Goal: Task Accomplishment & Management: Manage account settings

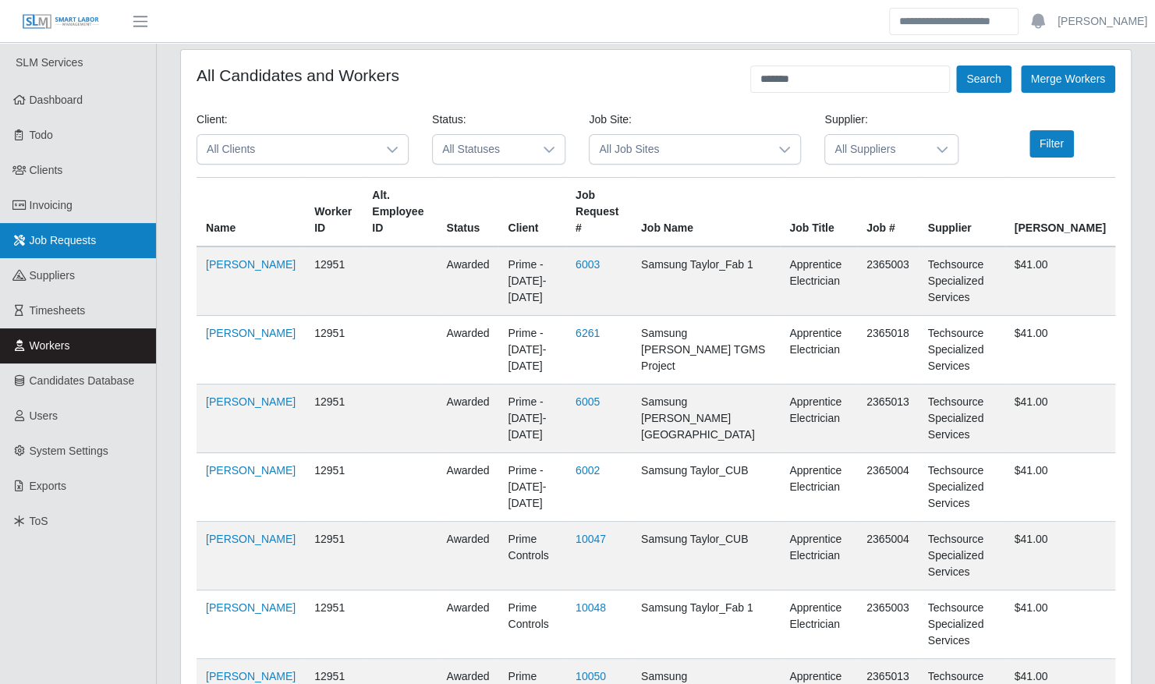
click at [51, 239] on span "Job Requests" at bounding box center [63, 240] width 67 height 12
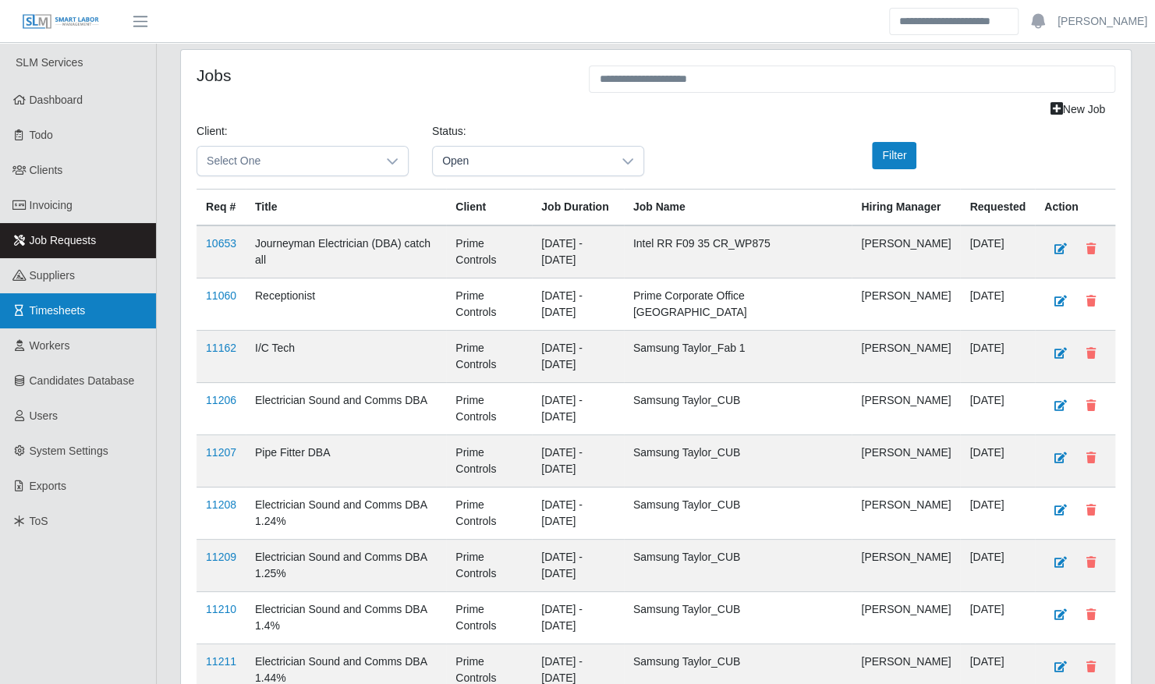
click at [50, 307] on span "Timesheets" at bounding box center [58, 310] width 56 height 12
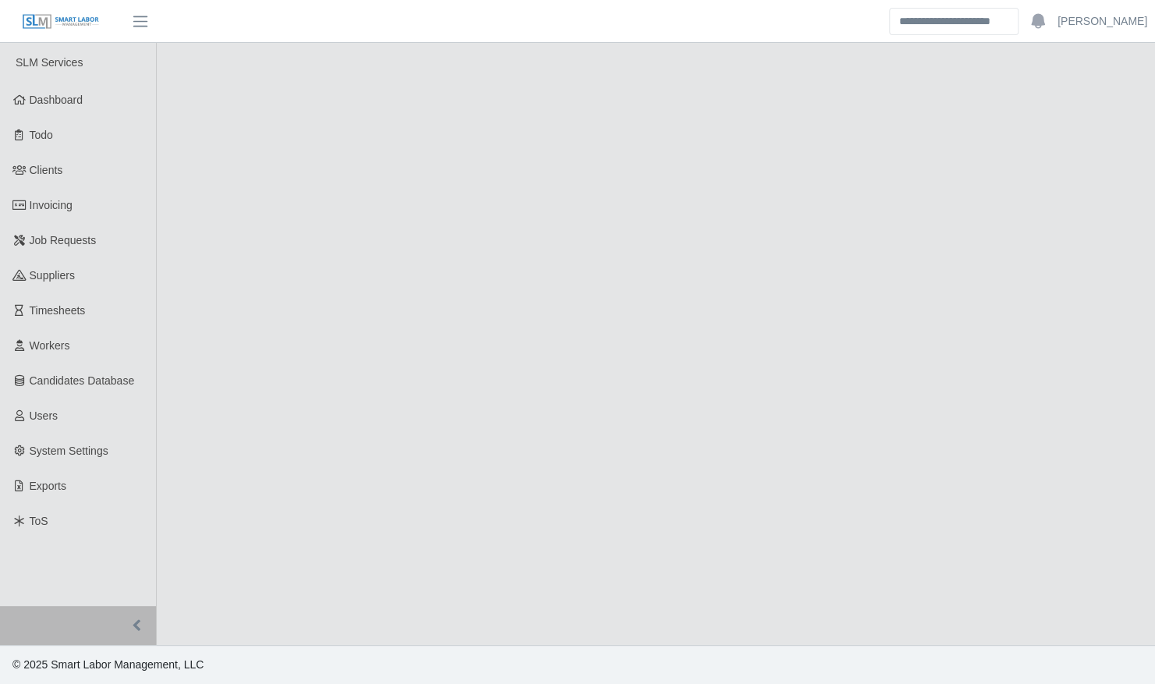
select select "****"
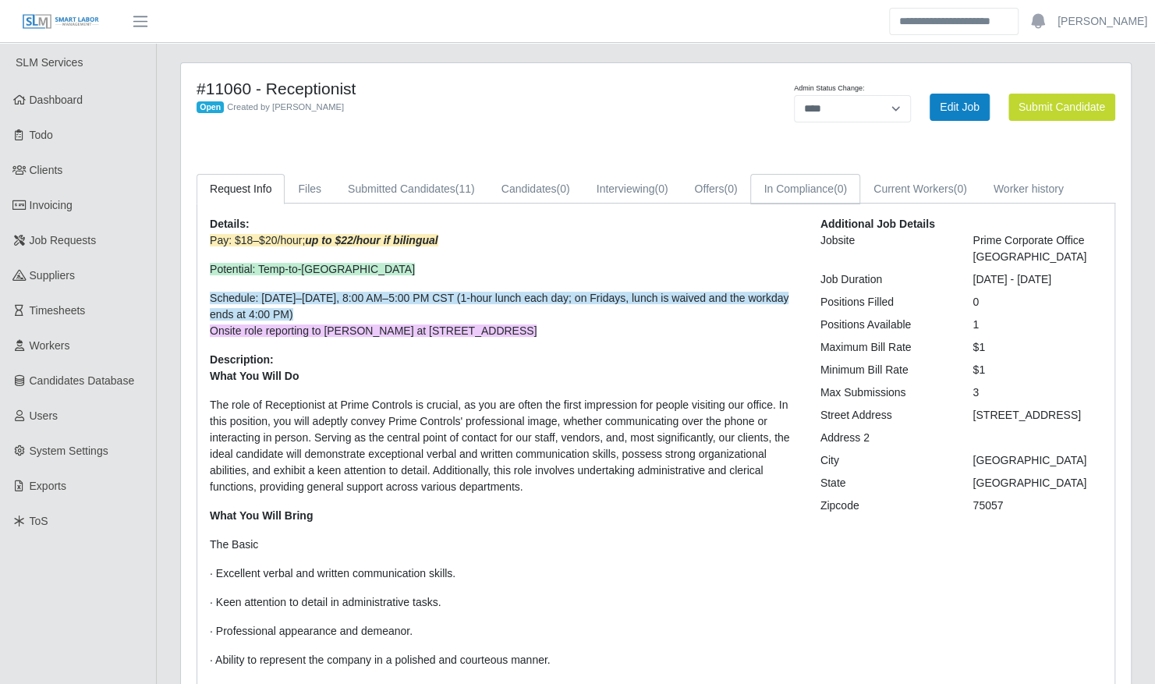
click at [806, 190] on link "In Compliance (0)" at bounding box center [805, 189] width 110 height 30
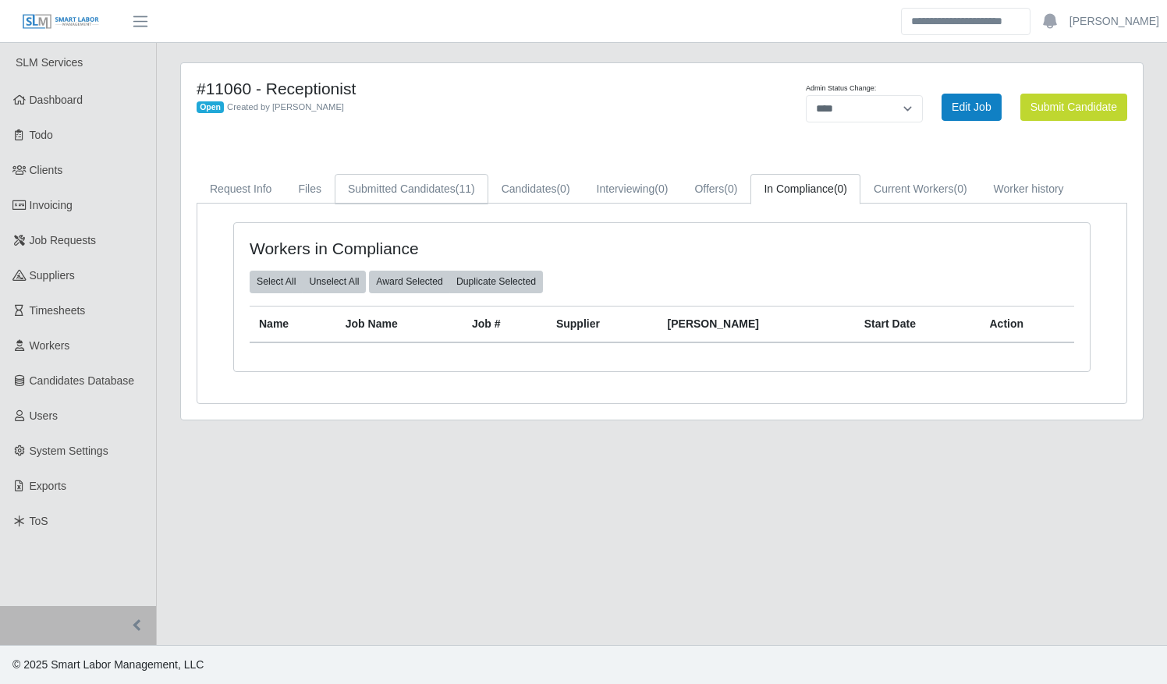
click at [430, 191] on link "Submitted Candidates (11)" at bounding box center [412, 189] width 154 height 30
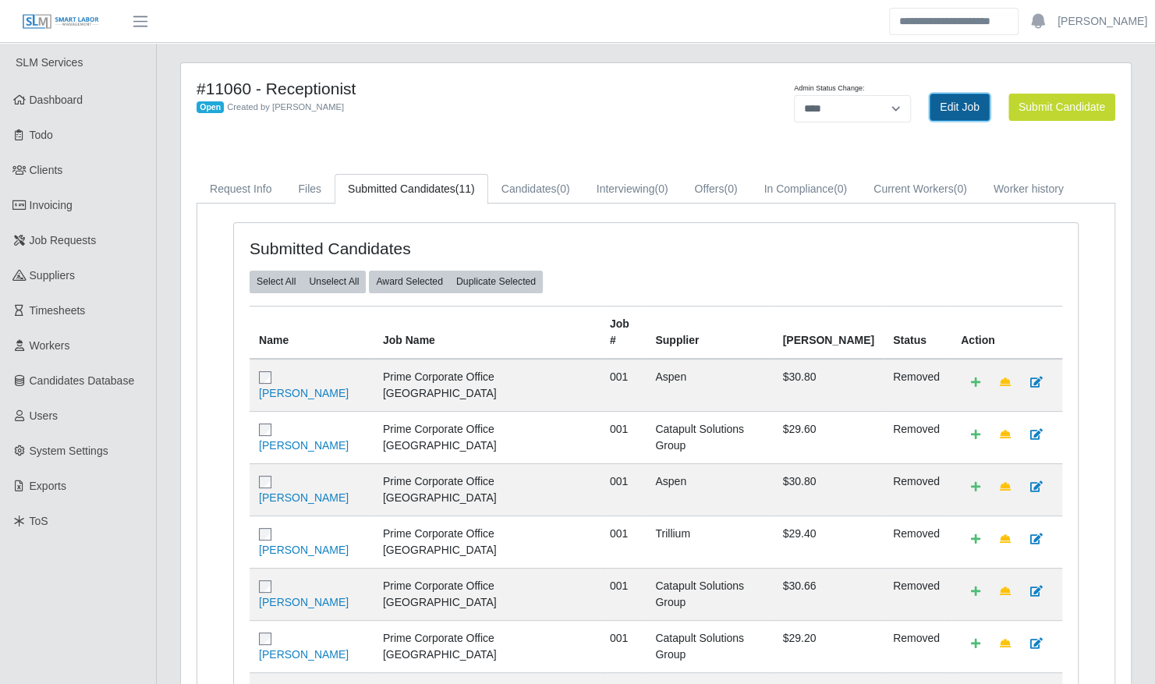
click at [964, 94] on link "Edit Job" at bounding box center [960, 107] width 60 height 27
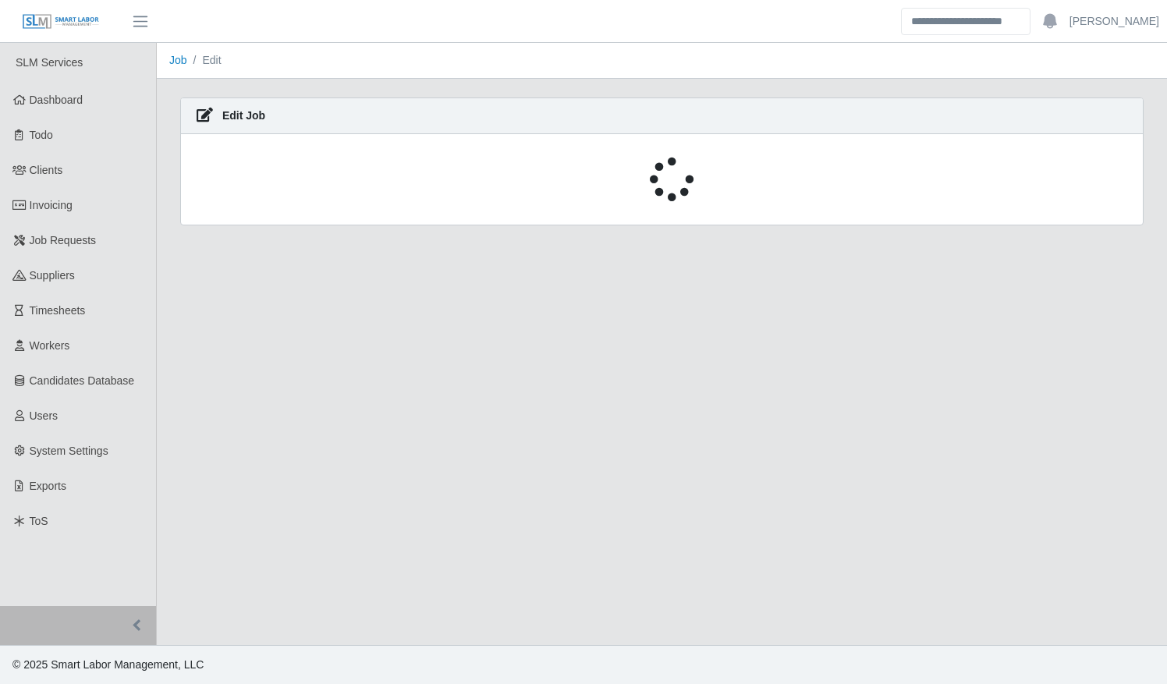
select select "****"
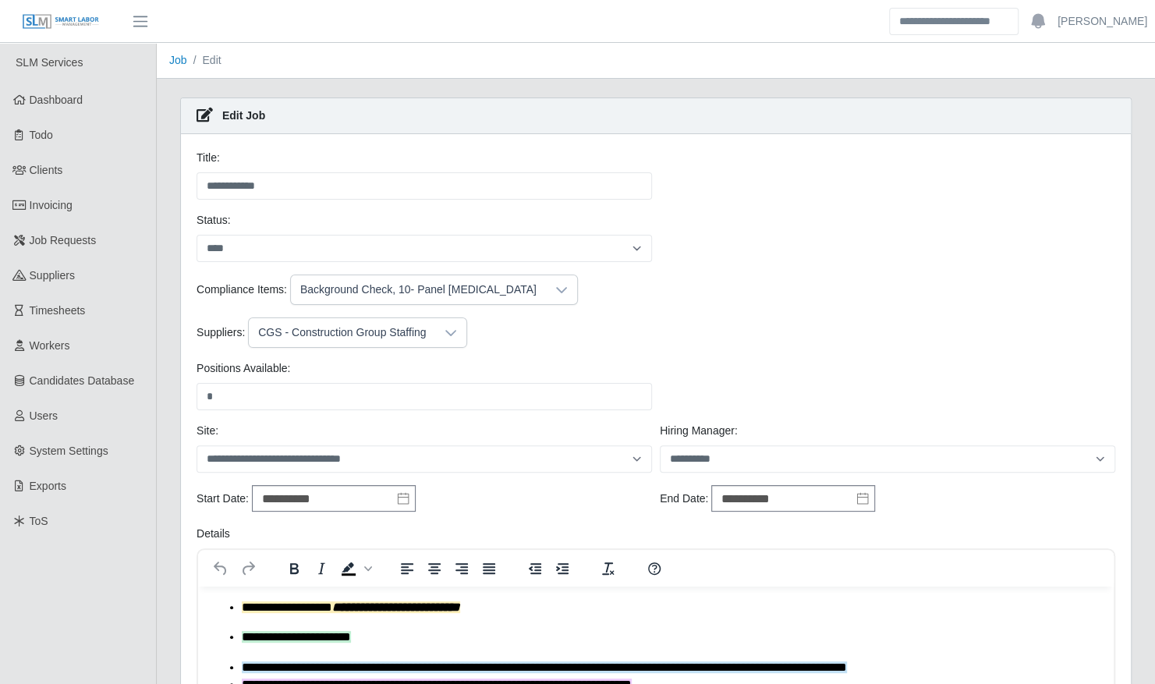
click at [455, 328] on div at bounding box center [450, 332] width 31 height 29
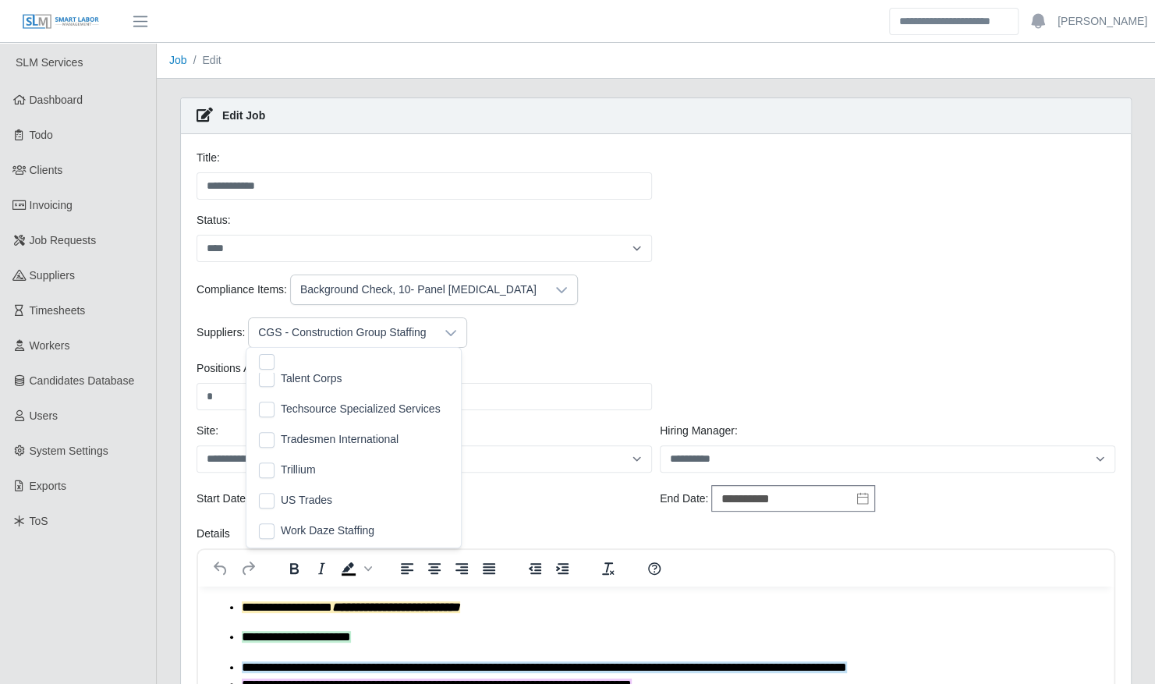
scroll to position [530, 0]
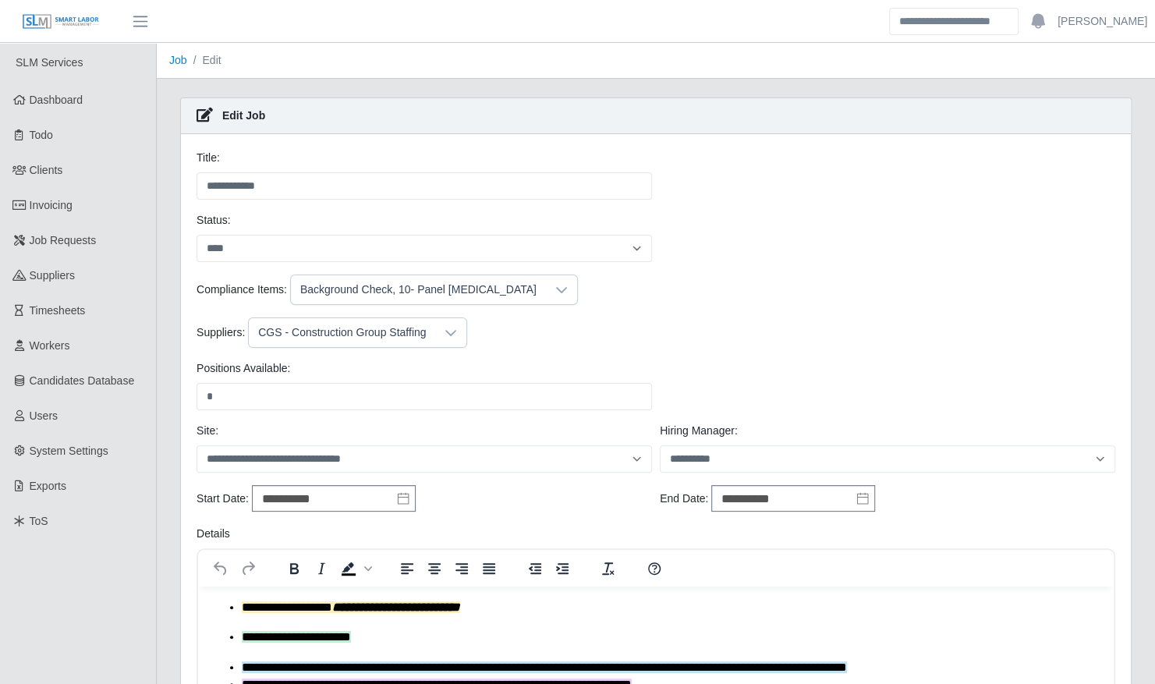
scroll to position [764, 0]
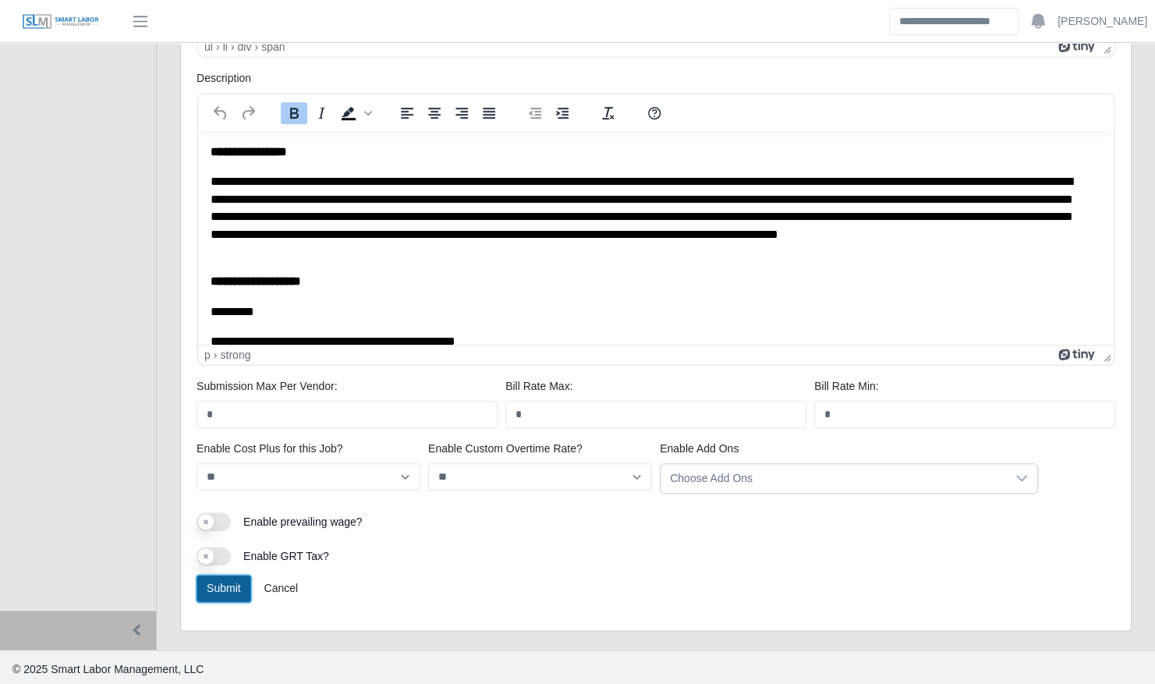
click at [218, 582] on button "Submit" at bounding box center [224, 588] width 55 height 27
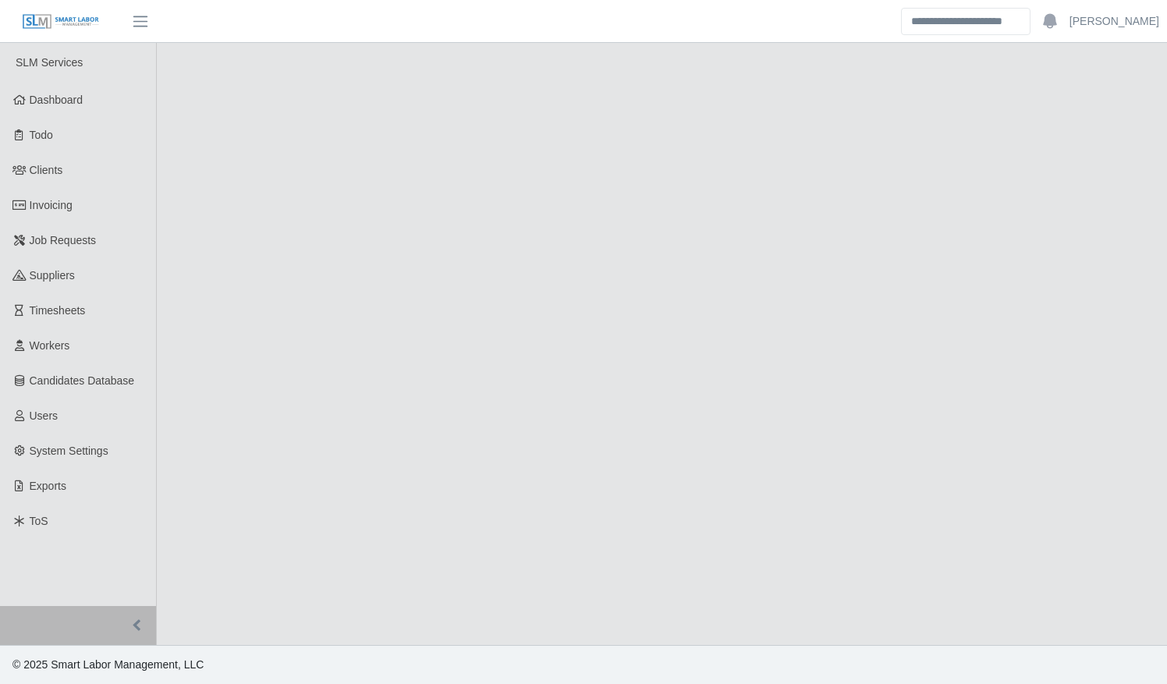
select select "****"
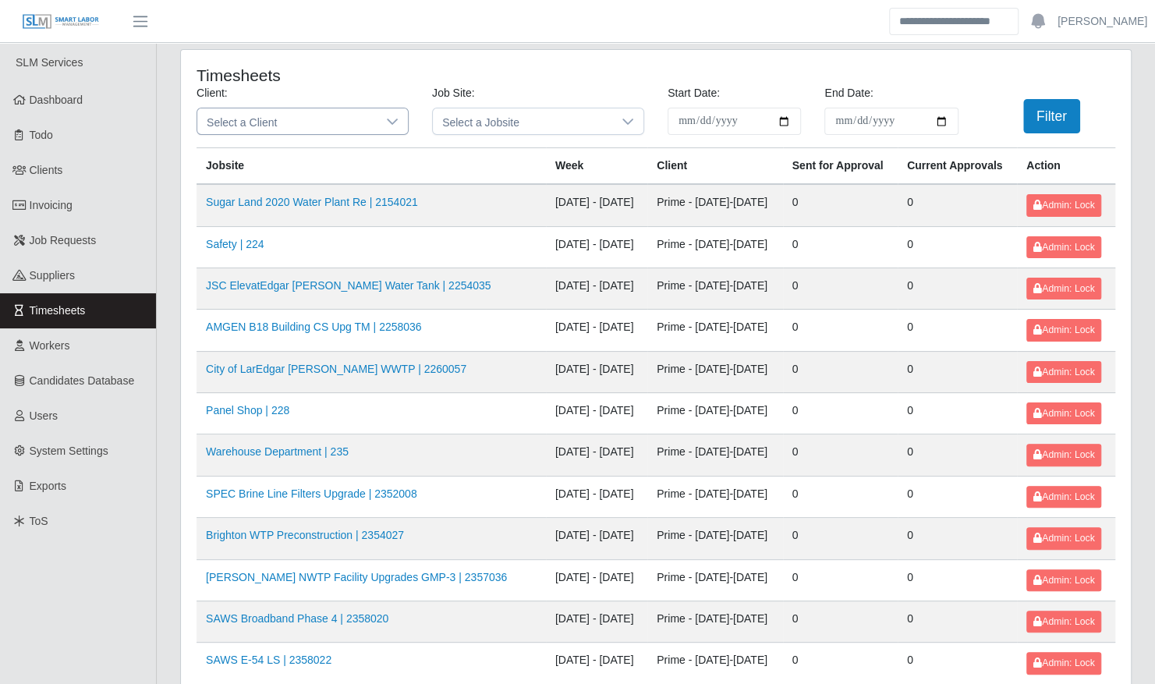
click at [399, 120] on div at bounding box center [392, 121] width 31 height 26
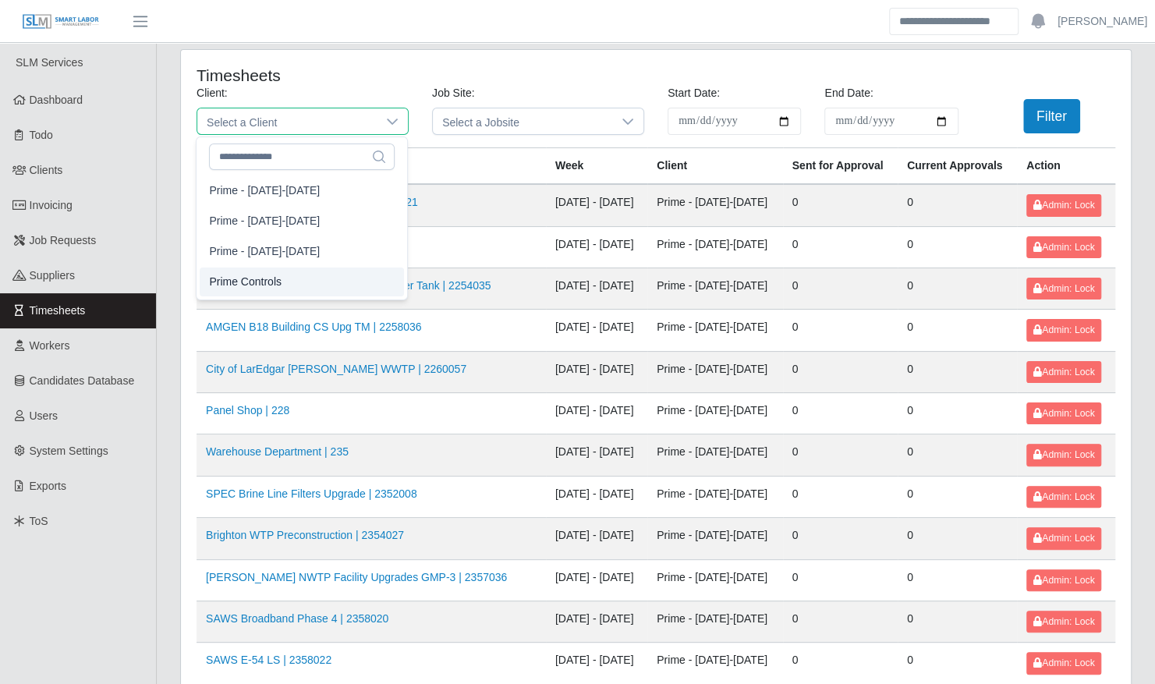
click at [324, 271] on li "Prime Controls" at bounding box center [302, 282] width 204 height 29
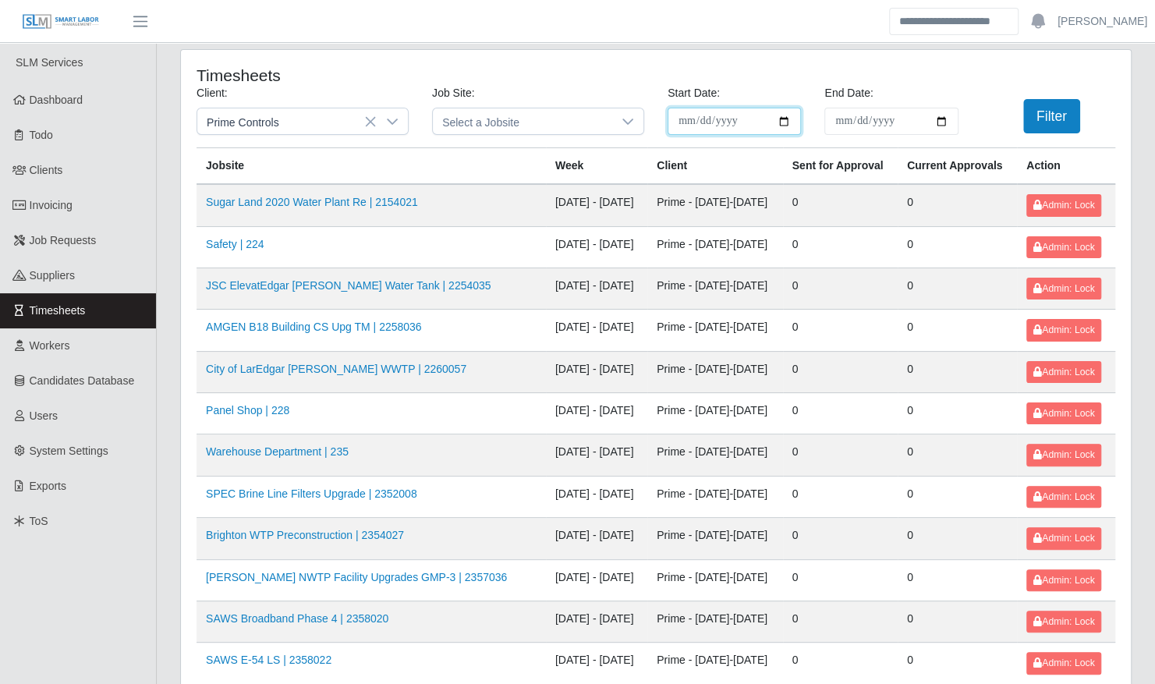
click at [781, 118] on input "**********" at bounding box center [734, 121] width 133 height 27
type input "**********"
click at [948, 125] on input "End Date:" at bounding box center [890, 121] width 133 height 27
click at [941, 122] on input "End Date:" at bounding box center [890, 121] width 133 height 27
type input "**********"
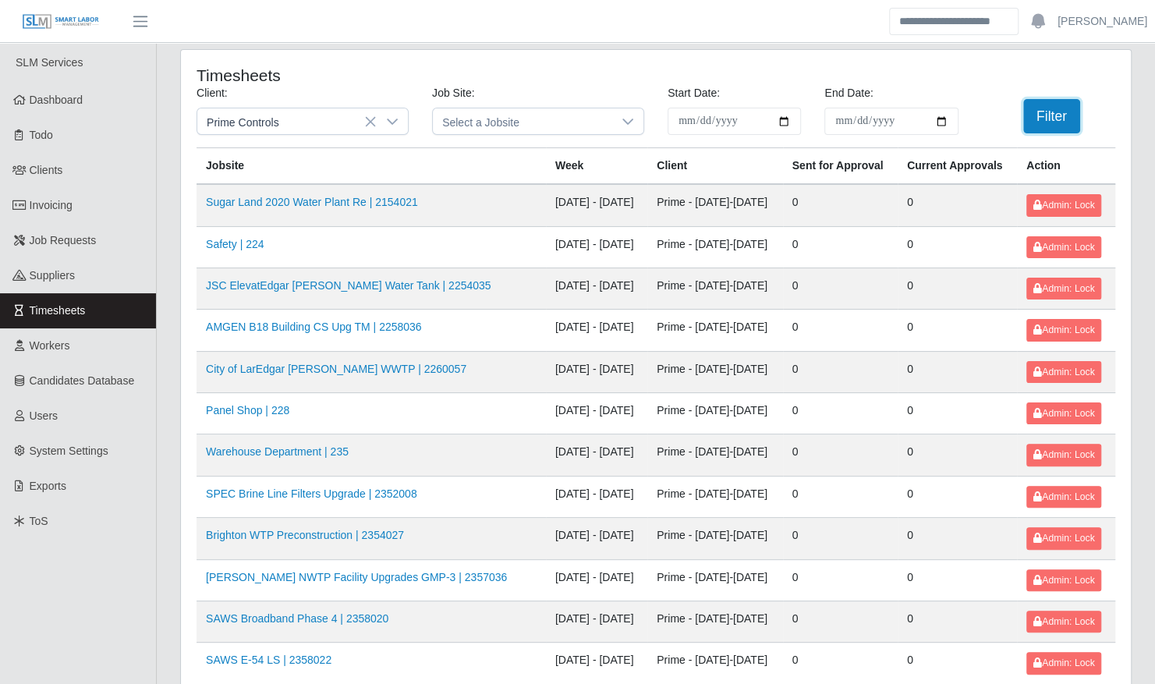
click at [1035, 109] on button "Filter" at bounding box center [1051, 116] width 57 height 34
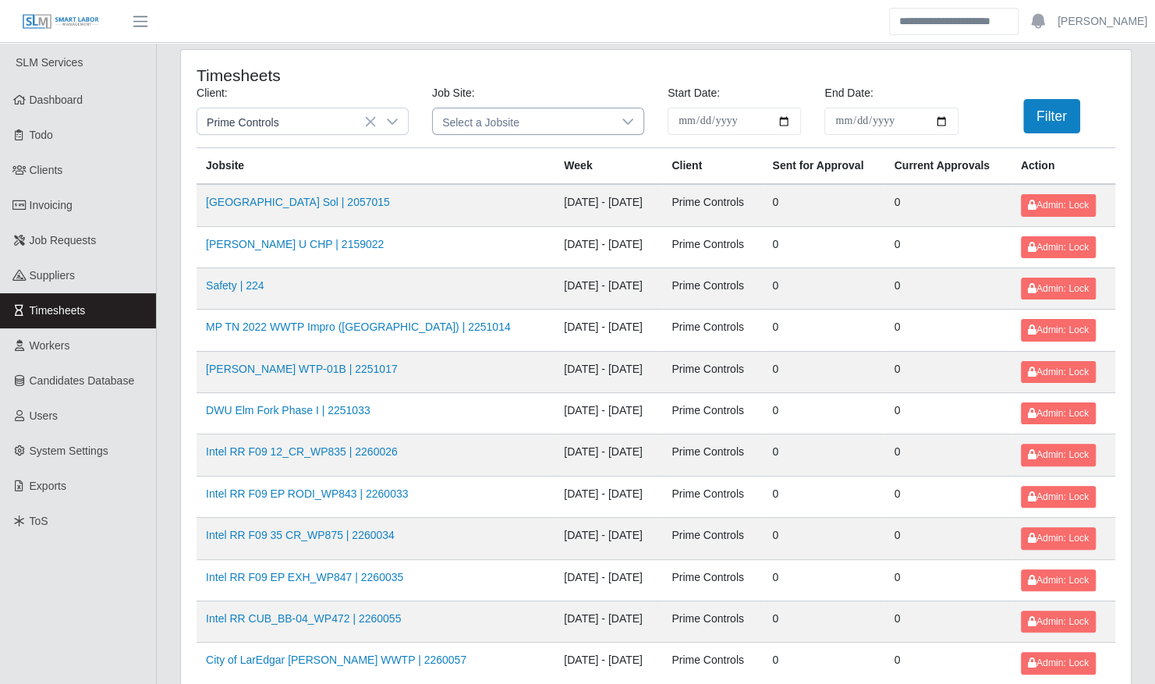
click at [635, 122] on div at bounding box center [627, 121] width 31 height 26
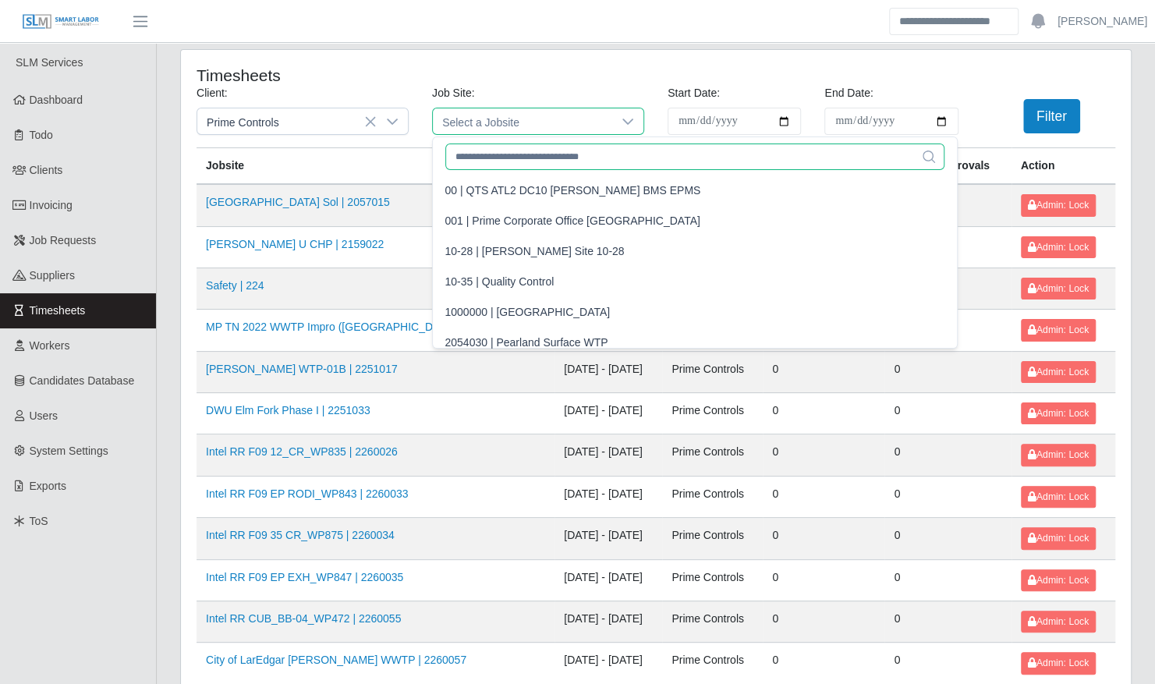
click at [562, 158] on input "text" at bounding box center [694, 157] width 499 height 27
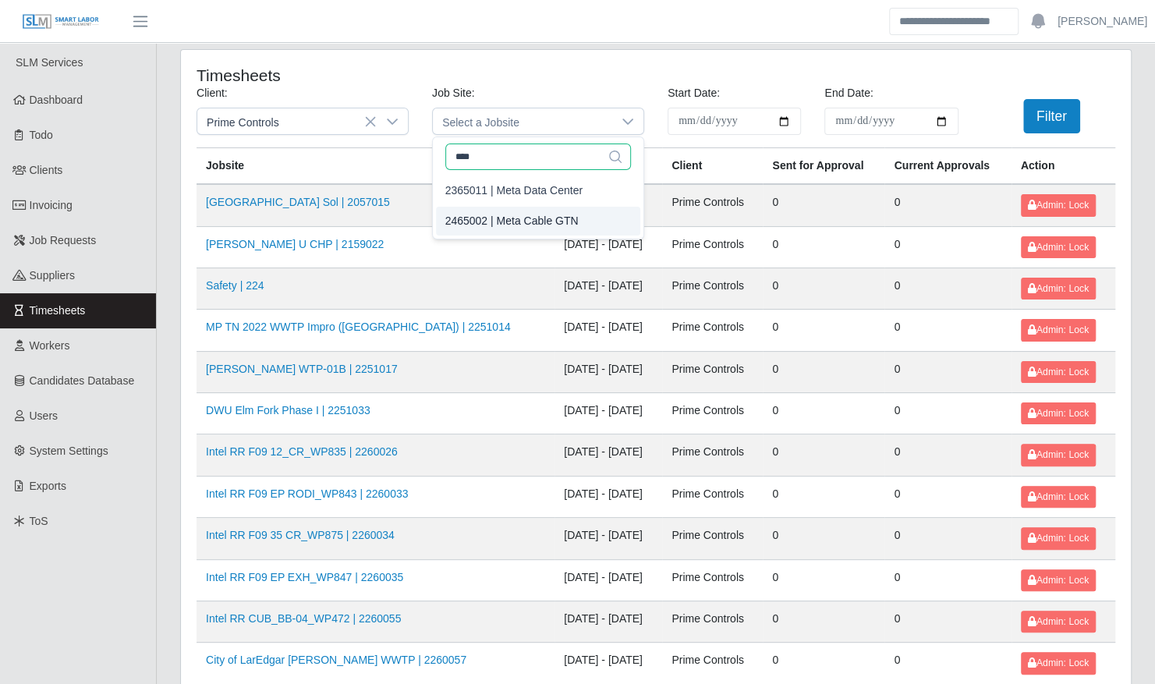
type input "****"
click at [544, 226] on div "2465002 | Meta Cable GTN" at bounding box center [511, 221] width 133 height 16
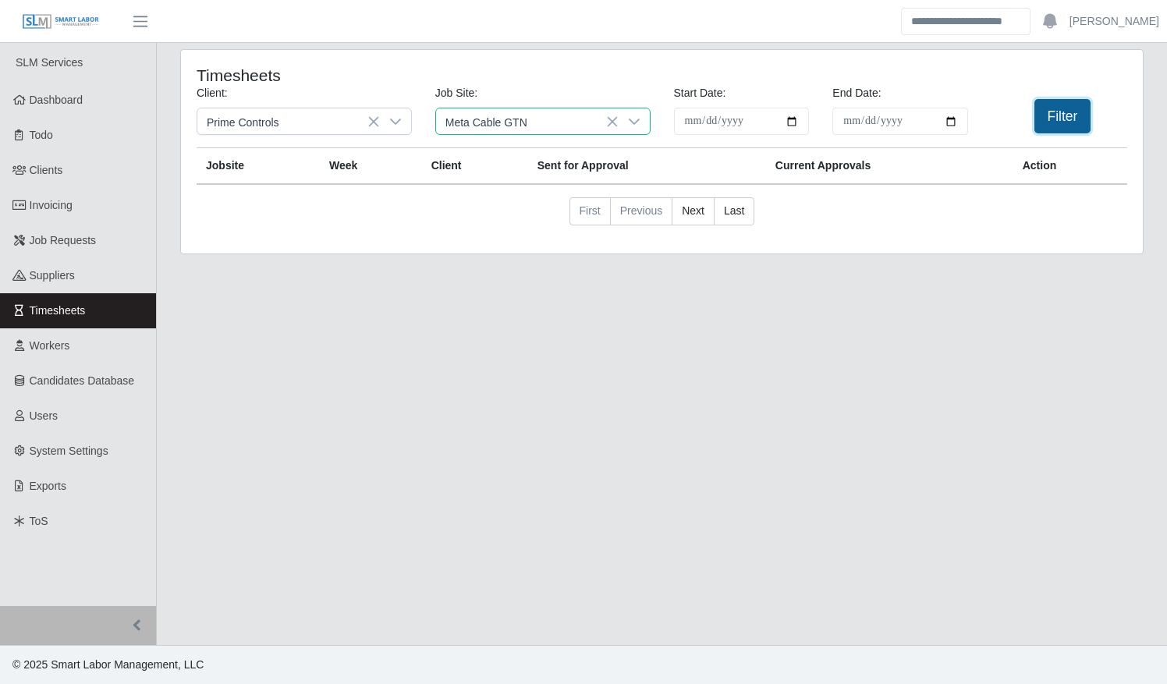
click at [1044, 119] on button "Filter" at bounding box center [1062, 116] width 57 height 34
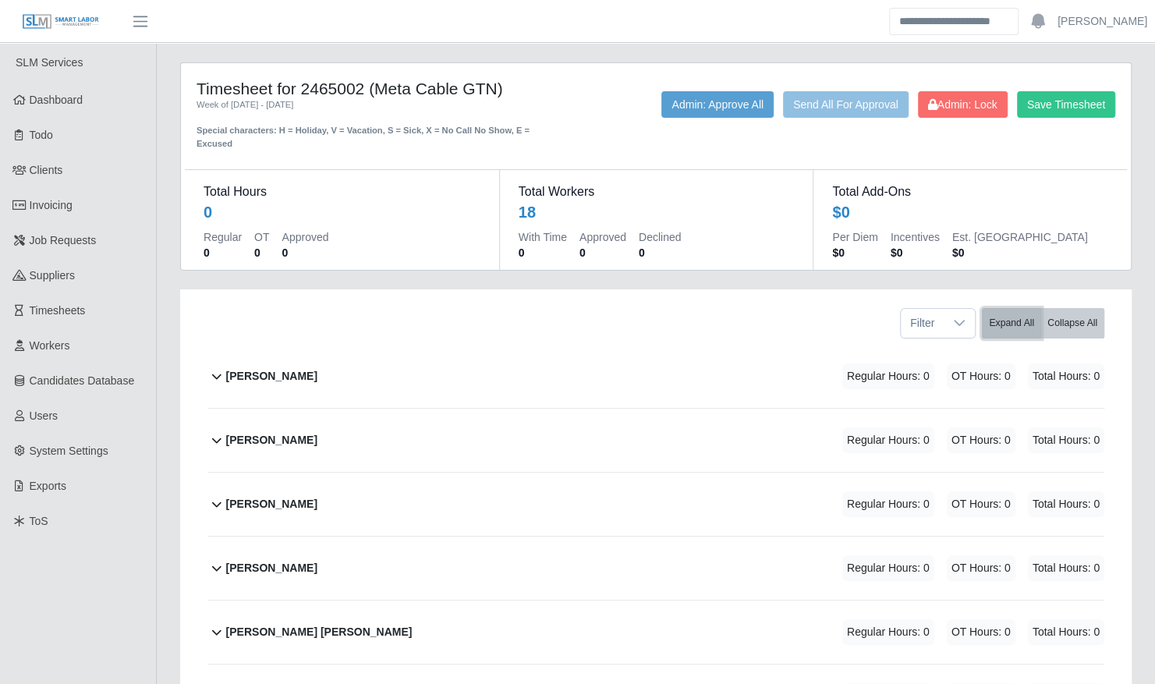
click at [1012, 308] on button "Expand All" at bounding box center [1011, 323] width 59 height 30
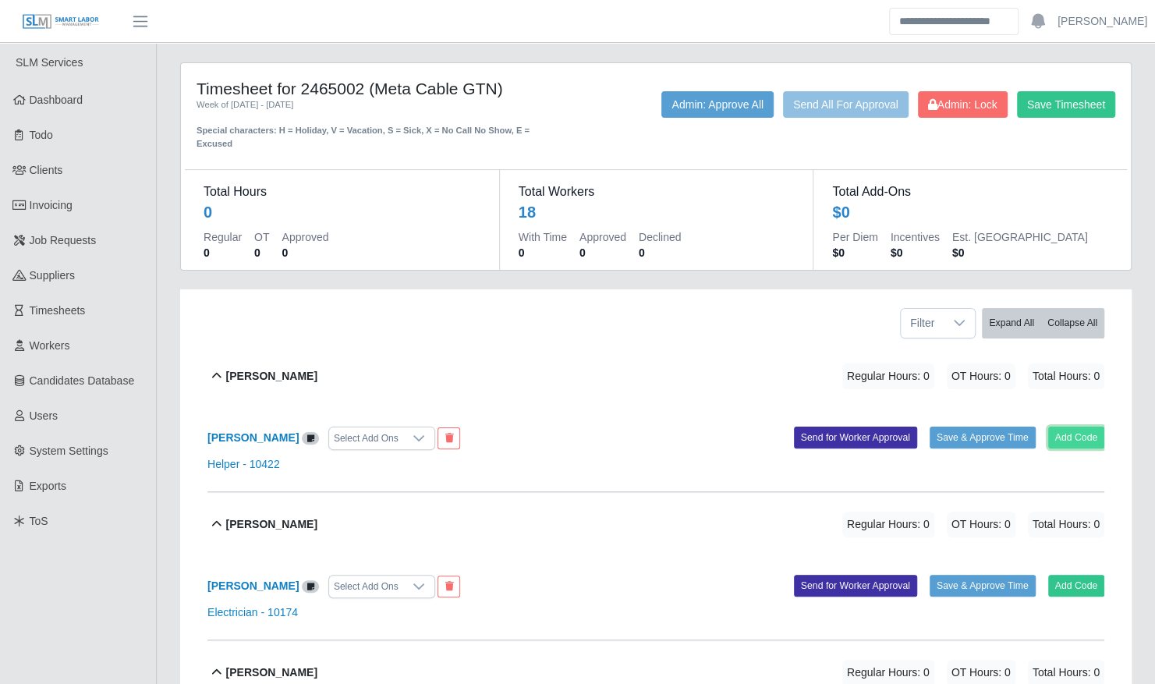
click at [1069, 427] on button "Add Code" at bounding box center [1076, 438] width 57 height 22
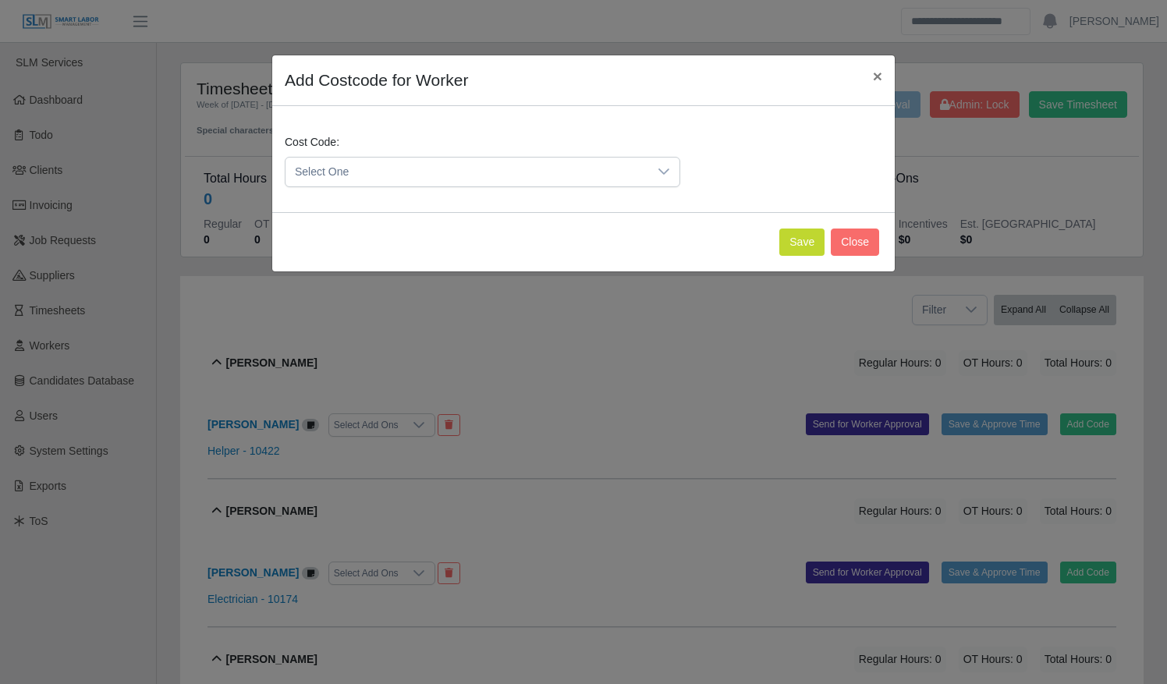
click at [544, 179] on span "Select One" at bounding box center [466, 172] width 363 height 29
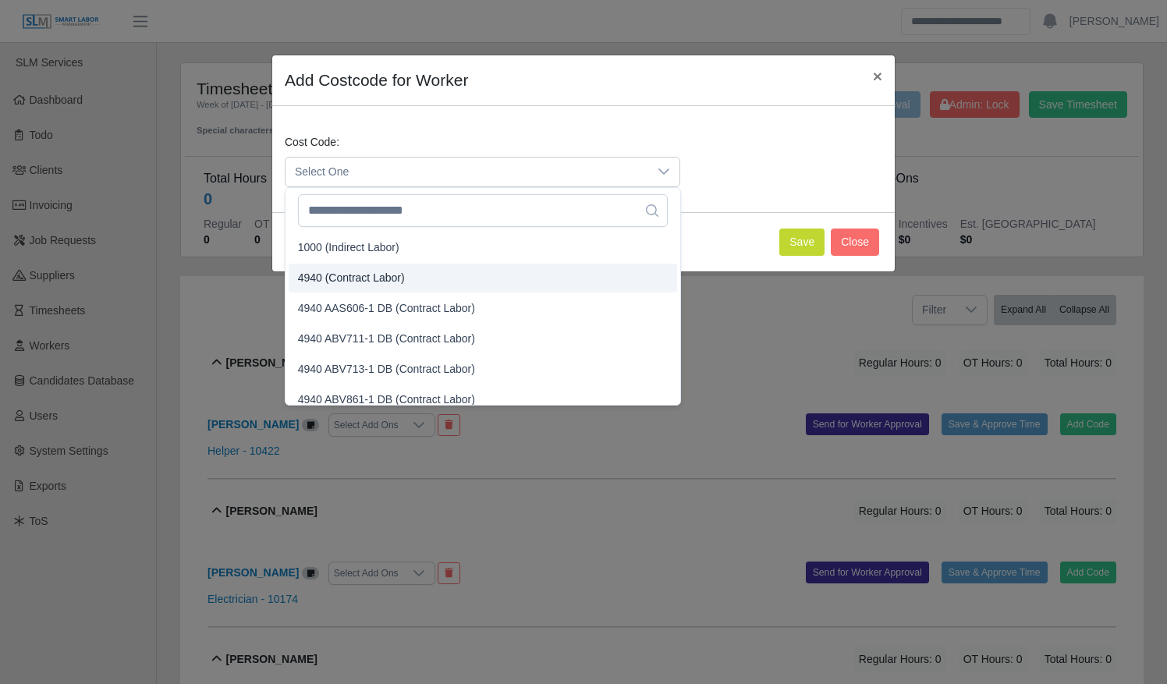
click at [507, 270] on li "4940 (Contract Labor)" at bounding box center [483, 278] width 388 height 29
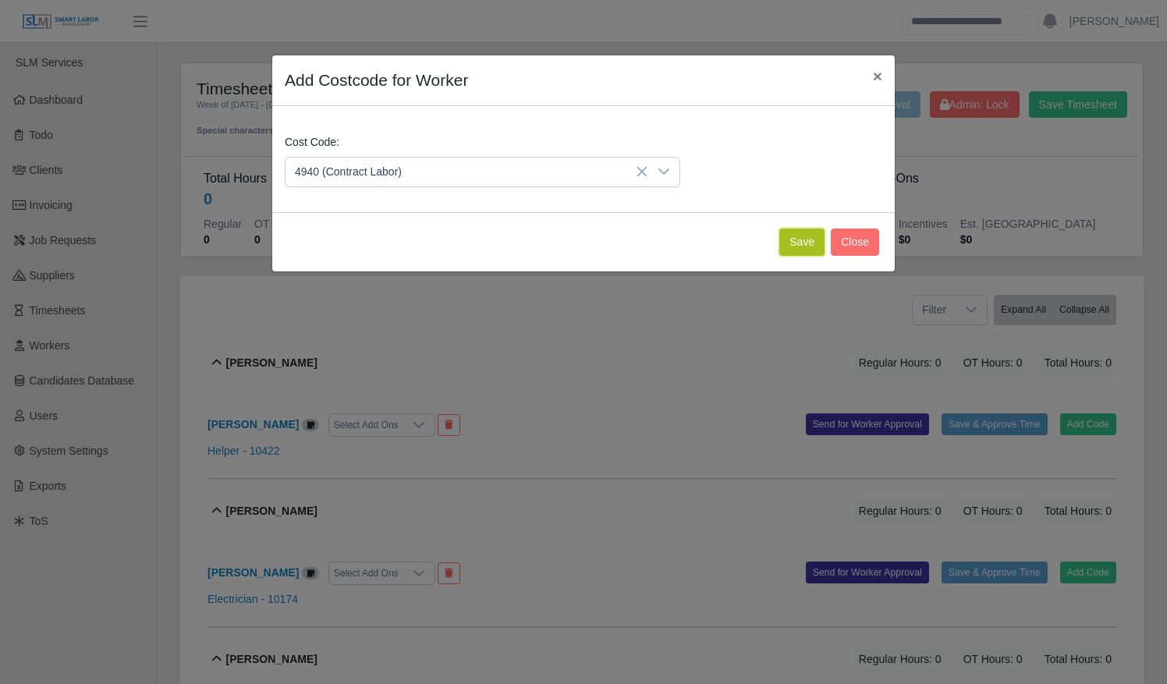
click at [798, 237] on button "Save" at bounding box center [801, 242] width 45 height 27
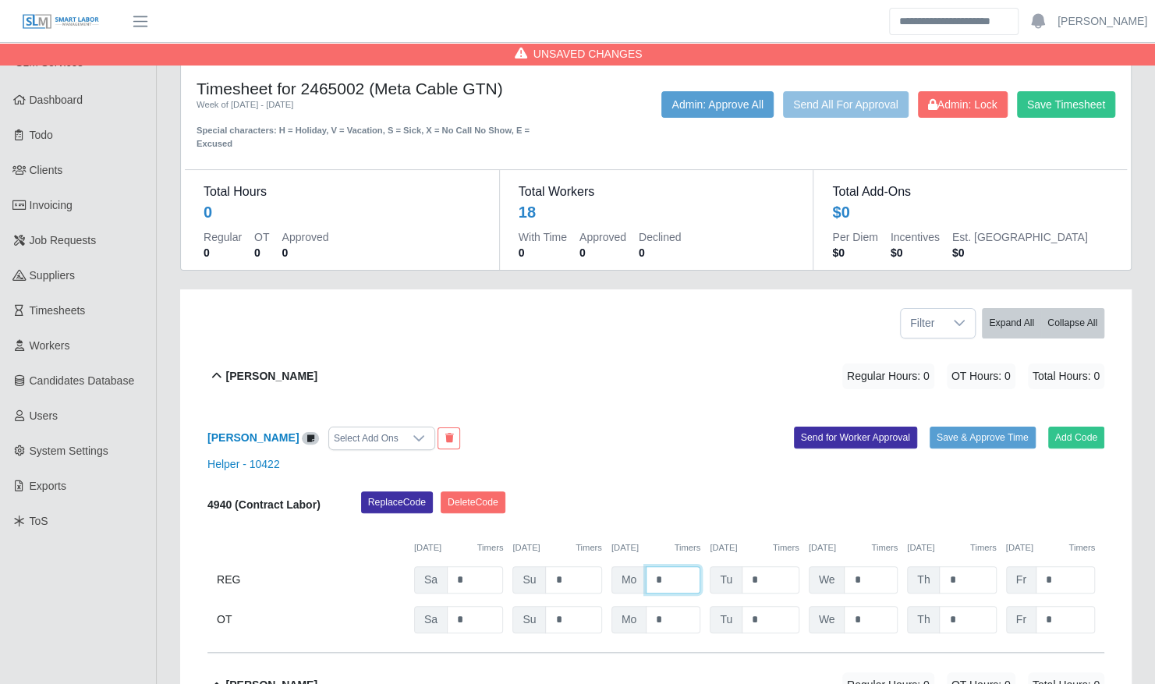
click at [654, 566] on input "*" at bounding box center [673, 579] width 55 height 27
type input "**"
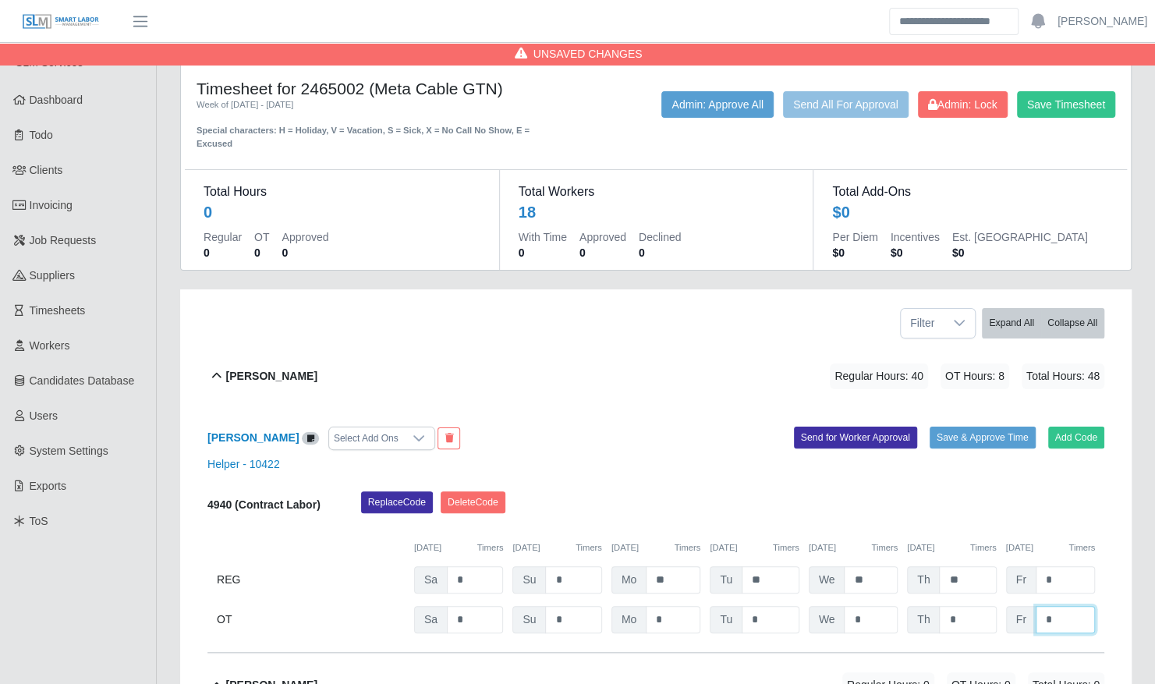
type input "*"
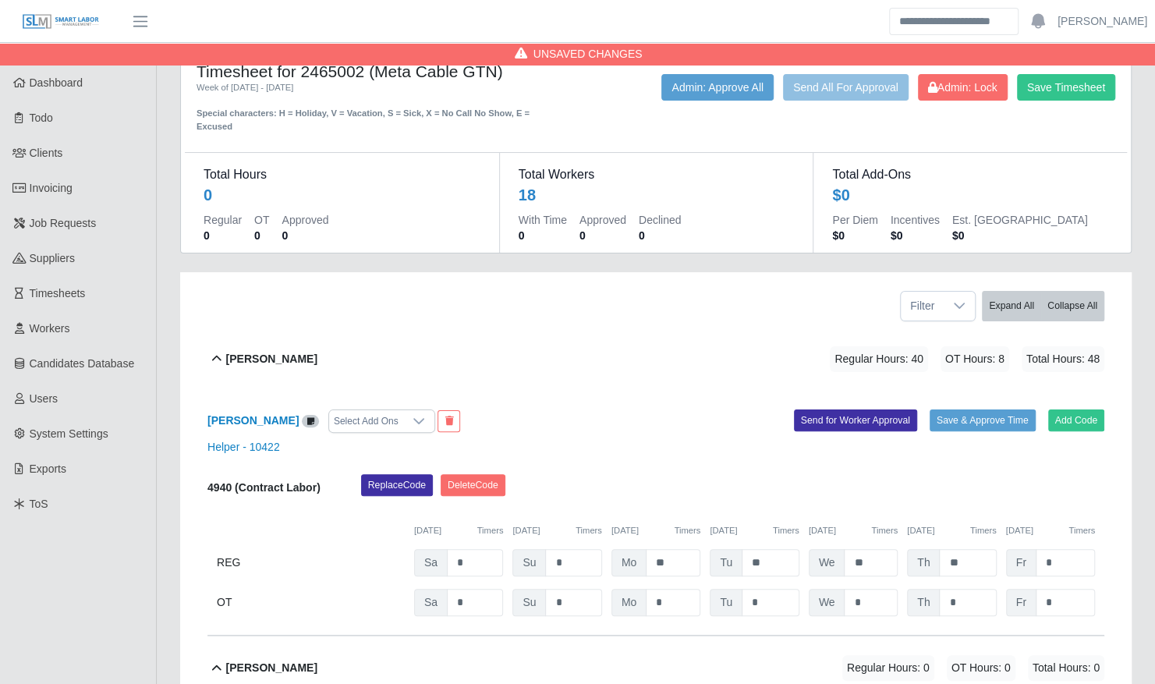
click at [550, 328] on div "Alberto Martell Regular Hours: 40 OT Hours: 8 Total Hours: 48" at bounding box center [665, 359] width 878 height 63
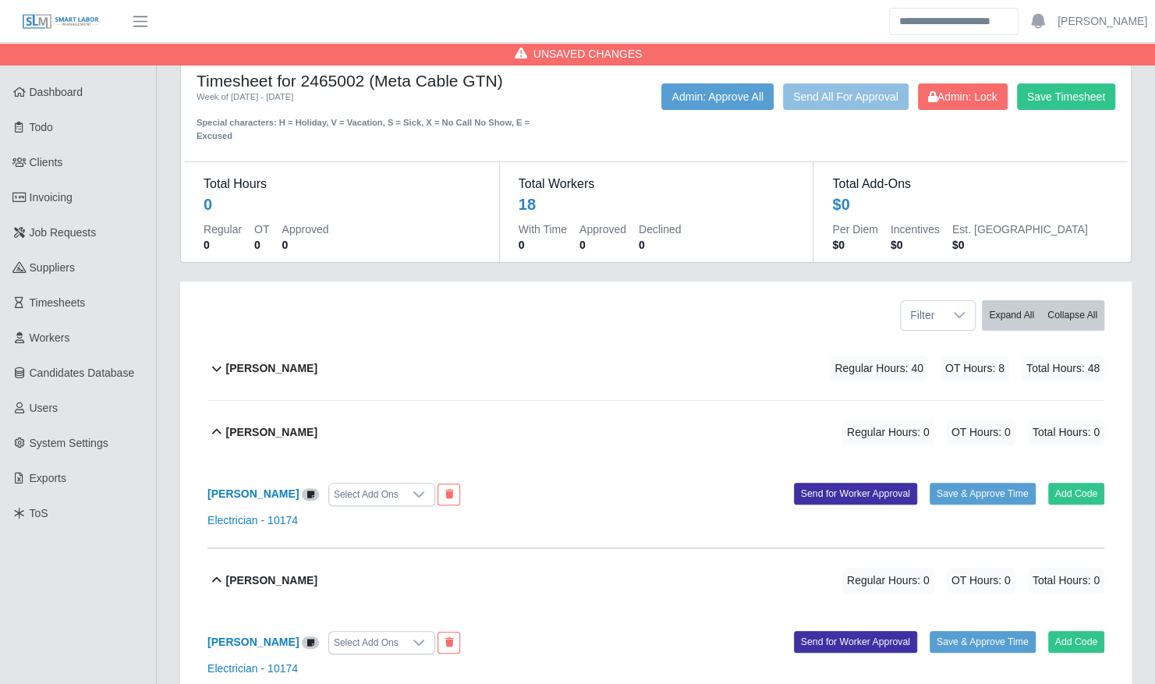
scroll to position [0, 0]
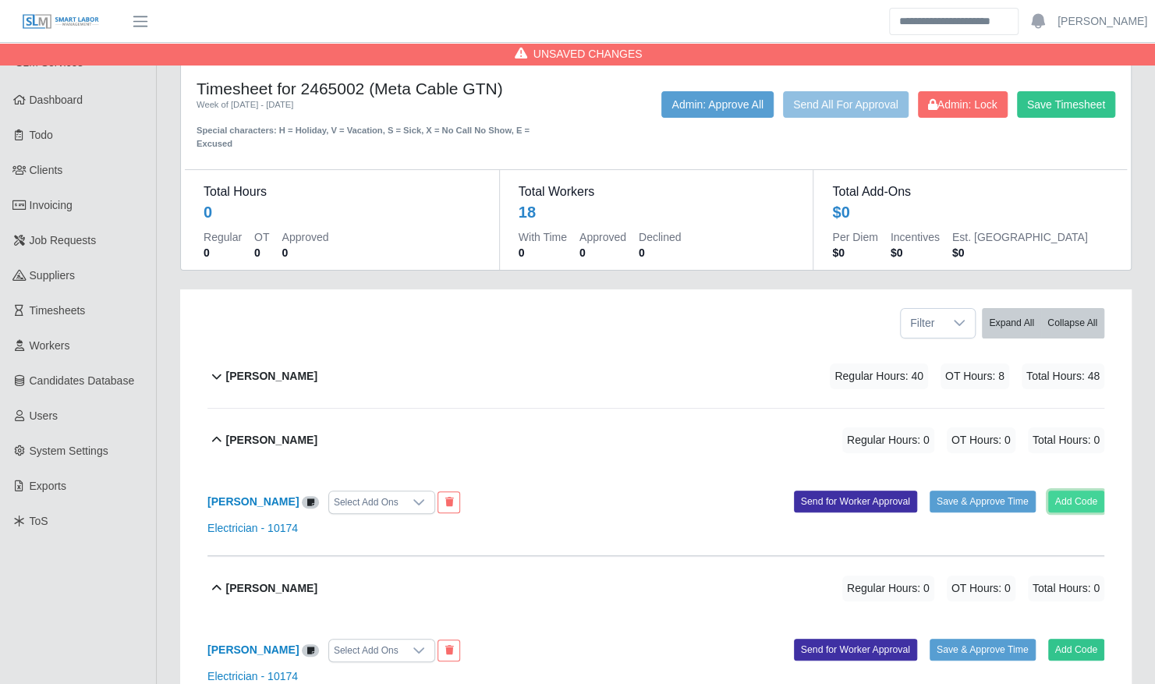
click at [1054, 491] on button "Add Code" at bounding box center [1076, 502] width 57 height 22
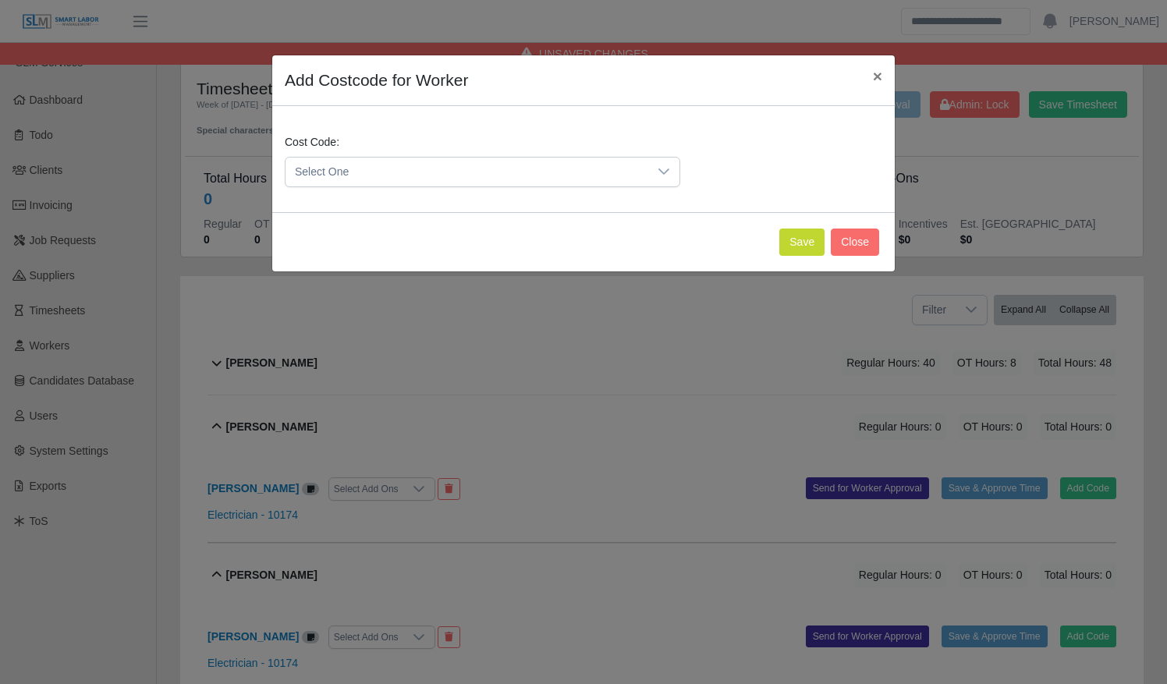
click at [520, 177] on span "Select One" at bounding box center [466, 172] width 363 height 29
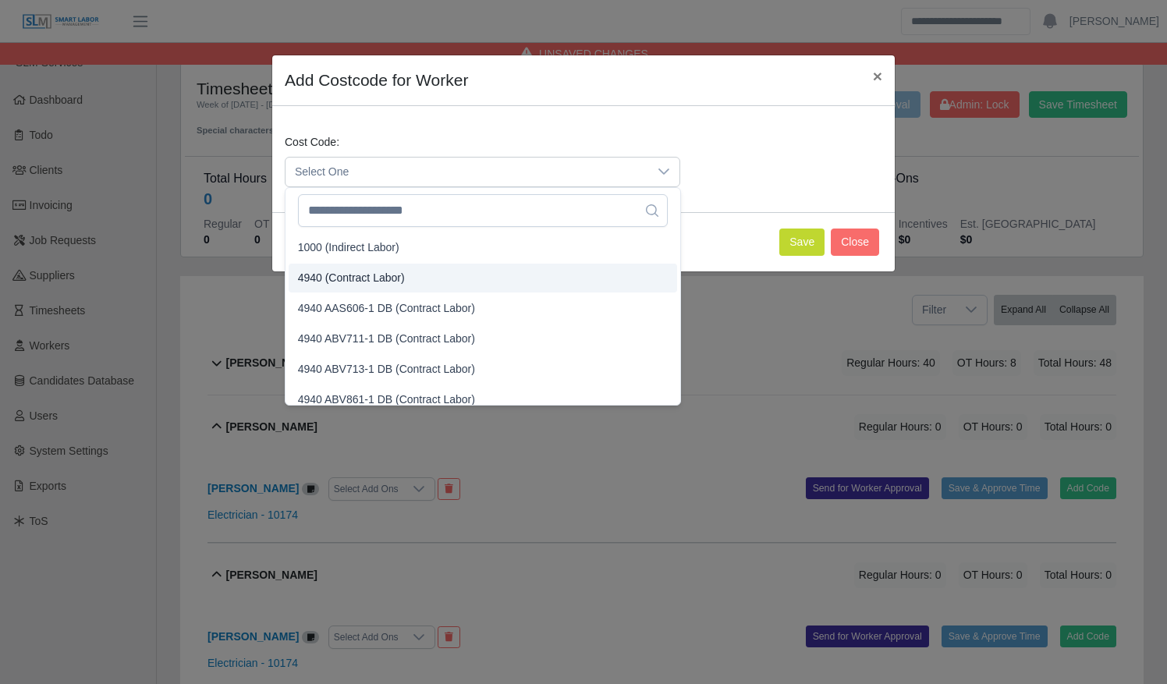
click at [526, 271] on li "4940 (Contract Labor)" at bounding box center [483, 278] width 388 height 29
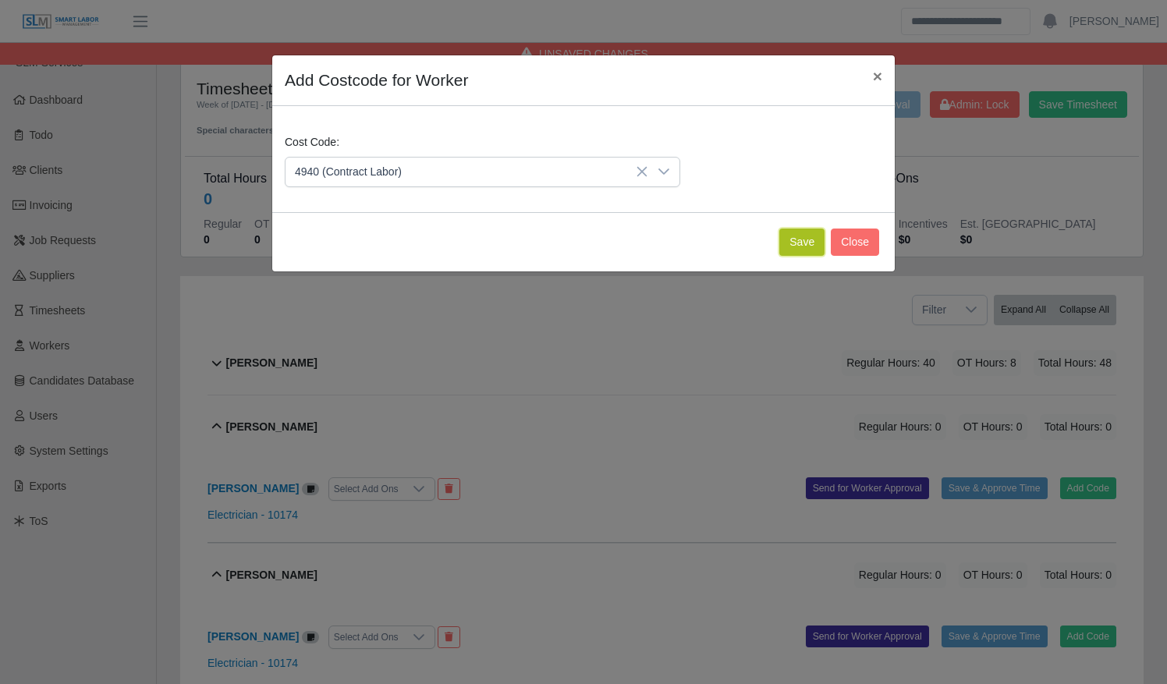
click at [810, 240] on button "Save" at bounding box center [801, 242] width 45 height 27
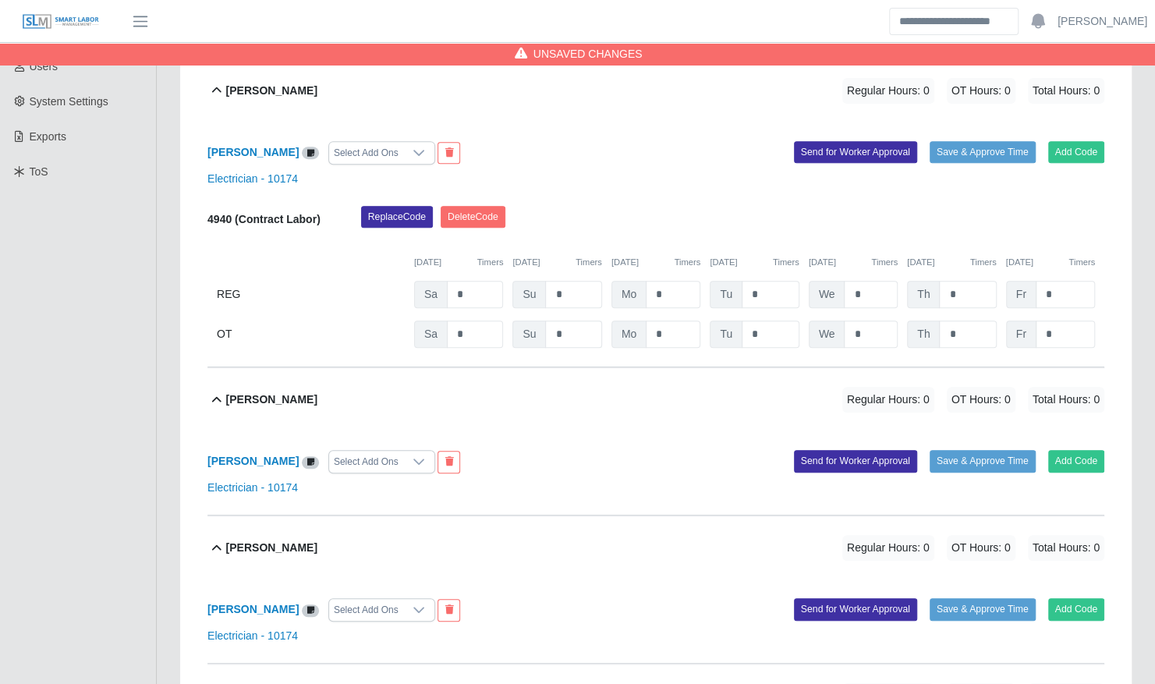
scroll to position [351, 0]
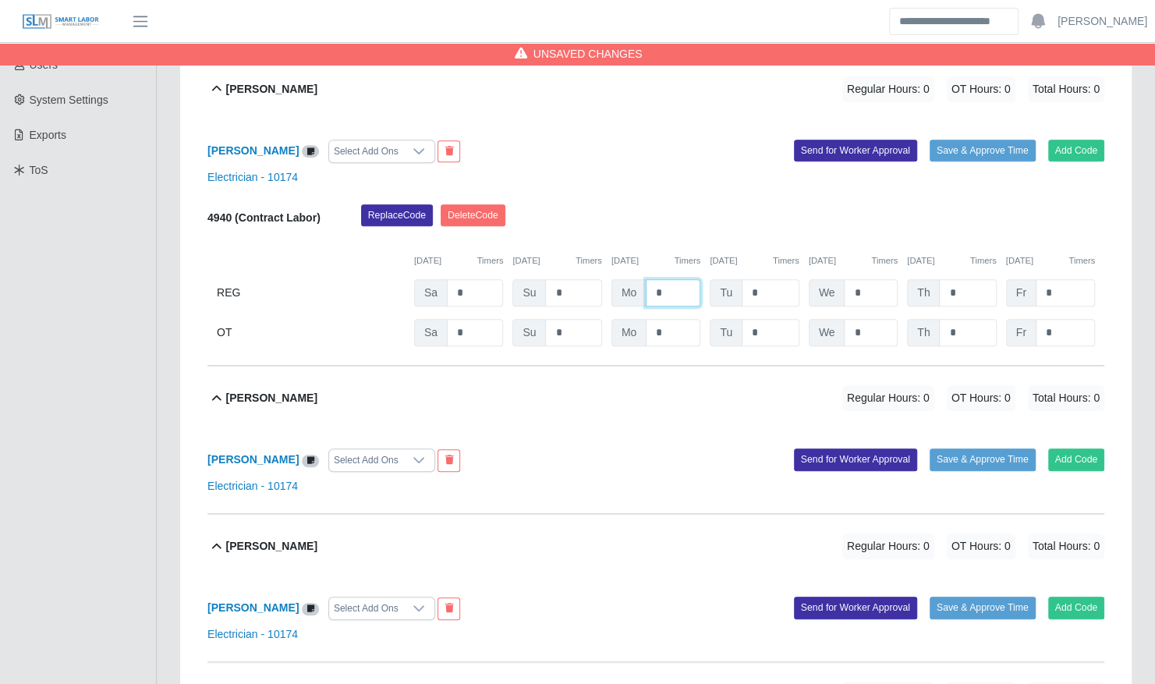
click at [650, 279] on input "*" at bounding box center [673, 292] width 55 height 27
type input "**"
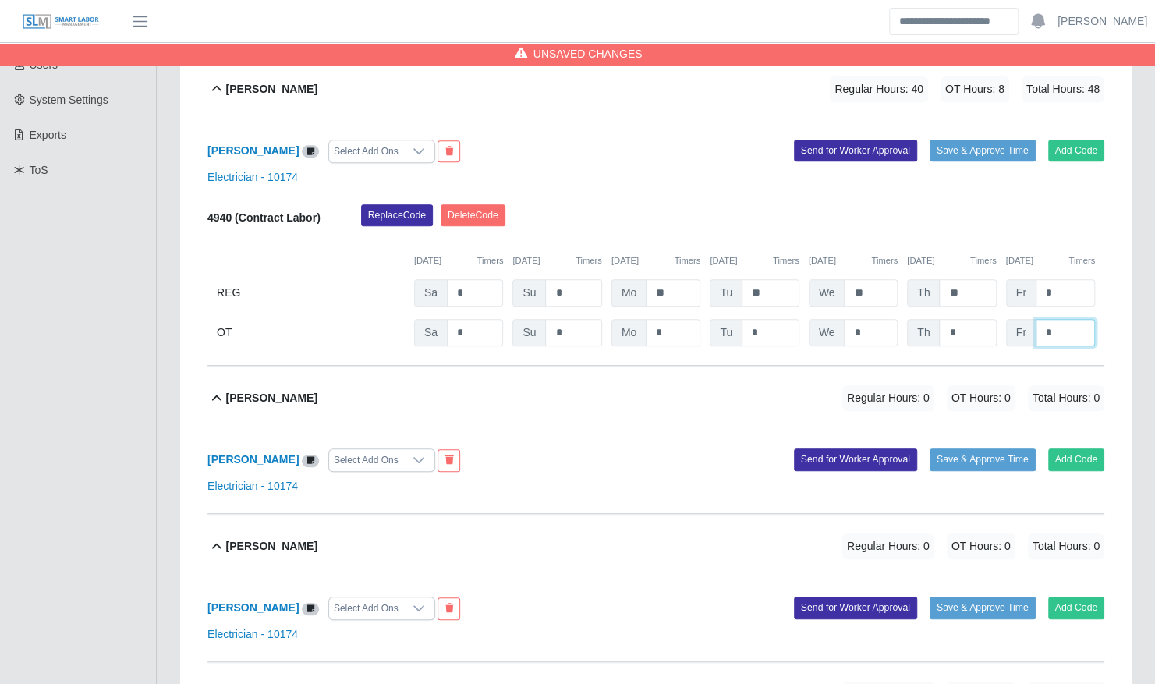
type input "*"
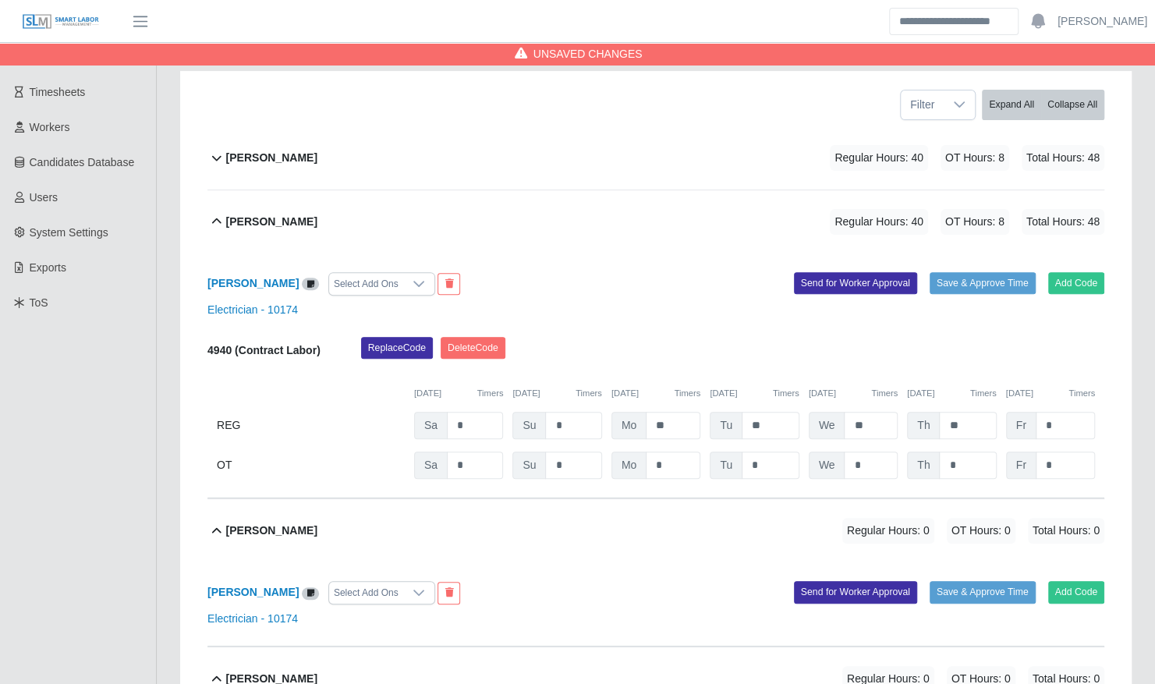
scroll to position [216, 0]
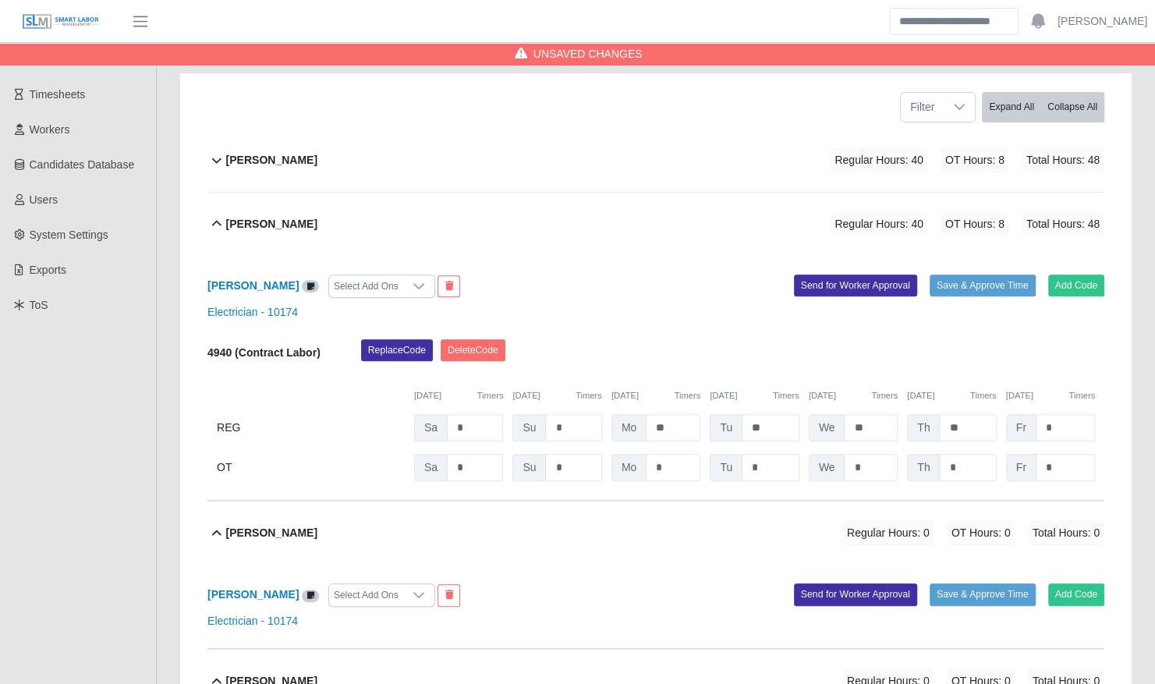
click at [563, 194] on div "Andres Garza Regular Hours: 40 OT Hours: 8 Total Hours: 48" at bounding box center [665, 224] width 878 height 63
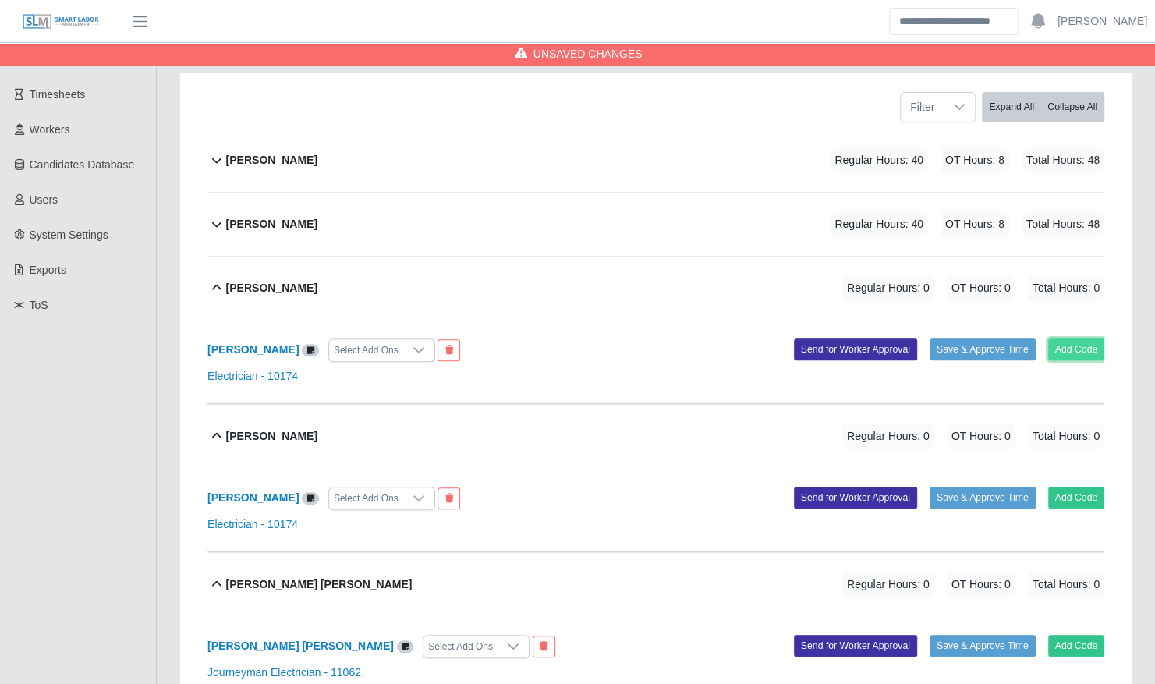
click at [1063, 338] on button "Add Code" at bounding box center [1076, 349] width 57 height 22
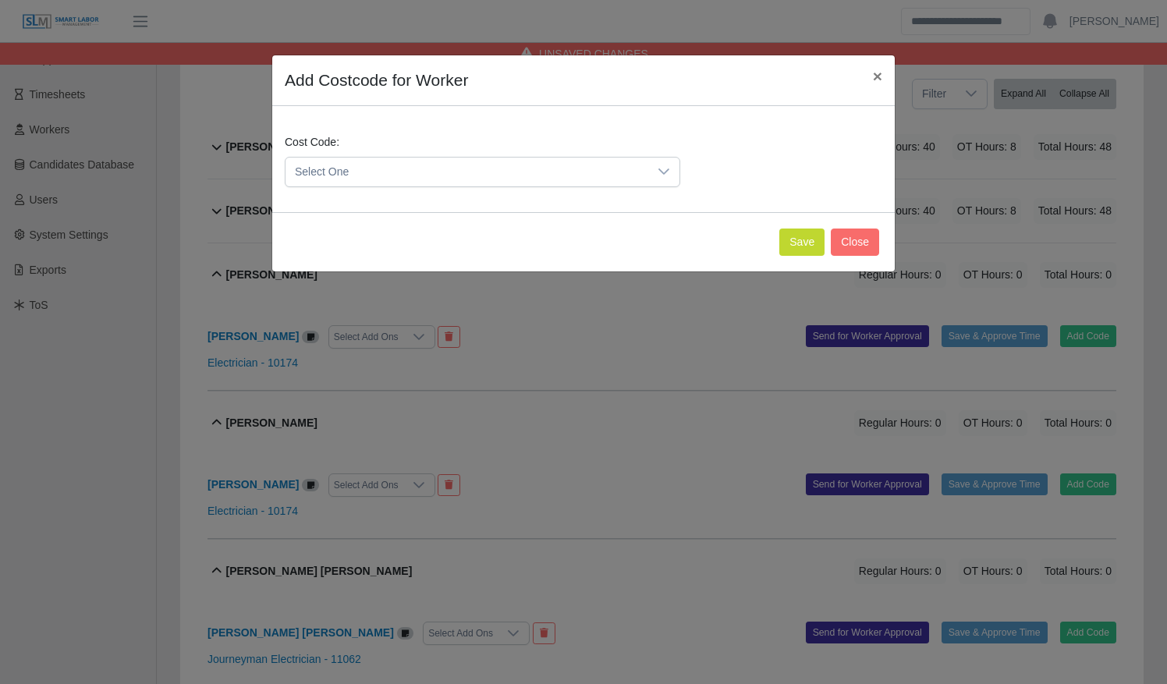
click at [540, 172] on span "Select One" at bounding box center [466, 172] width 363 height 29
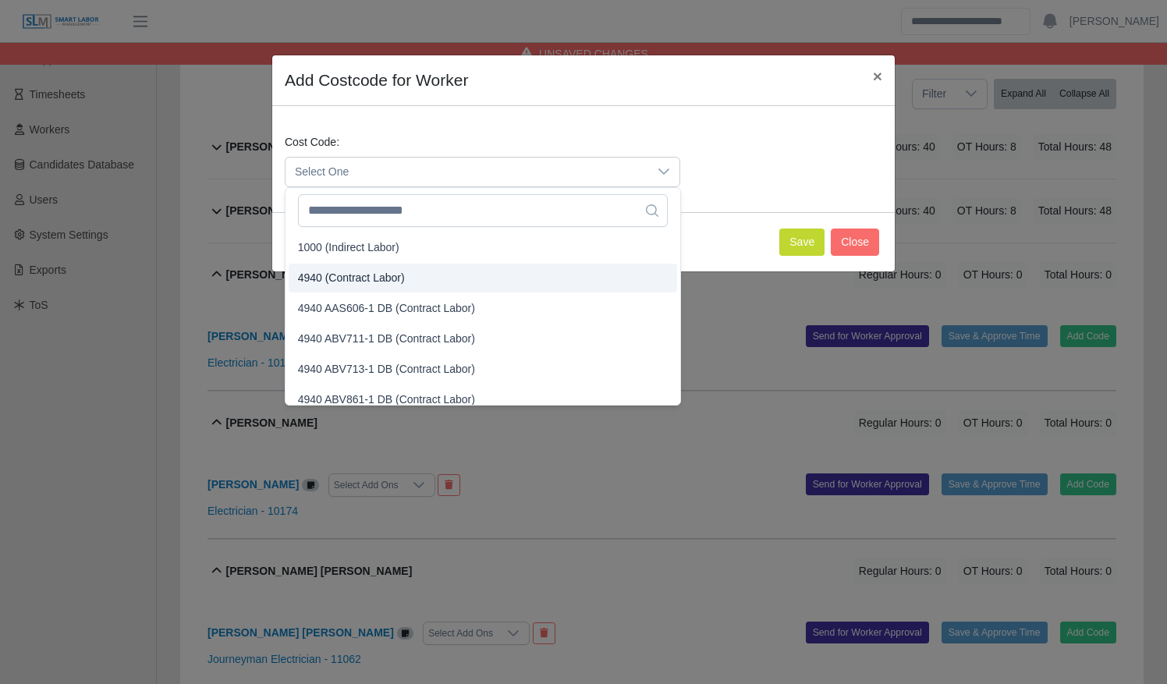
click at [536, 276] on li "4940 (Contract Labor)" at bounding box center [483, 278] width 388 height 29
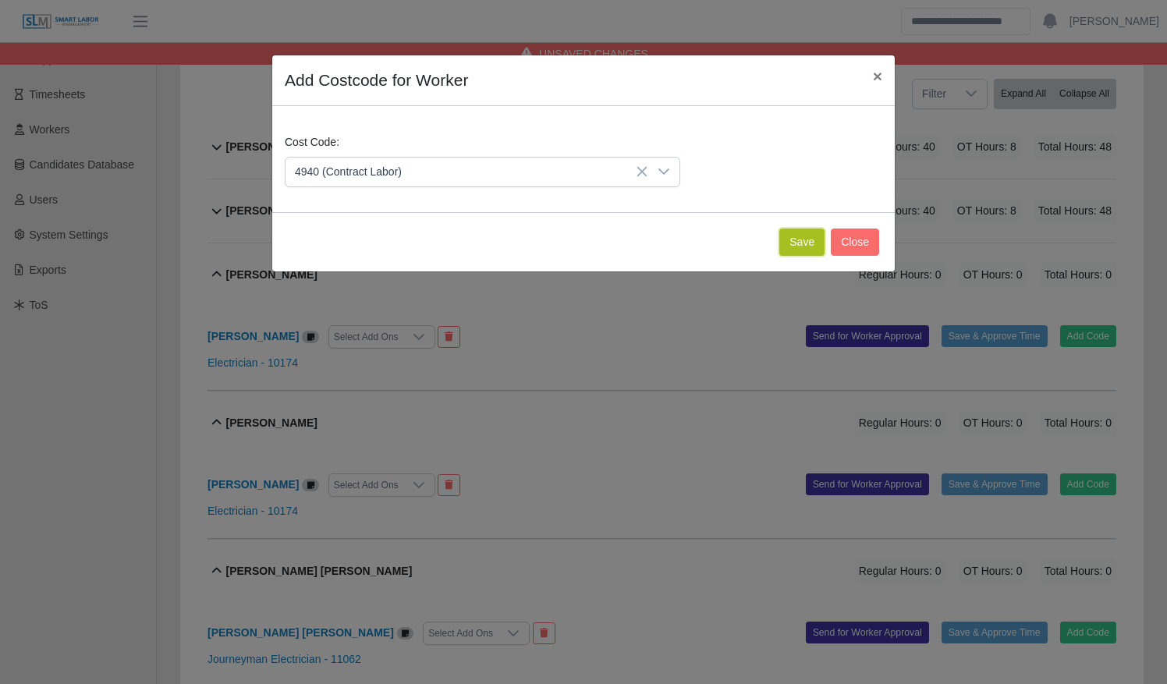
click at [806, 242] on button "Save" at bounding box center [801, 242] width 45 height 27
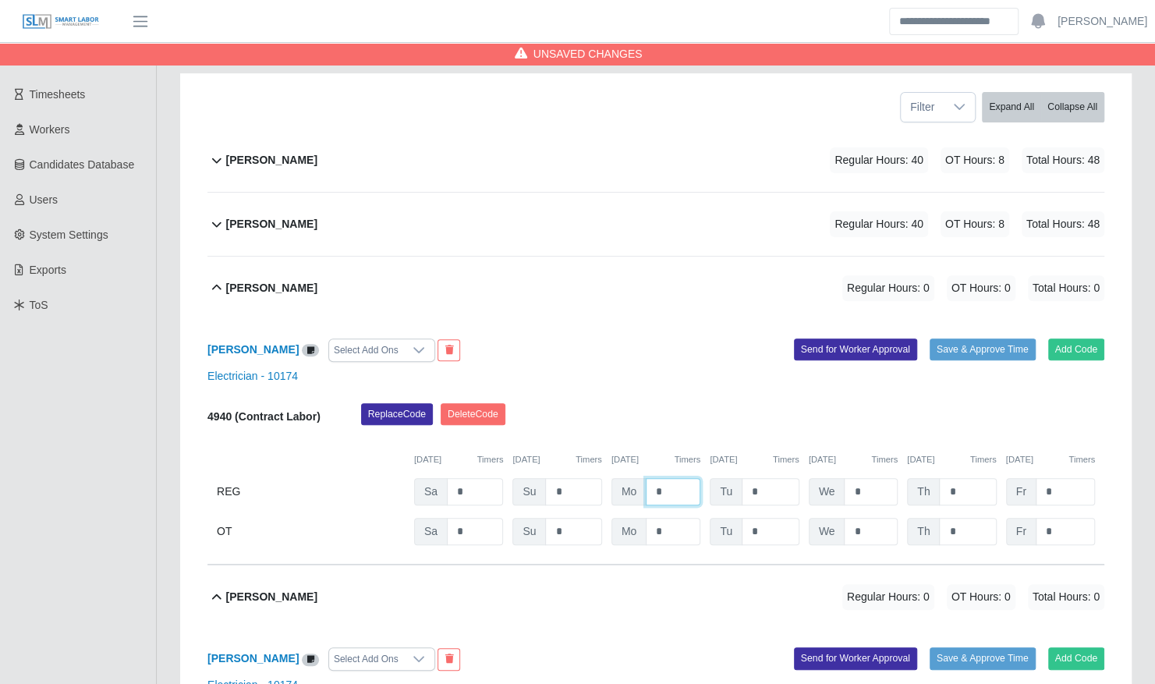
click at [650, 478] on input "*" at bounding box center [673, 491] width 55 height 27
type input "**"
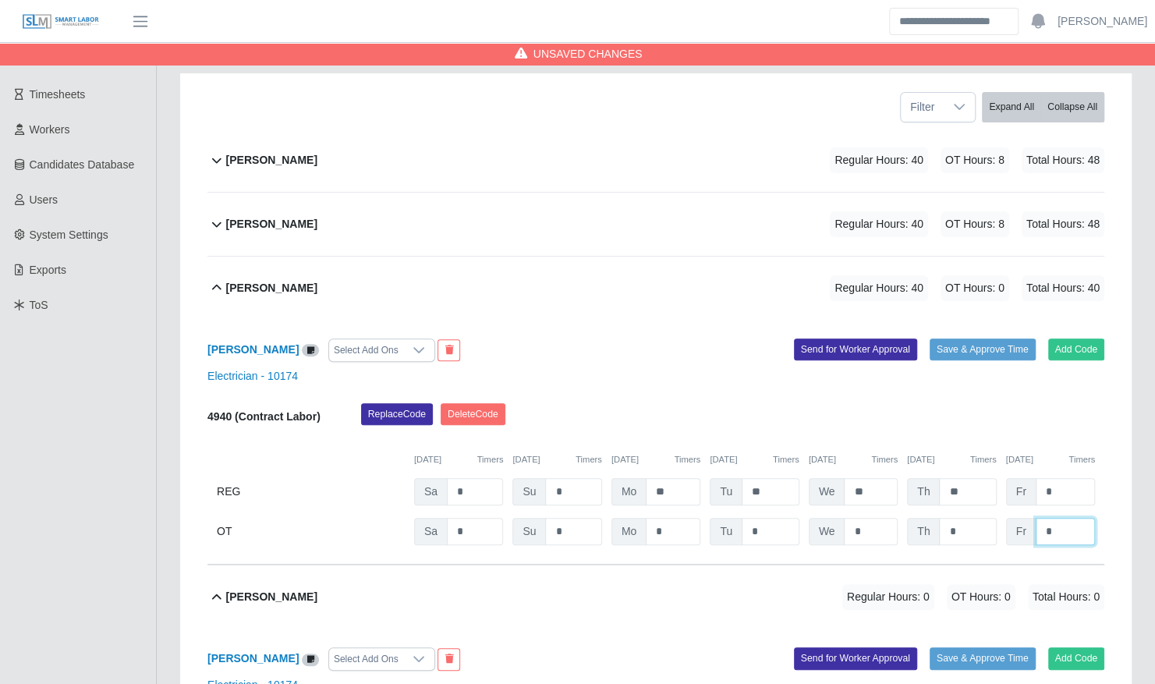
type input "*"
click at [619, 275] on div "Christopher Ybanes Regular Hours: 40 OT Hours: 8 Total Hours: 48" at bounding box center [665, 288] width 878 height 63
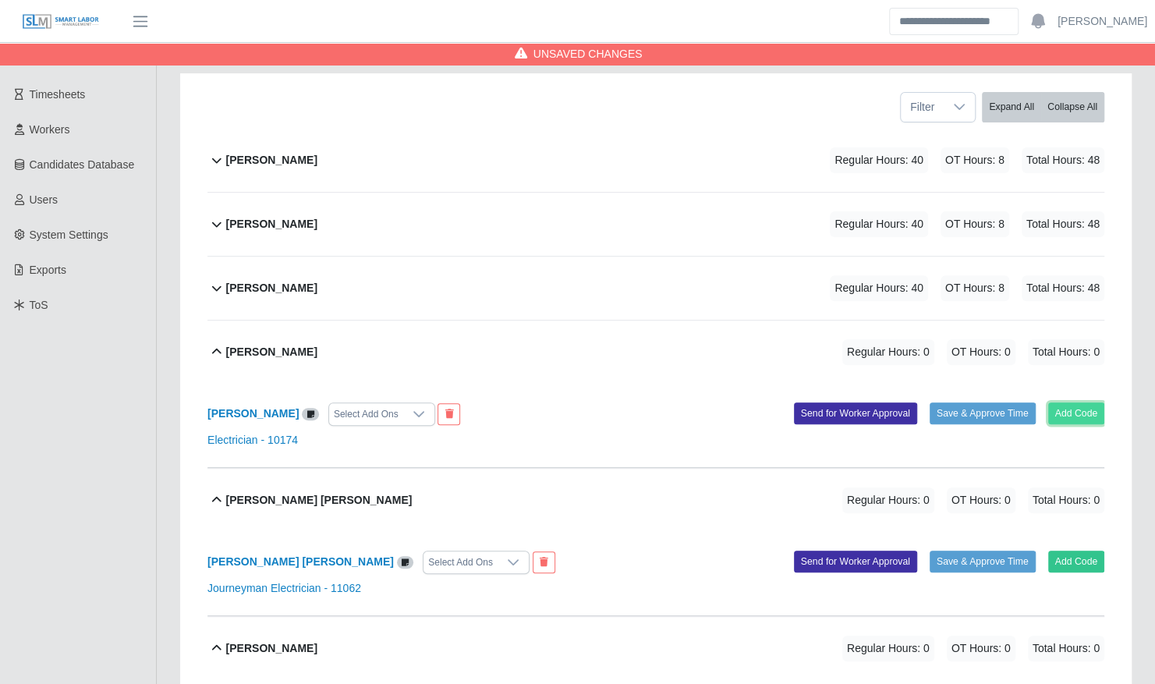
click at [1059, 402] on button "Add Code" at bounding box center [1076, 413] width 57 height 22
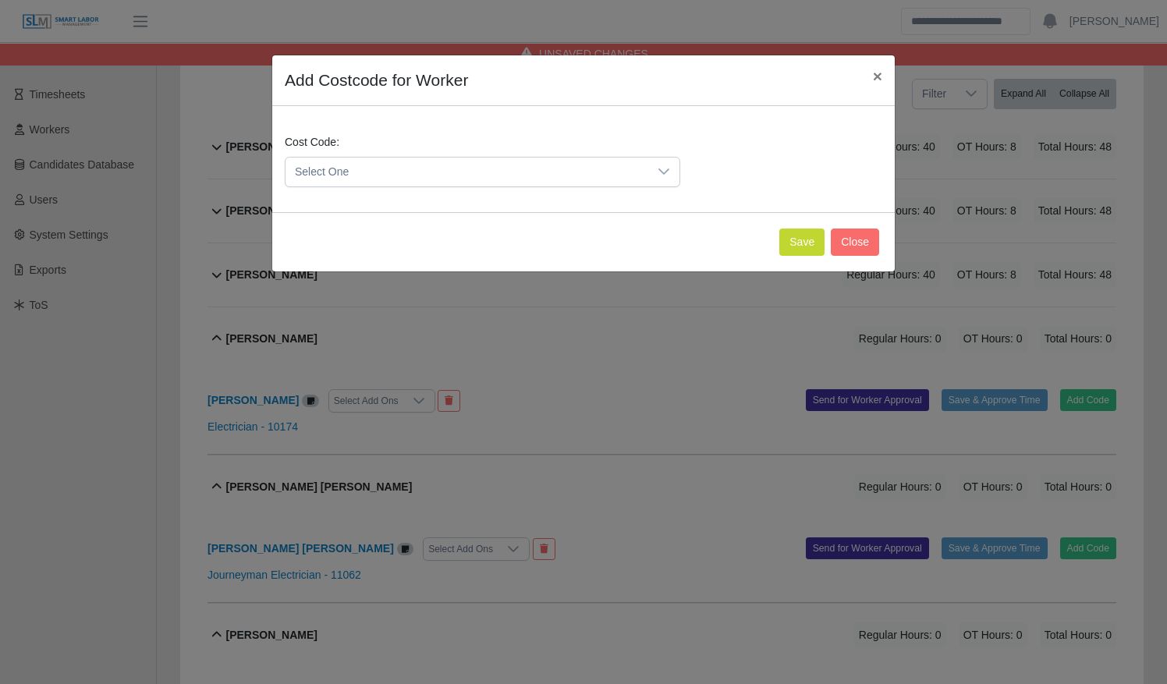
click at [504, 169] on span "Select One" at bounding box center [466, 172] width 363 height 29
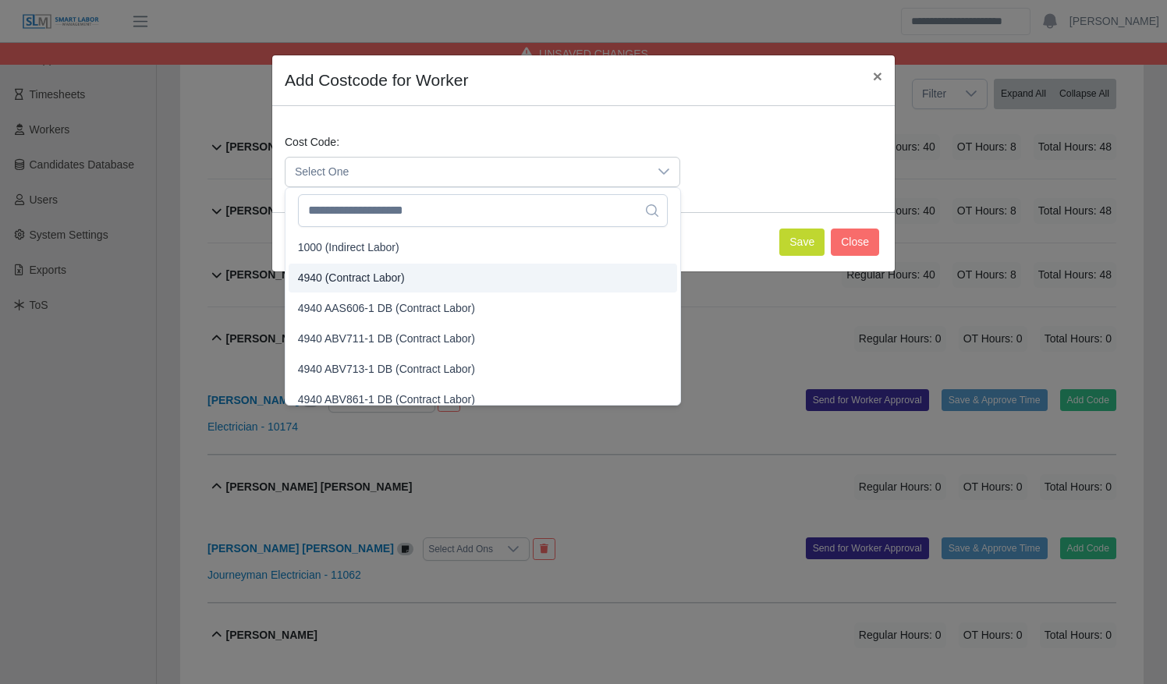
click at [477, 275] on li "4940 (Contract Labor)" at bounding box center [483, 278] width 388 height 29
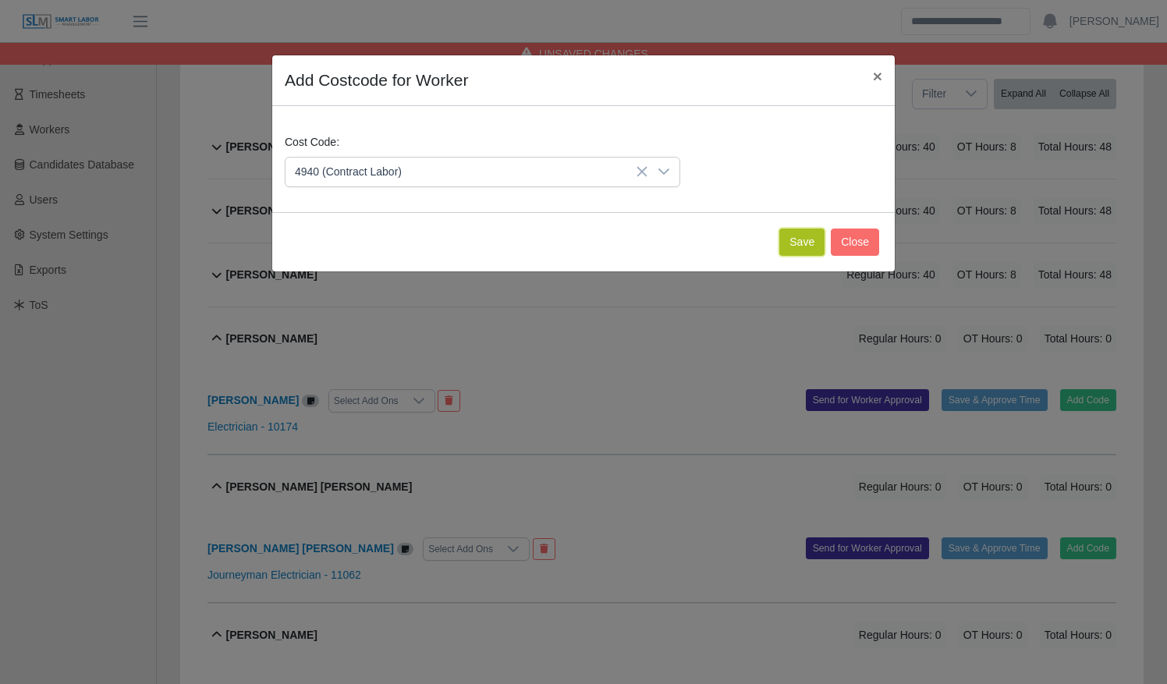
click at [807, 245] on button "Save" at bounding box center [801, 242] width 45 height 27
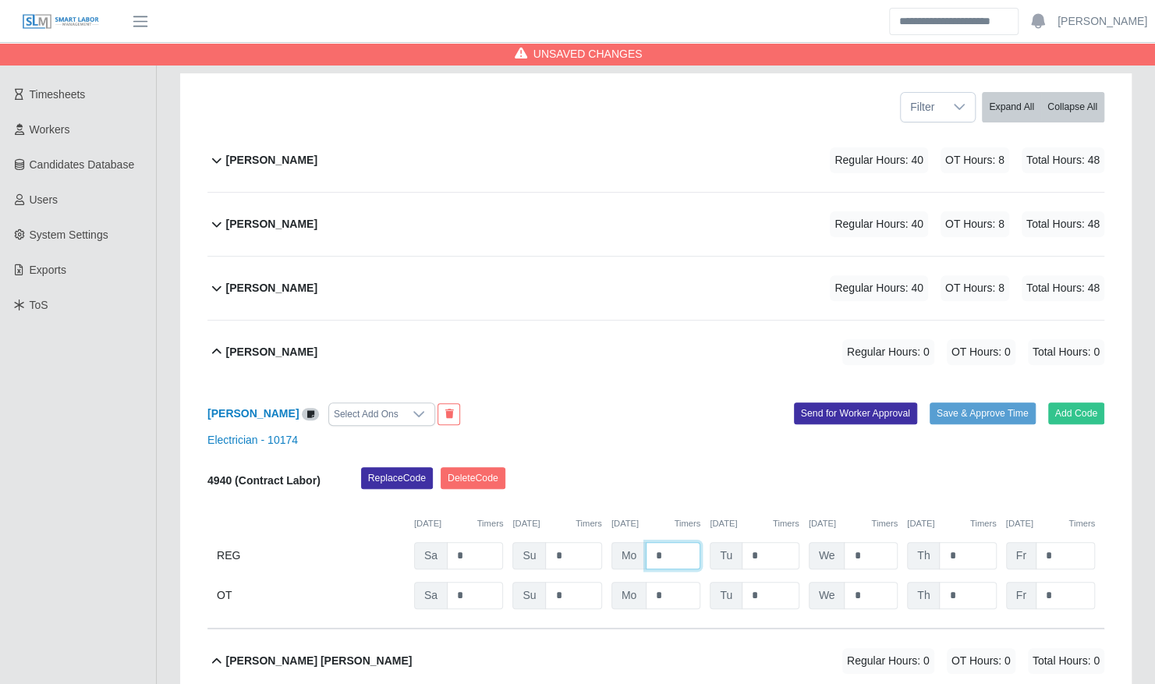
click at [656, 542] on input "*" at bounding box center [673, 555] width 55 height 27
type input "**"
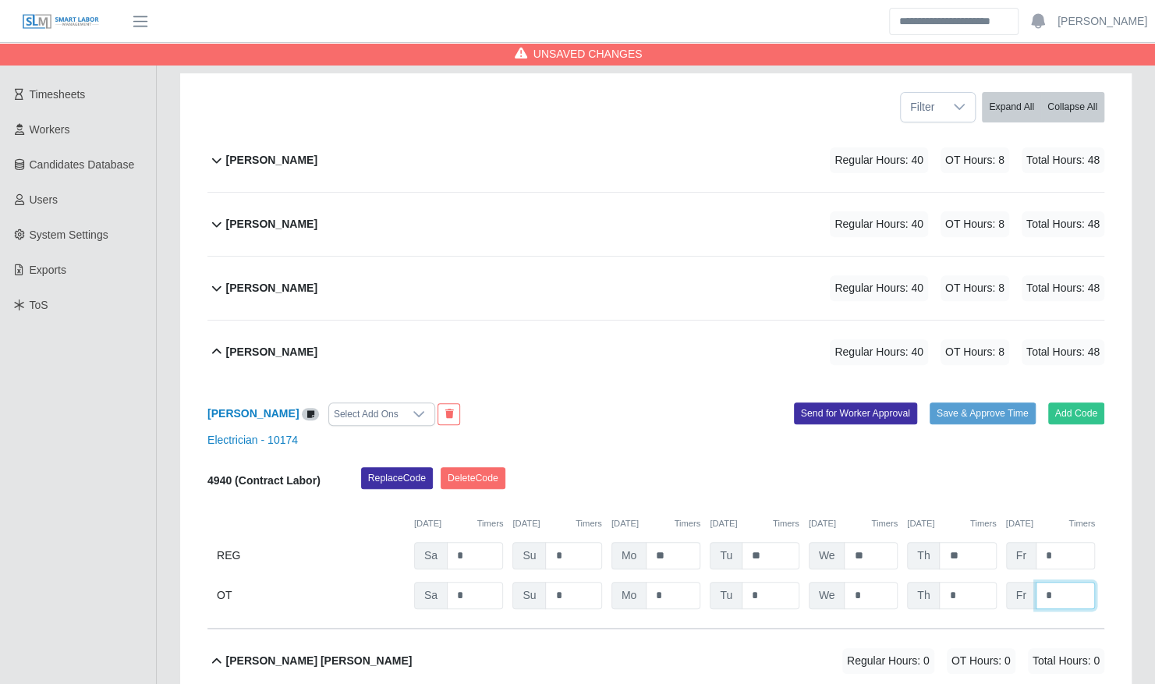
type input "*"
click at [626, 332] on div "Daniel Gonzalez Regular Hours: 40 OT Hours: 8 Total Hours: 48" at bounding box center [665, 352] width 878 height 63
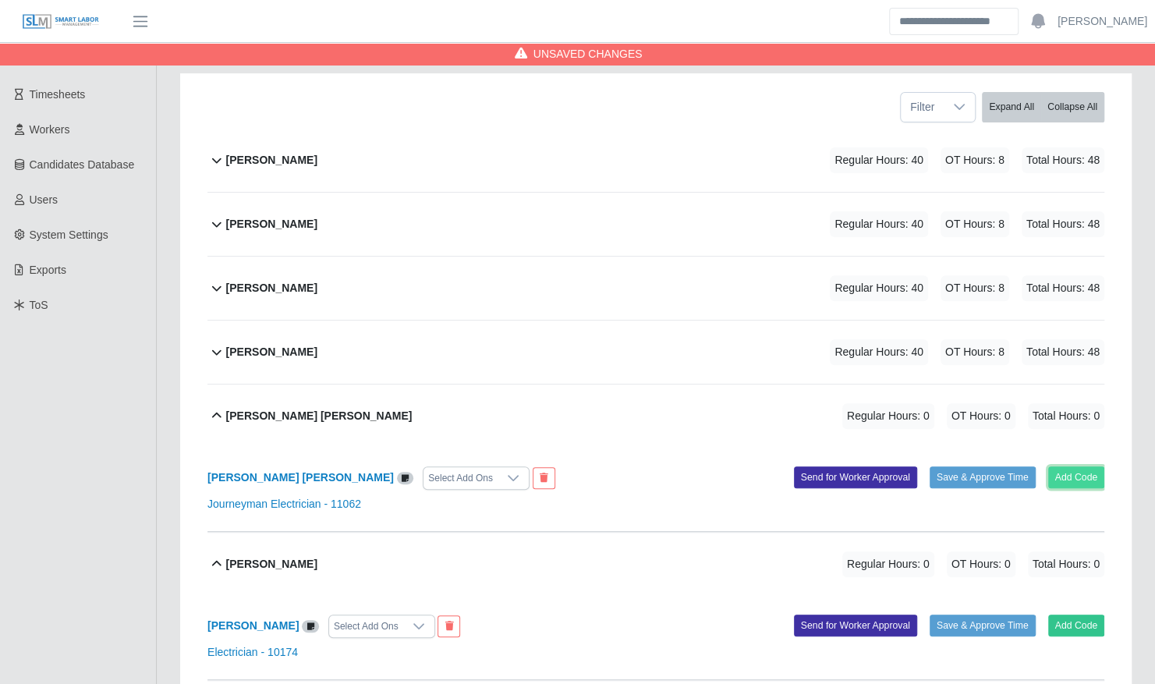
click at [1079, 470] on button "Add Code" at bounding box center [1076, 477] width 57 height 22
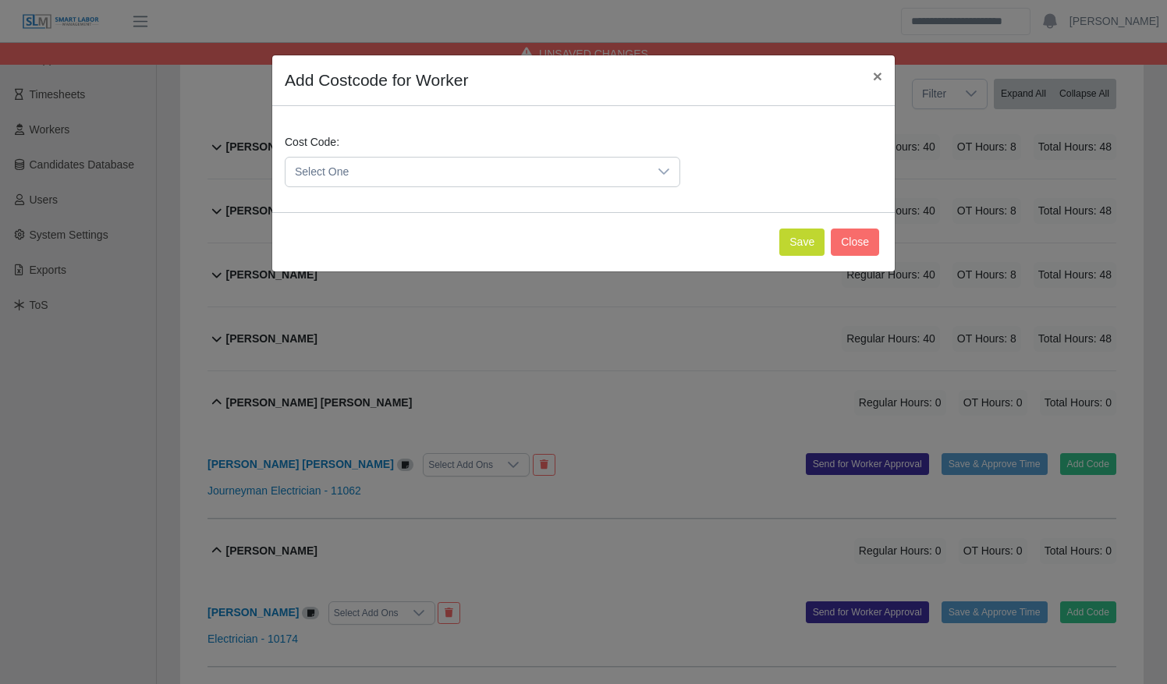
click at [552, 164] on span "Select One" at bounding box center [466, 172] width 363 height 29
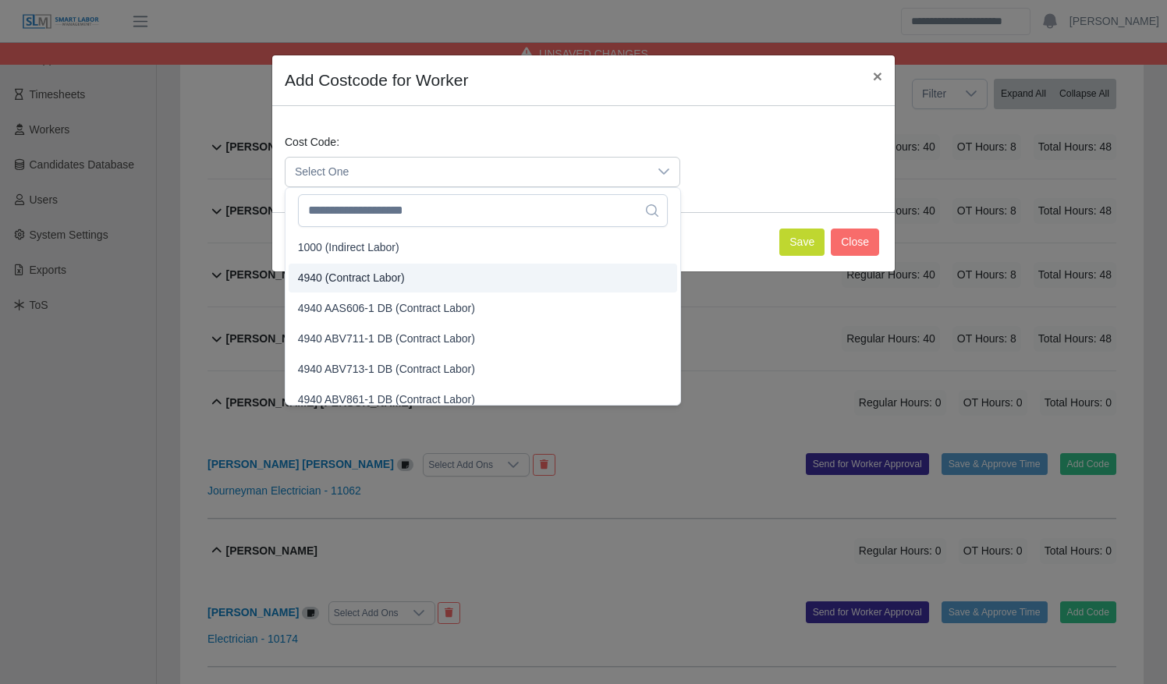
click at [519, 270] on li "4940 (Contract Labor)" at bounding box center [483, 278] width 388 height 29
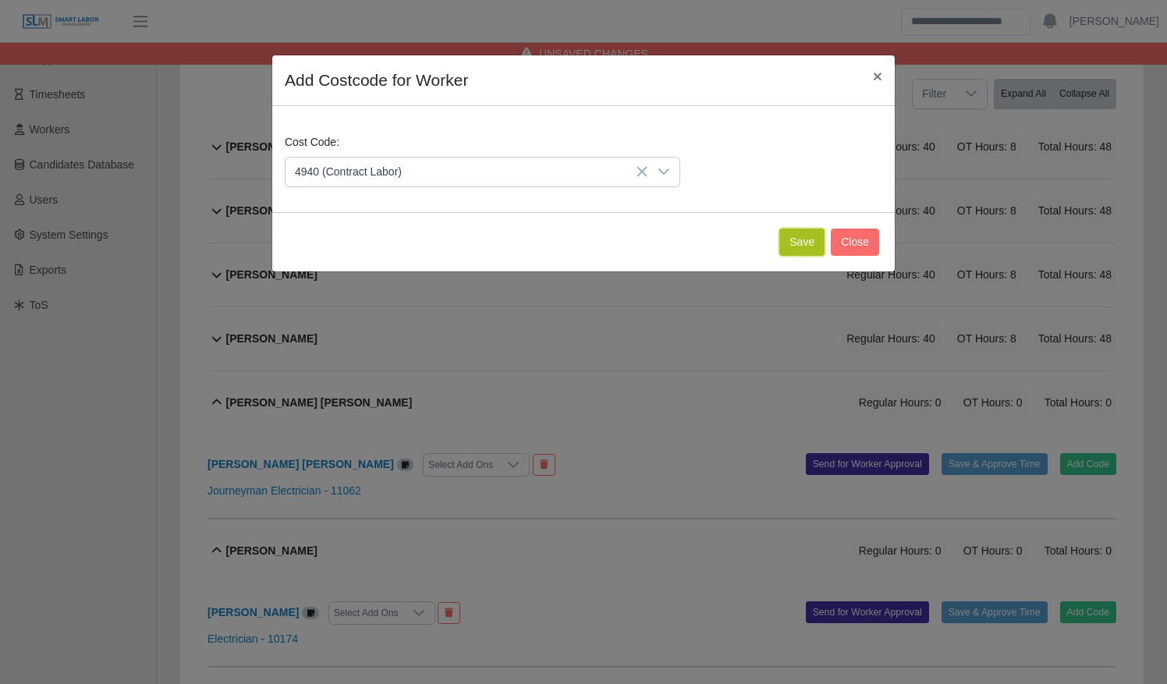
click at [799, 236] on button "Save" at bounding box center [801, 242] width 45 height 27
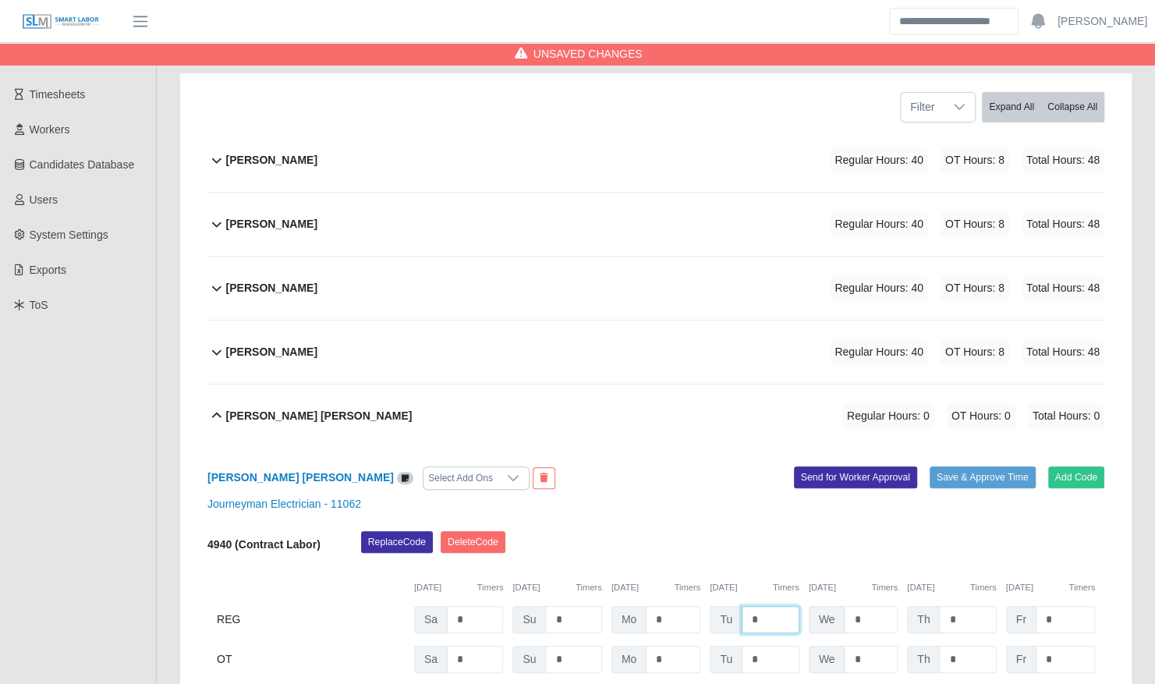
drag, startPoint x: 763, startPoint y: 602, endPoint x: 708, endPoint y: 600, distance: 54.6
click at [710, 606] on div "Tu *" at bounding box center [754, 619] width 89 height 27
type input "*"
type input "**"
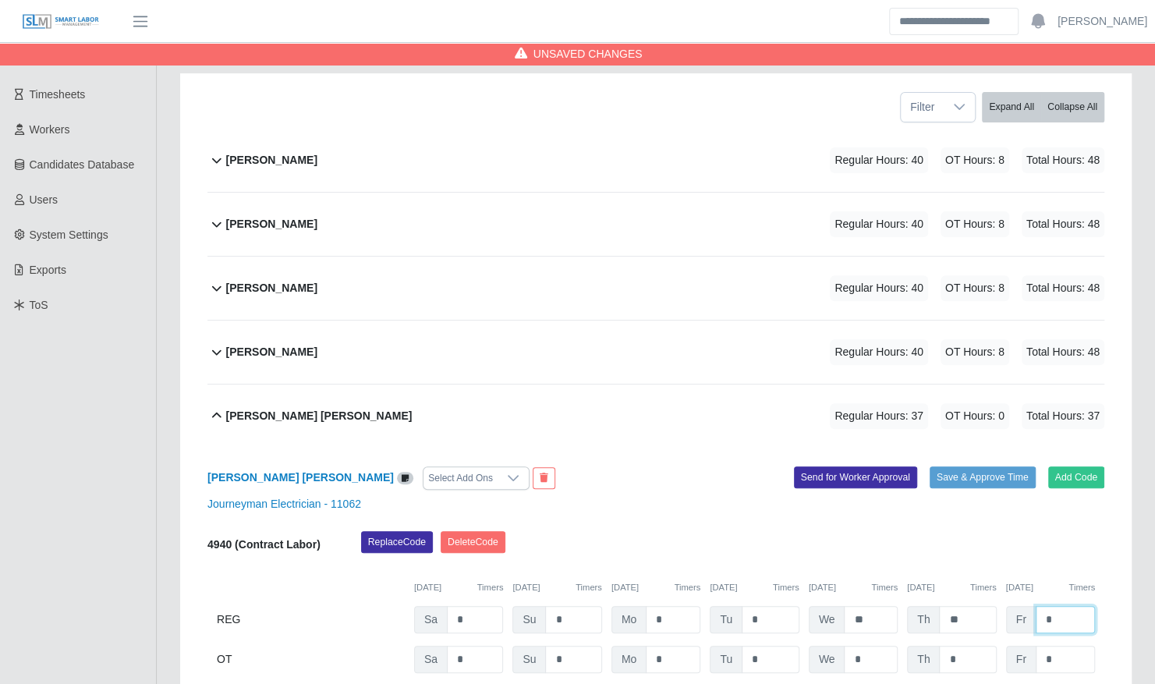
type input "*"
click at [615, 392] on div "Gary Soto Vega Regular Hours: 37 OT Hours: 0 Total Hours: 37" at bounding box center [665, 416] width 878 height 63
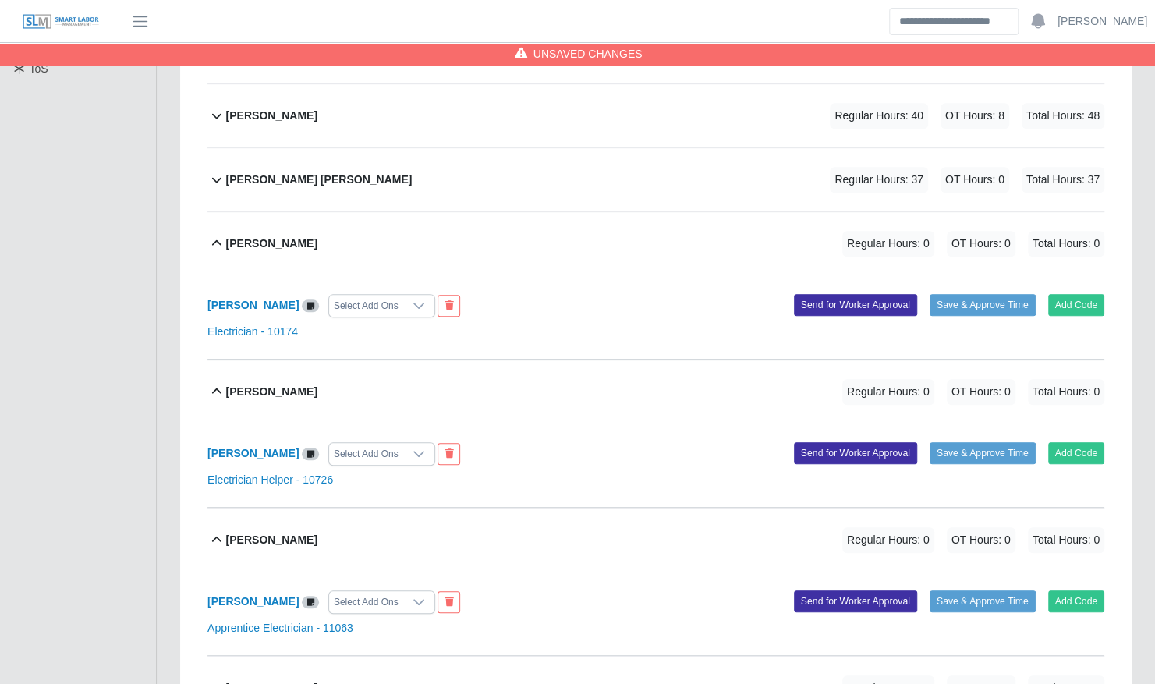
scroll to position [457, 0]
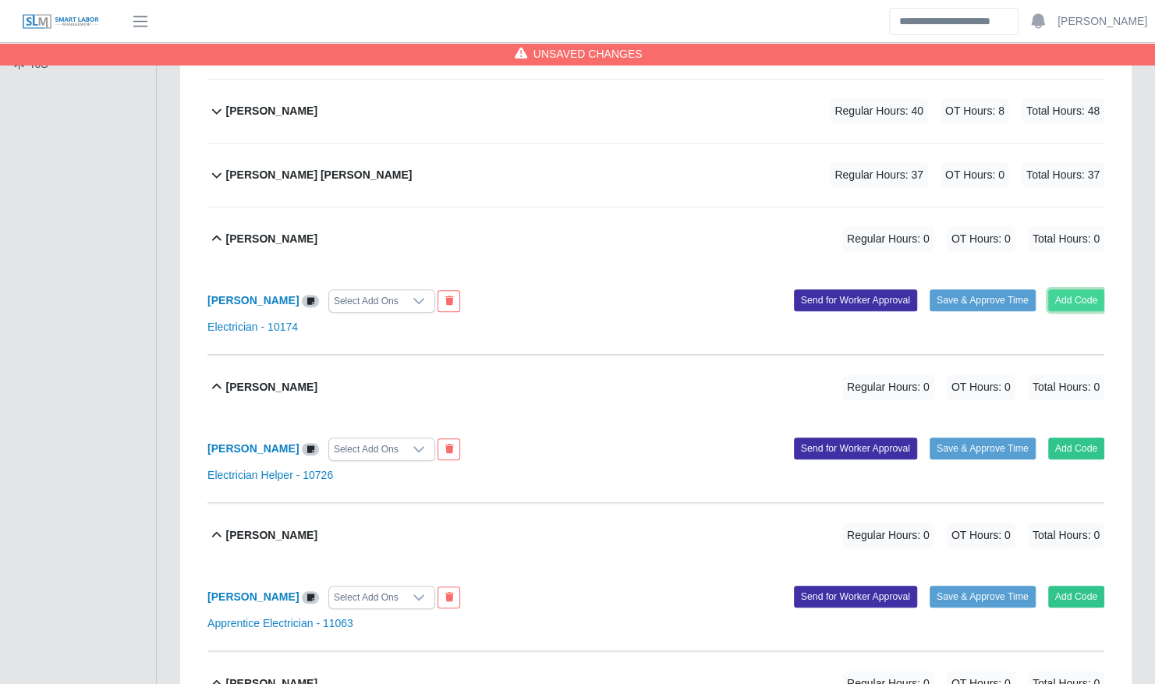
click at [1069, 290] on button "Add Code" at bounding box center [1076, 300] width 57 height 22
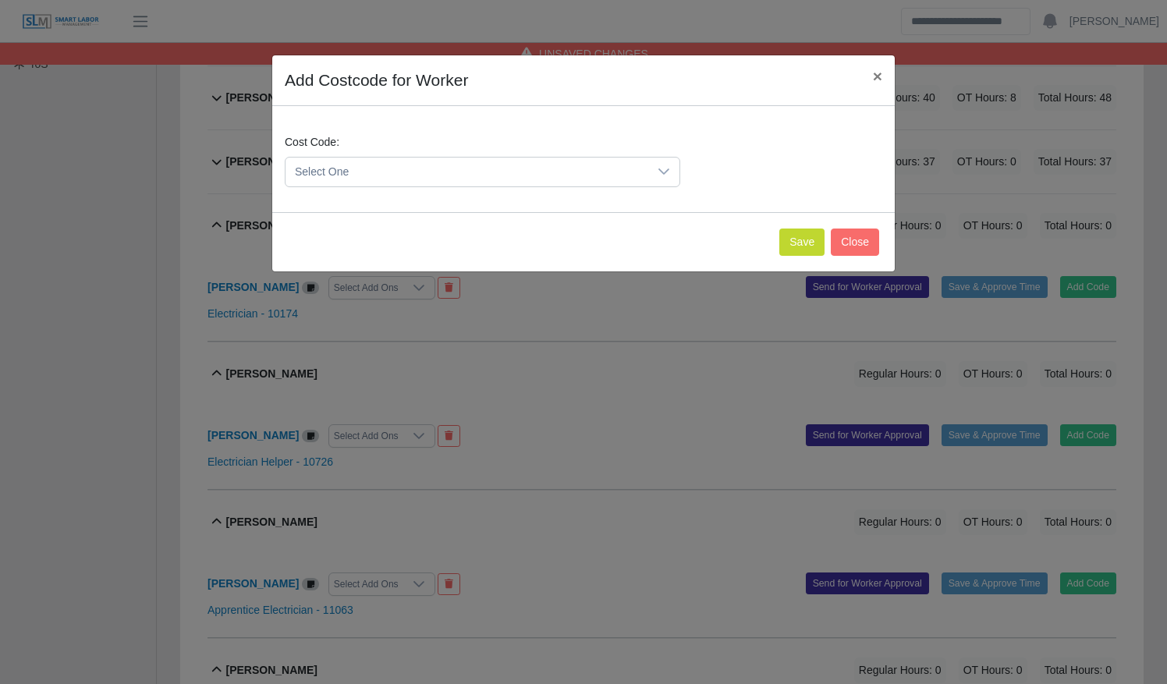
click at [490, 179] on span "Select One" at bounding box center [466, 172] width 363 height 29
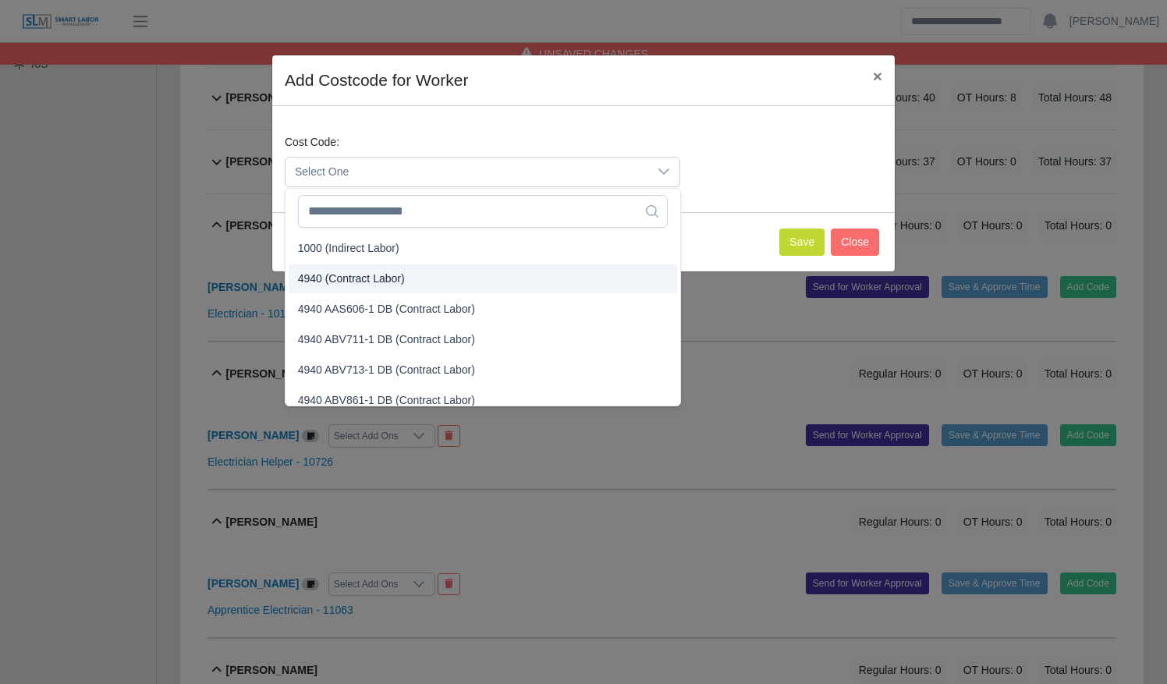
click at [477, 280] on li "4940 (Contract Labor)" at bounding box center [483, 278] width 388 height 29
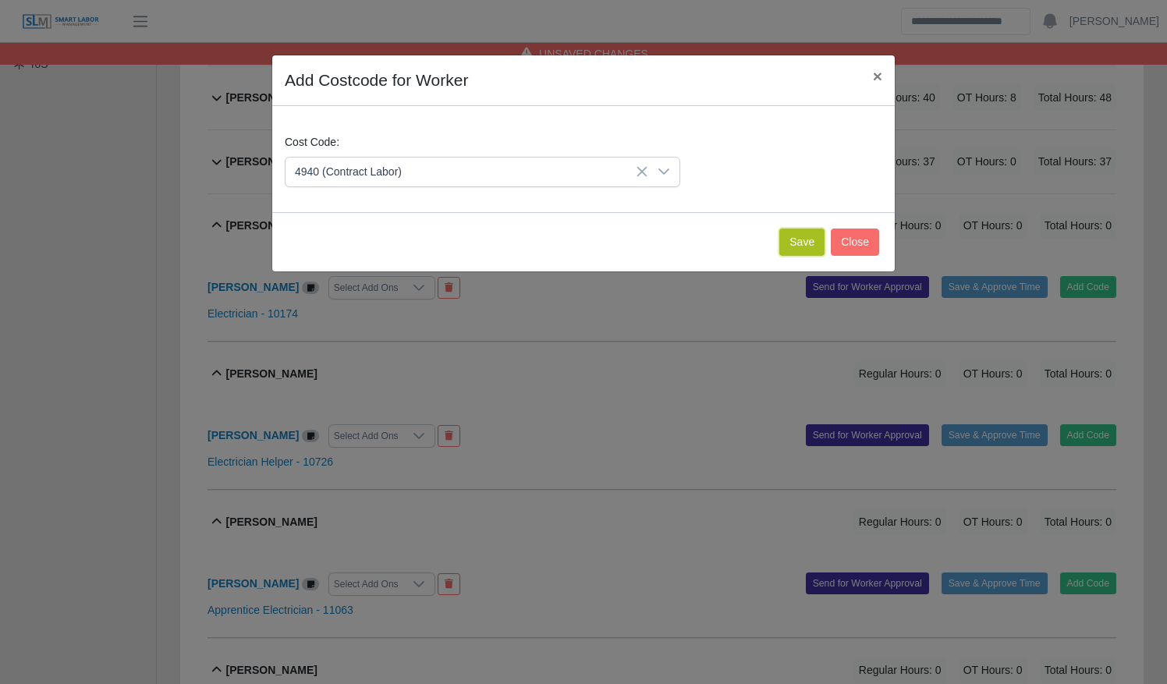
click at [795, 233] on button "Save" at bounding box center [801, 242] width 45 height 27
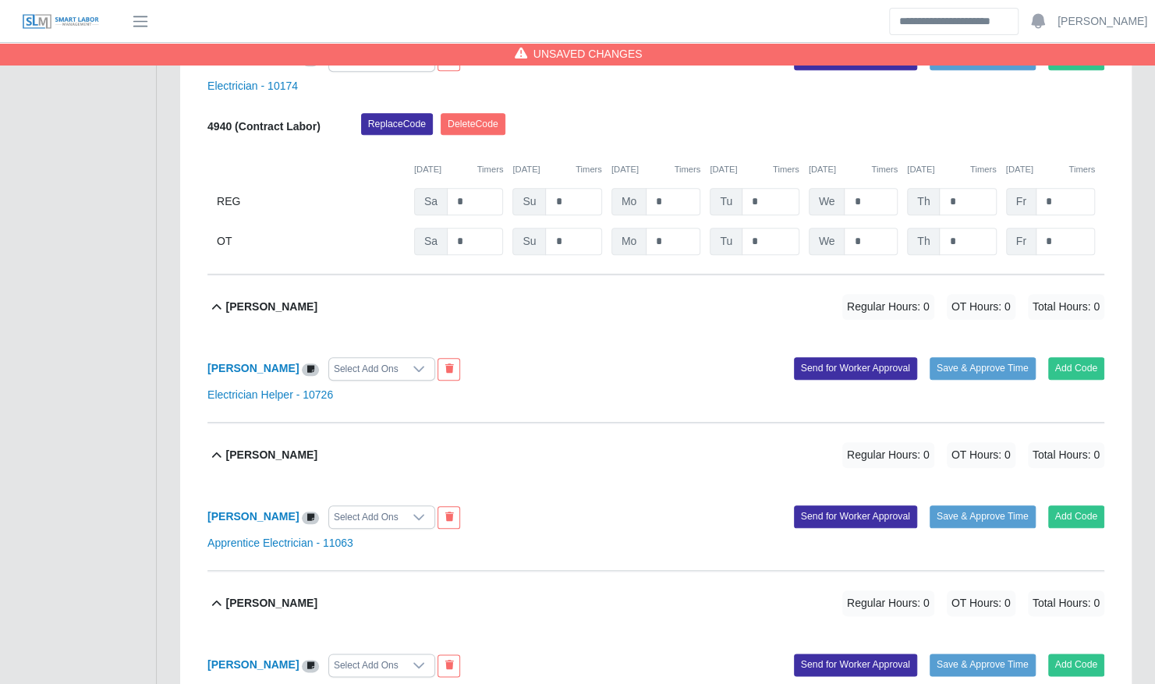
scroll to position [700, 0]
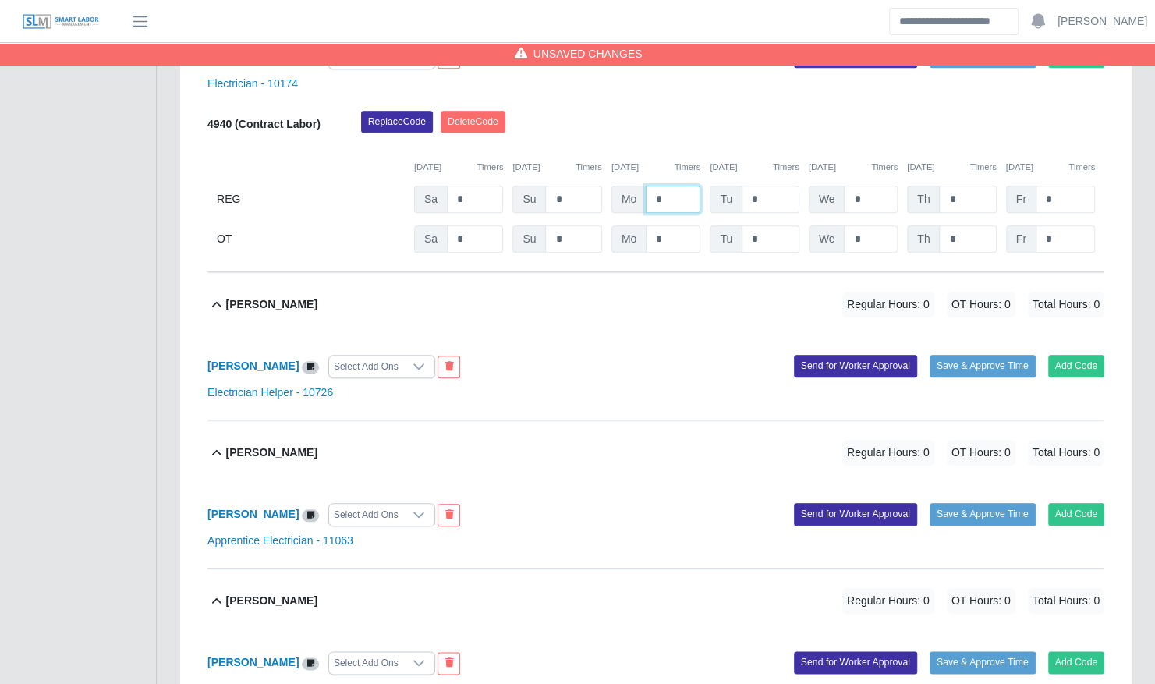
click at [650, 186] on input "*" at bounding box center [673, 199] width 55 height 27
type input "**"
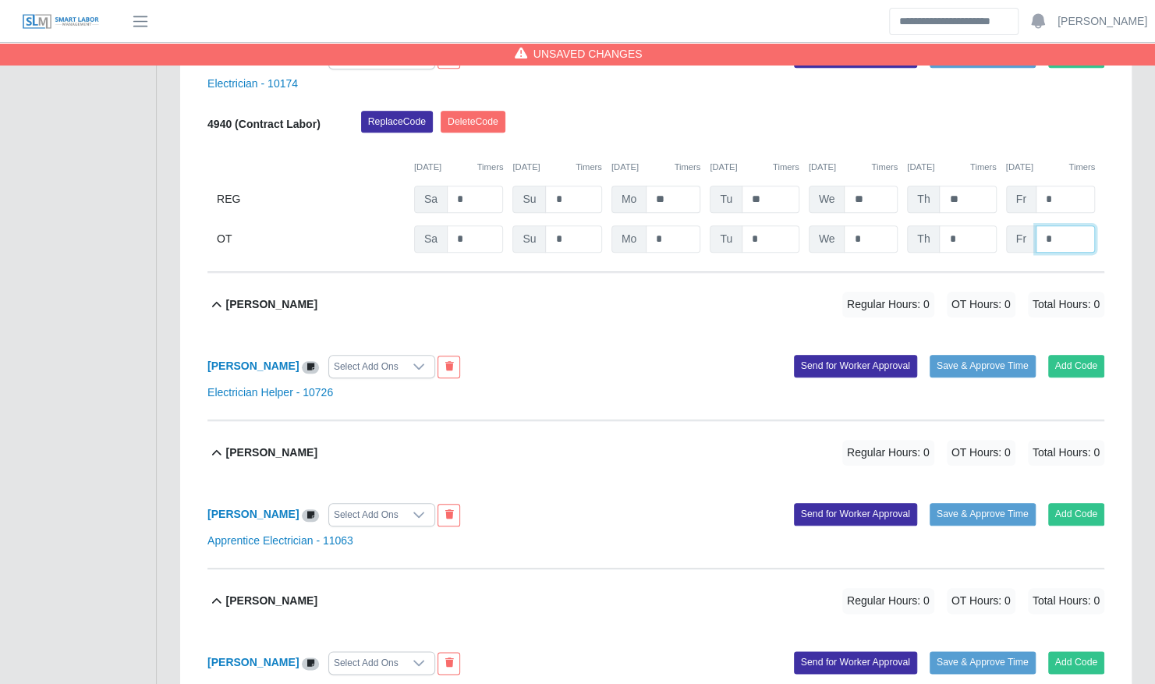
type input "*"
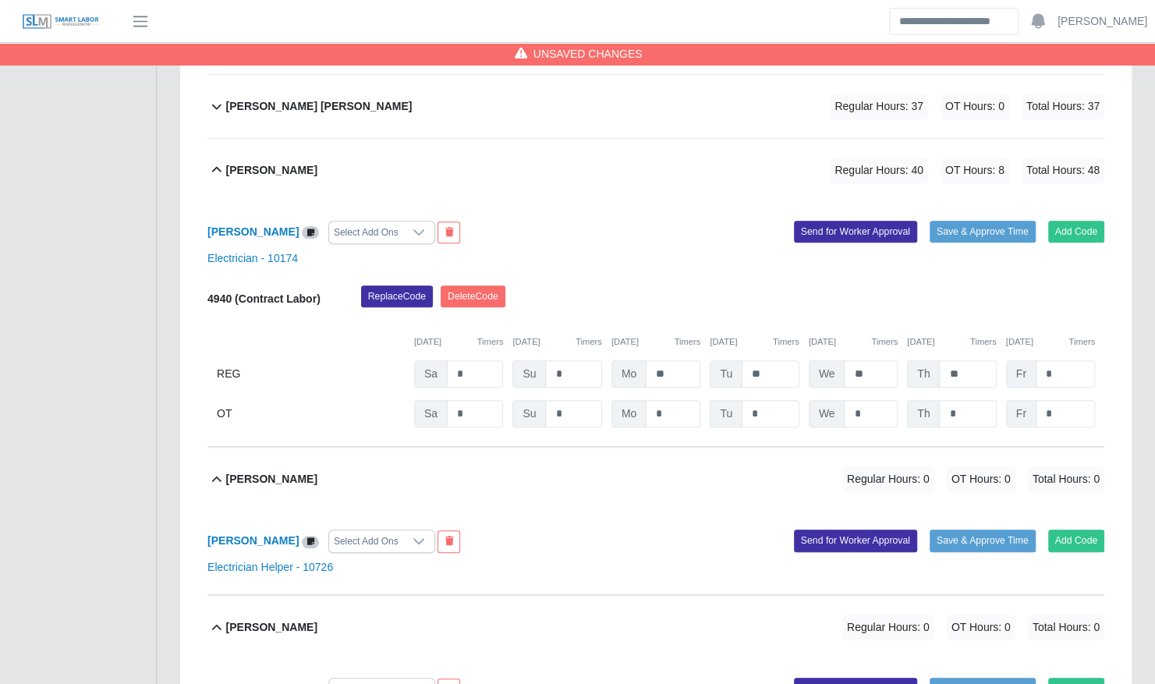
scroll to position [525, 0]
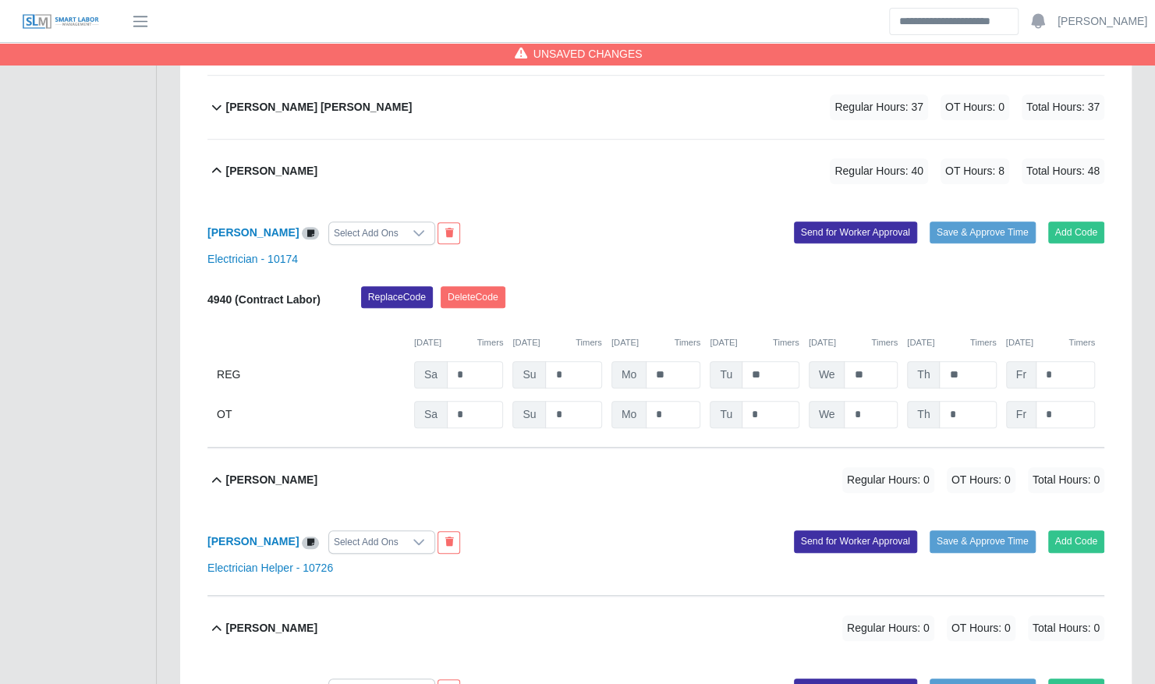
click at [641, 165] on div "Jesus Velaquez Regular Hours: 40 OT Hours: 8 Total Hours: 48" at bounding box center [665, 171] width 878 height 63
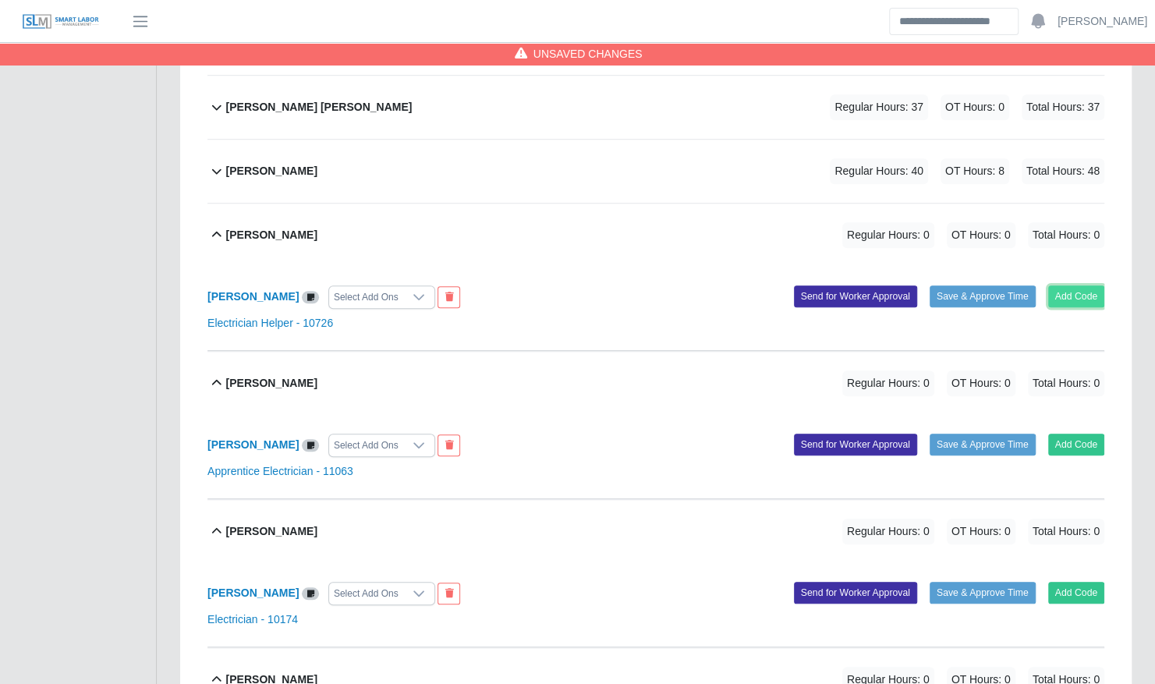
click at [1070, 285] on button "Add Code" at bounding box center [1076, 296] width 57 height 22
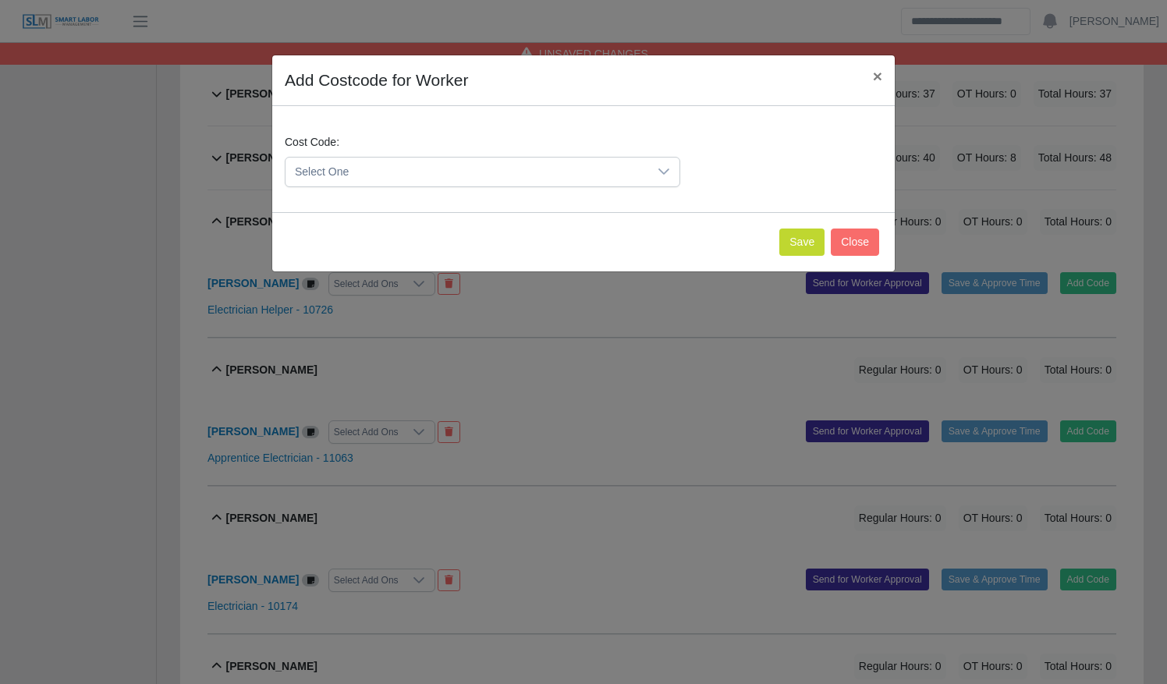
click at [477, 176] on span "Select One" at bounding box center [466, 172] width 363 height 29
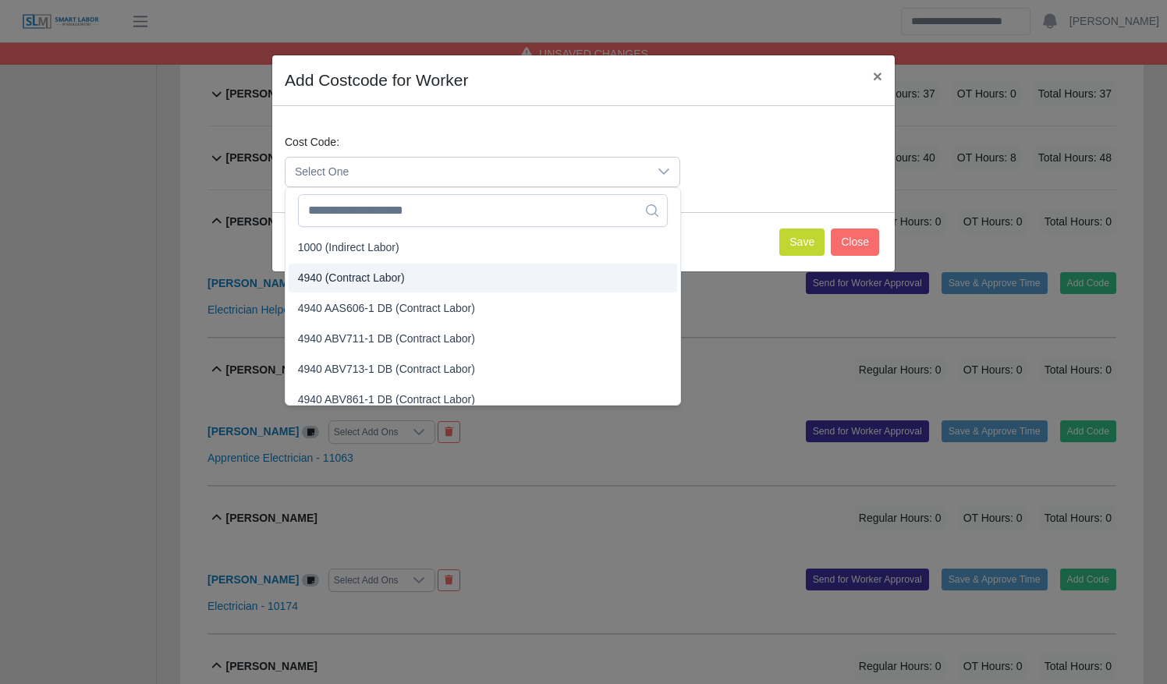
click at [458, 284] on li "4940 (Contract Labor)" at bounding box center [483, 278] width 388 height 29
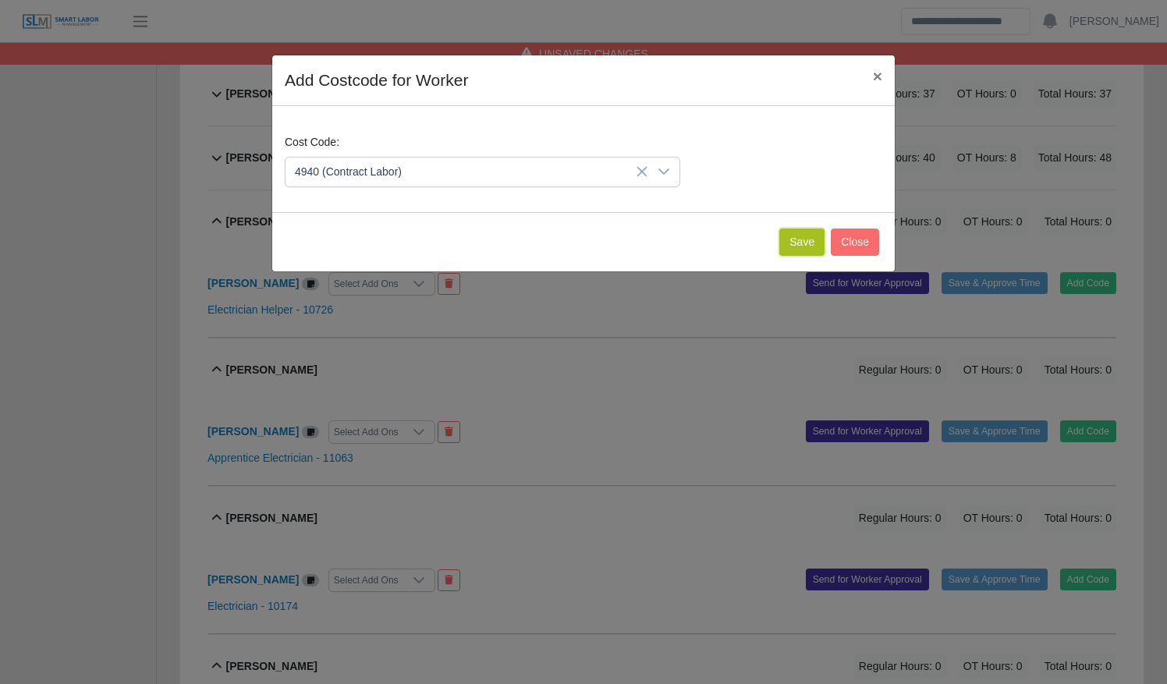
click at [801, 237] on button "Save" at bounding box center [801, 242] width 45 height 27
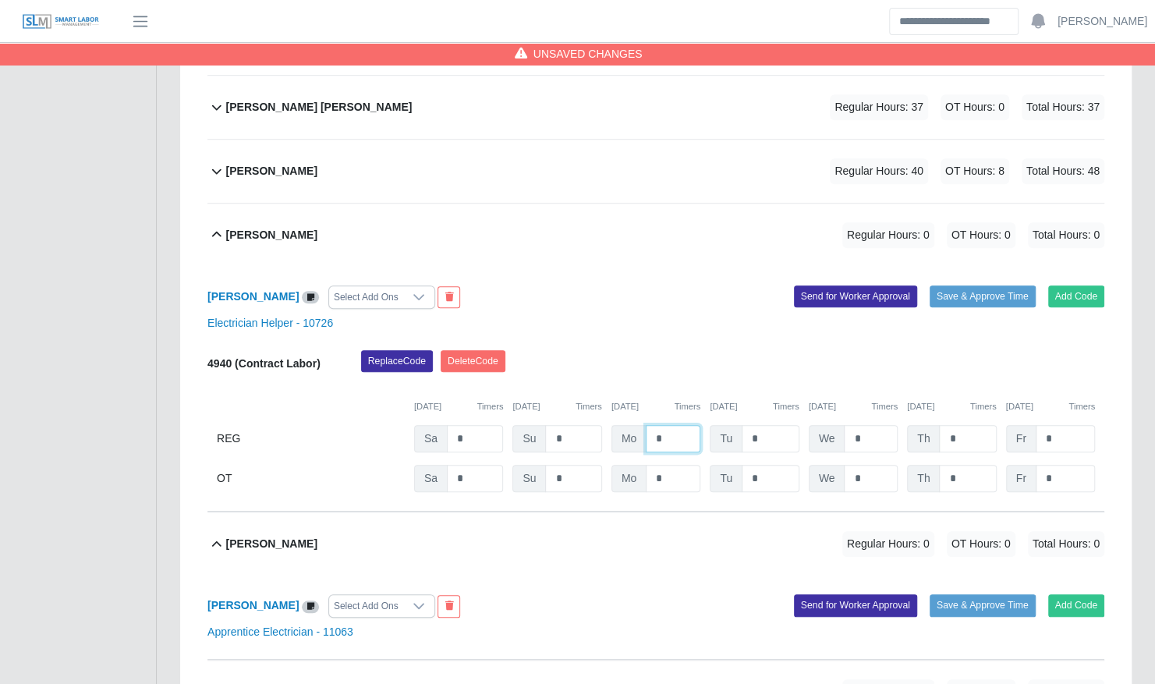
click at [650, 425] on input "*" at bounding box center [673, 438] width 55 height 27
type input "**"
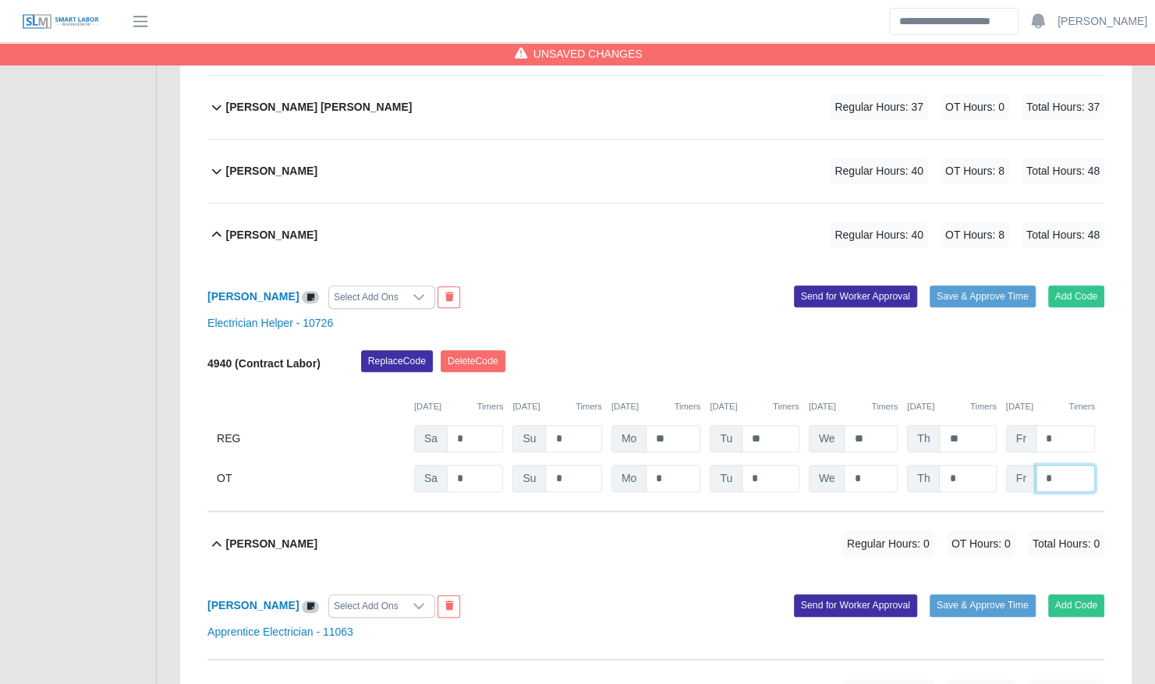
type input "*"
click at [626, 228] on div "Jesus Martinez Regular Hours: 40 OT Hours: 8 Total Hours: 48" at bounding box center [665, 235] width 878 height 63
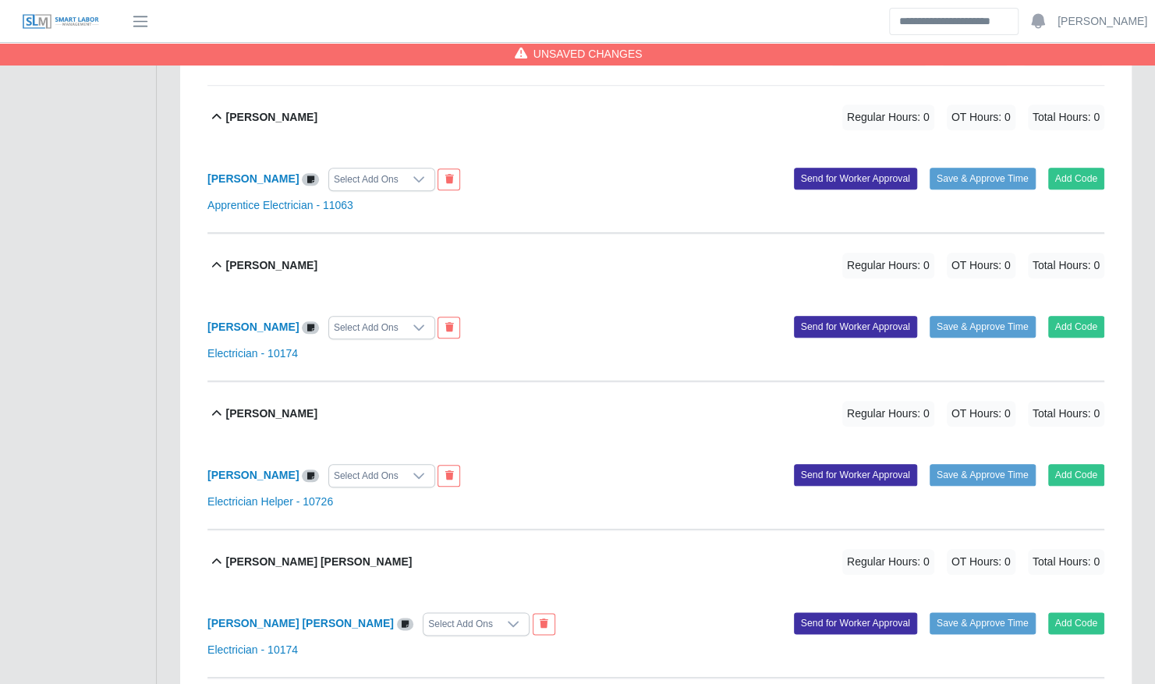
scroll to position [693, 0]
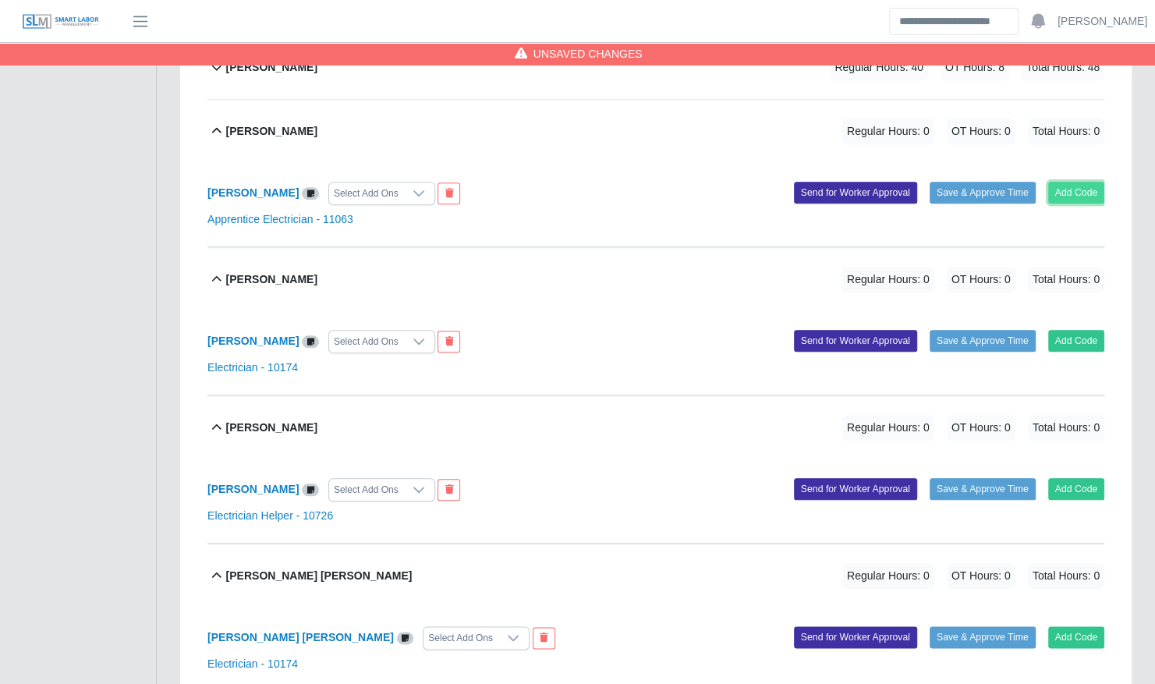
click at [1070, 182] on button "Add Code" at bounding box center [1076, 193] width 57 height 22
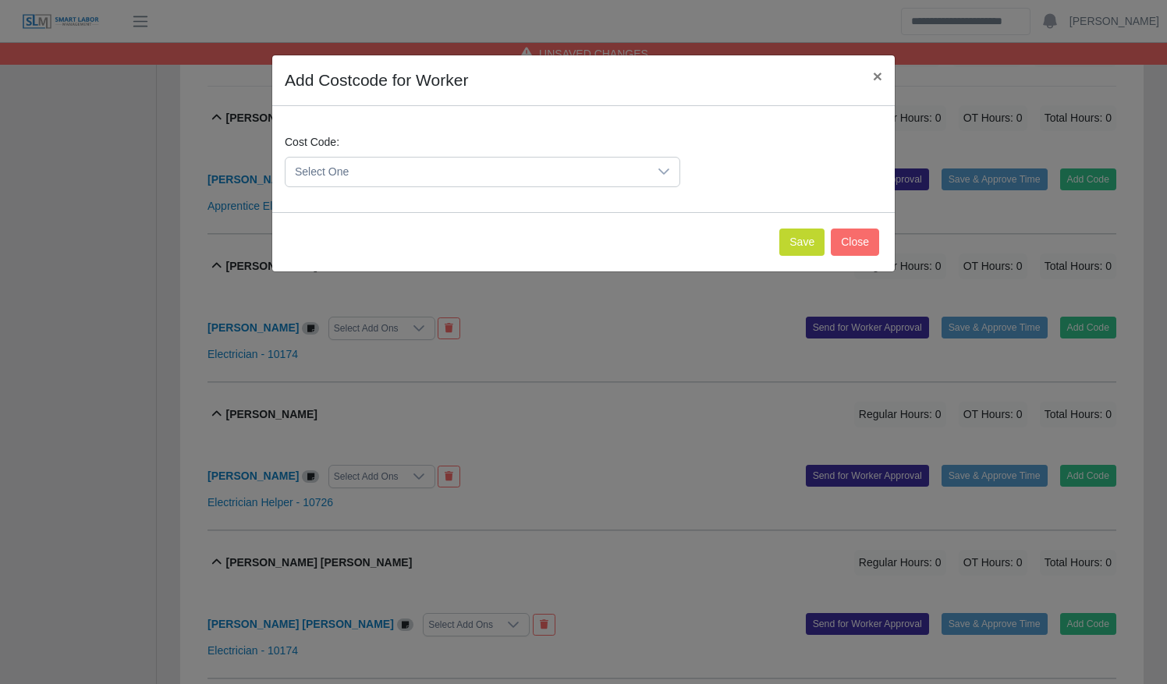
click at [587, 173] on span "Select One" at bounding box center [466, 172] width 363 height 29
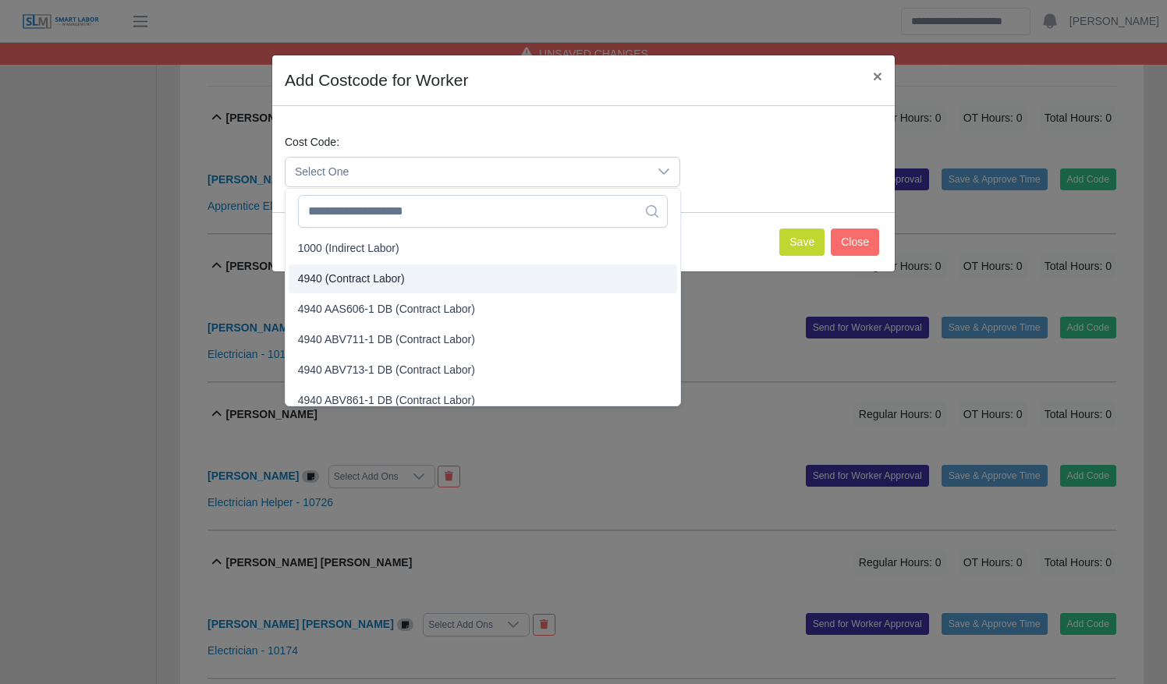
click at [494, 273] on li "4940 (Contract Labor)" at bounding box center [483, 278] width 388 height 29
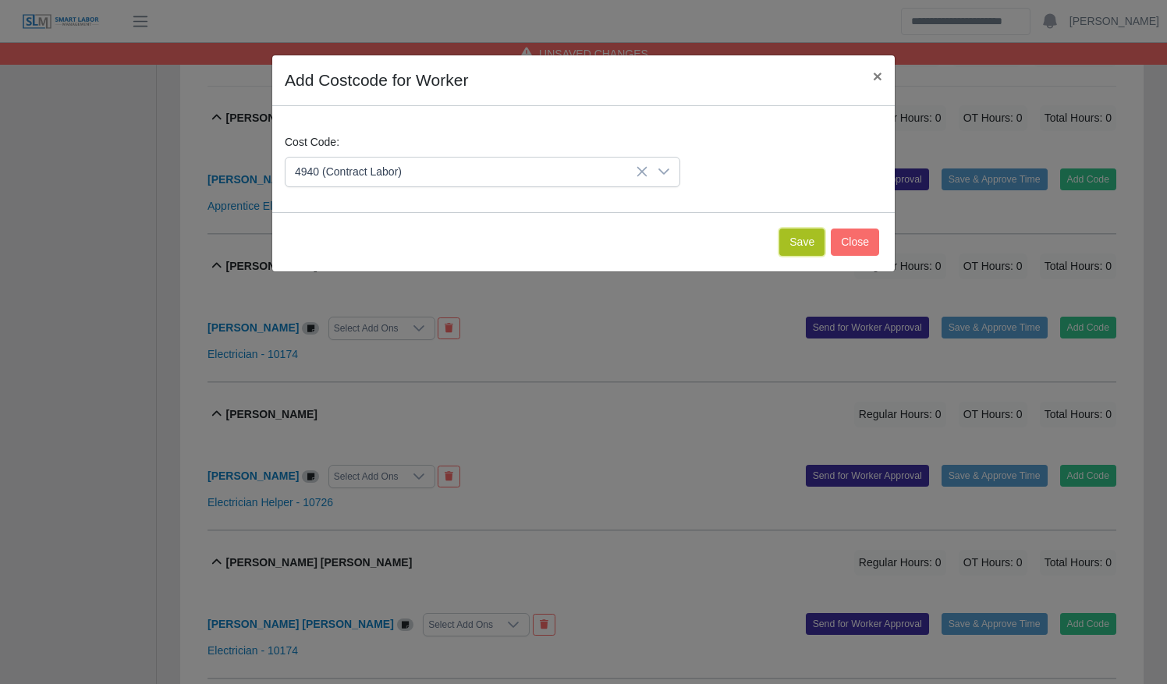
click at [808, 243] on button "Save" at bounding box center [801, 242] width 45 height 27
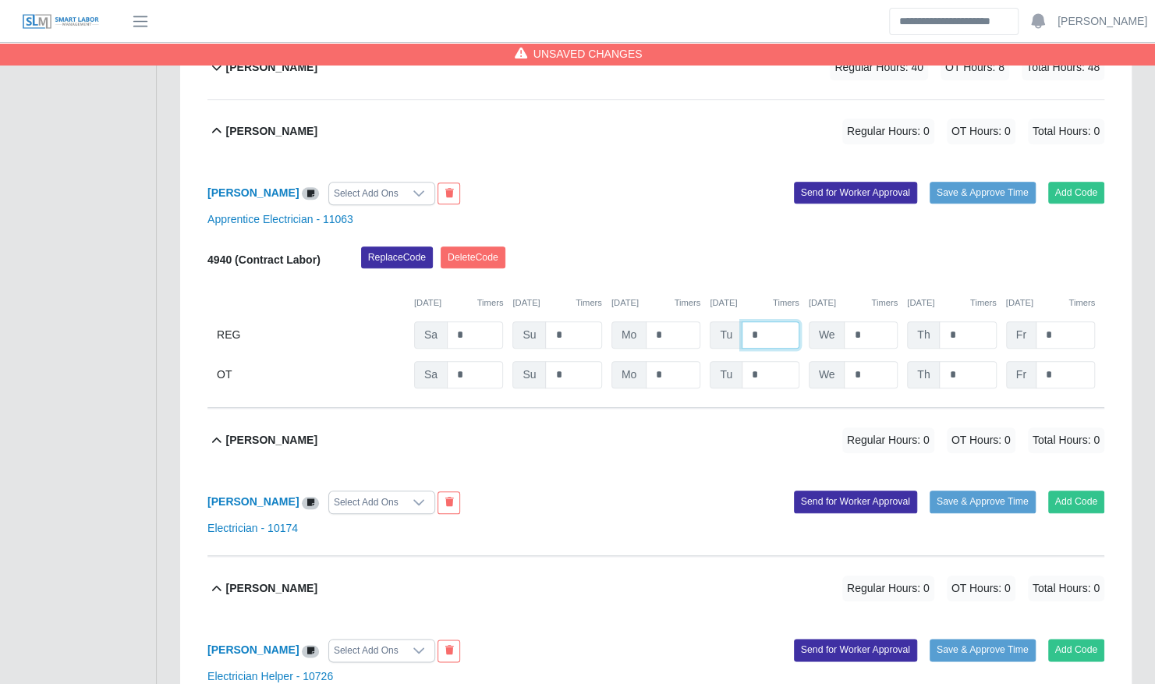
drag, startPoint x: 742, startPoint y: 318, endPoint x: 725, endPoint y: 317, distance: 17.2
click at [725, 321] on div "Tu *" at bounding box center [754, 334] width 89 height 27
type input "*"
type input "**"
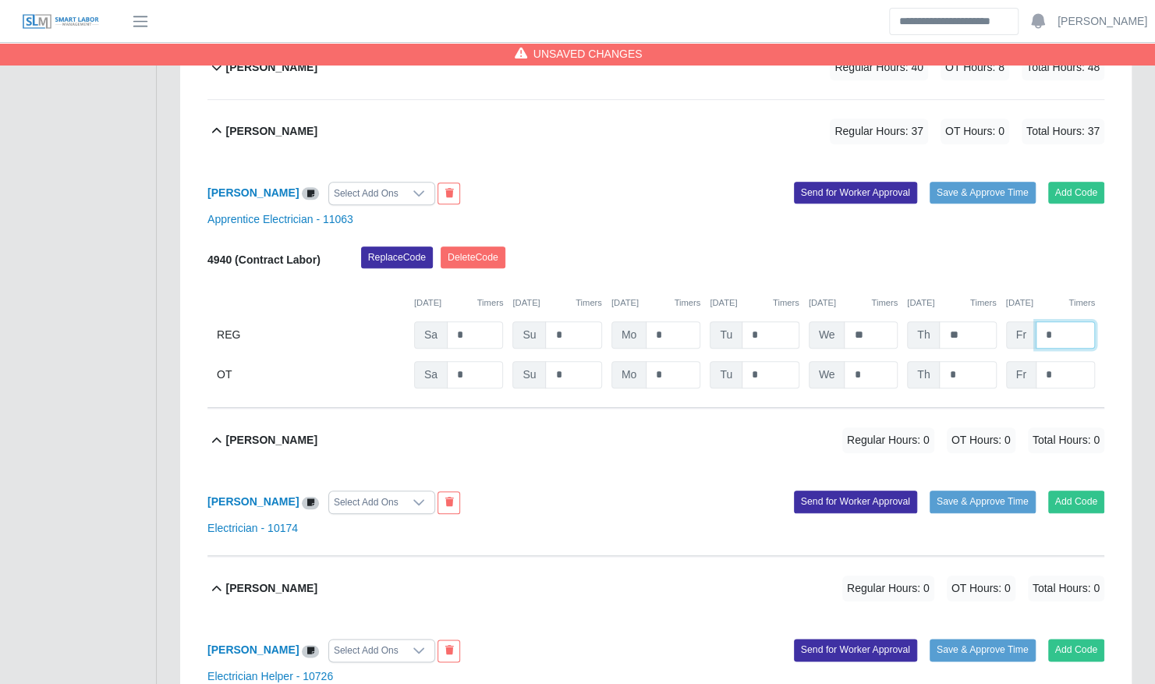
type input "*"
click at [662, 112] on div "Jose Rosado Regular Hours: 37 OT Hours: 0 Total Hours: 37" at bounding box center [665, 131] width 878 height 63
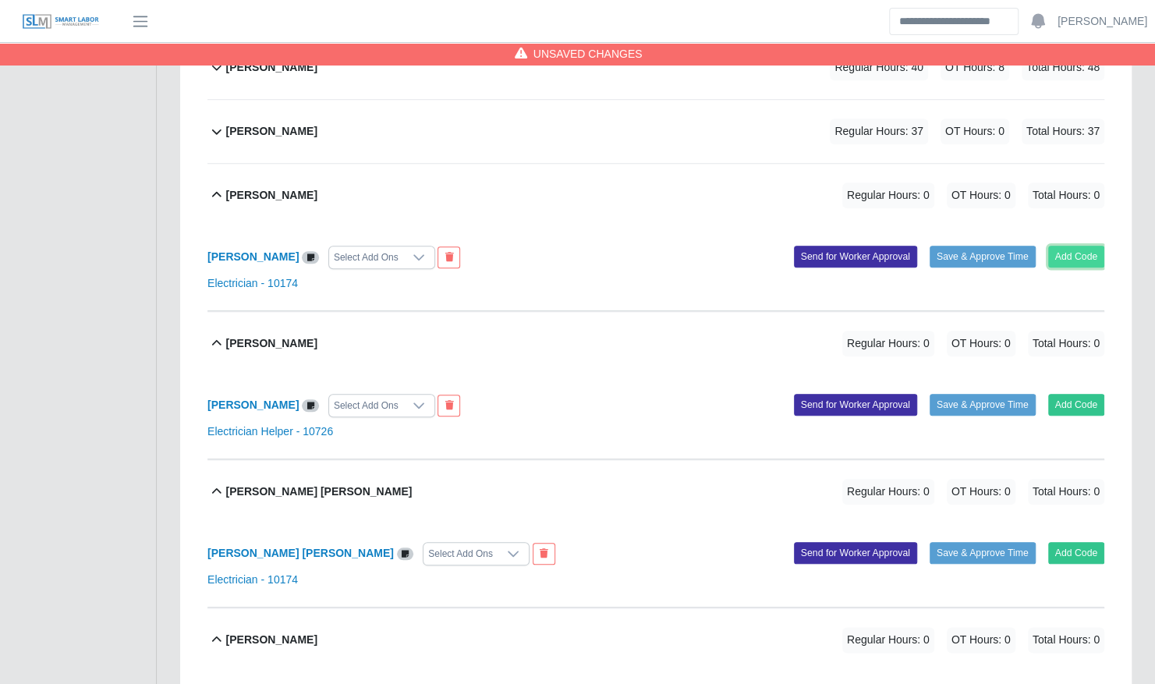
click at [1083, 246] on button "Add Code" at bounding box center [1076, 257] width 57 height 22
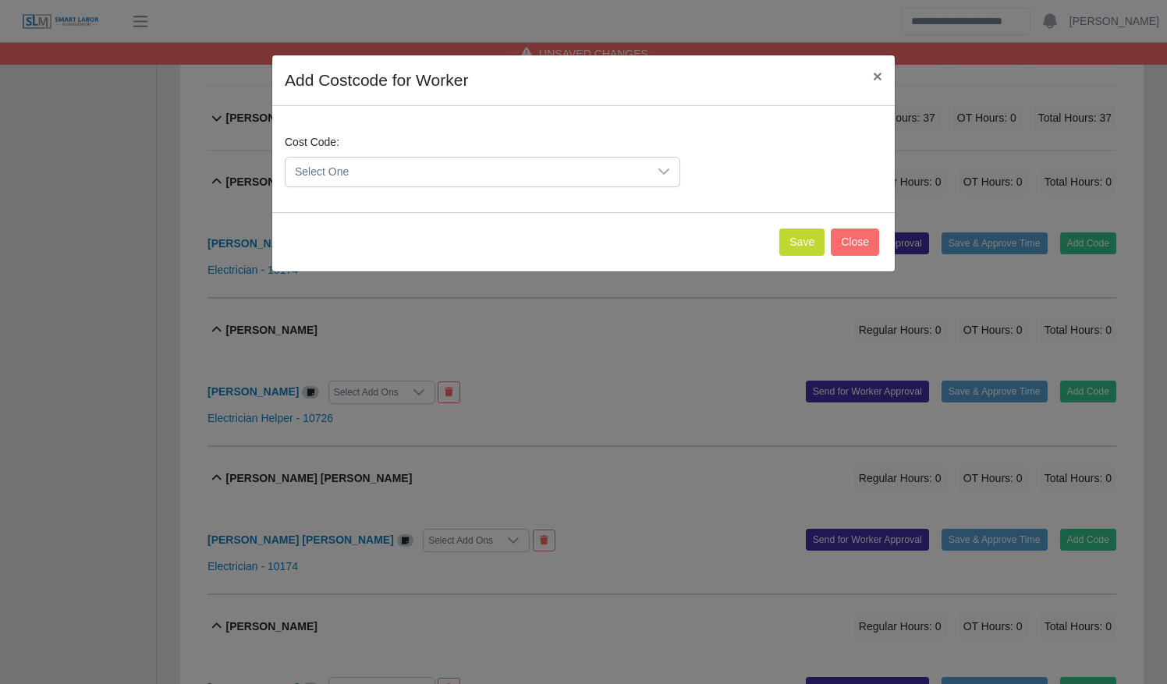
click at [516, 172] on span "Select One" at bounding box center [466, 172] width 363 height 29
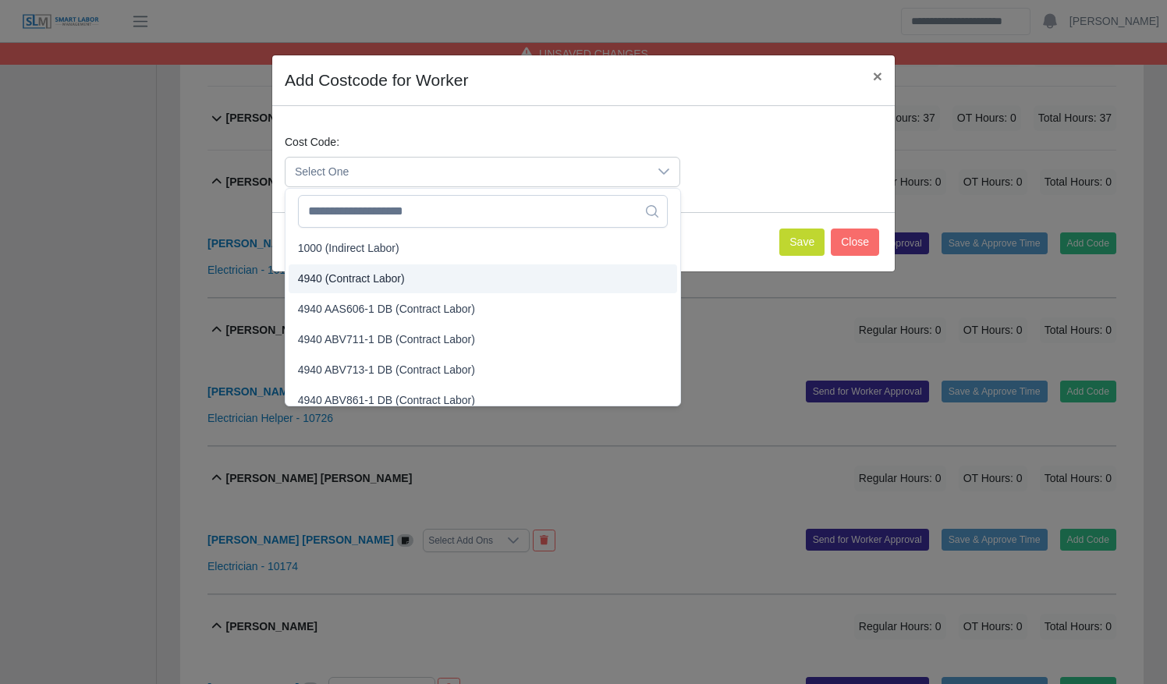
click at [484, 285] on li "4940 (Contract Labor)" at bounding box center [483, 278] width 388 height 29
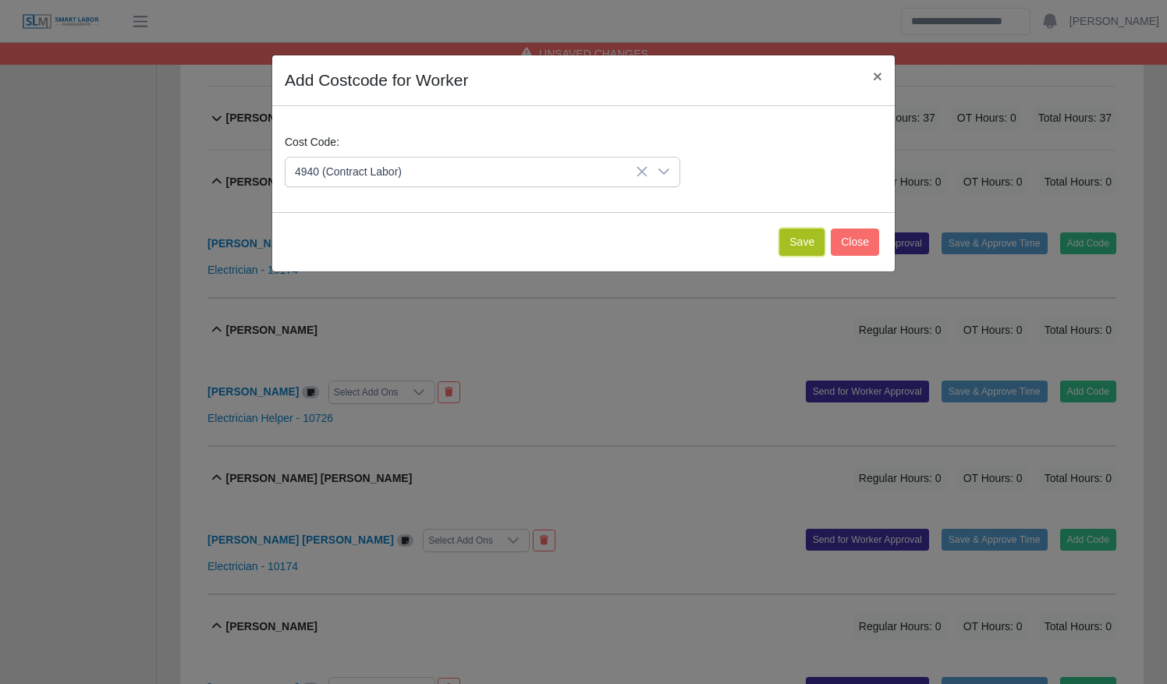
click at [802, 240] on button "Save" at bounding box center [801, 242] width 45 height 27
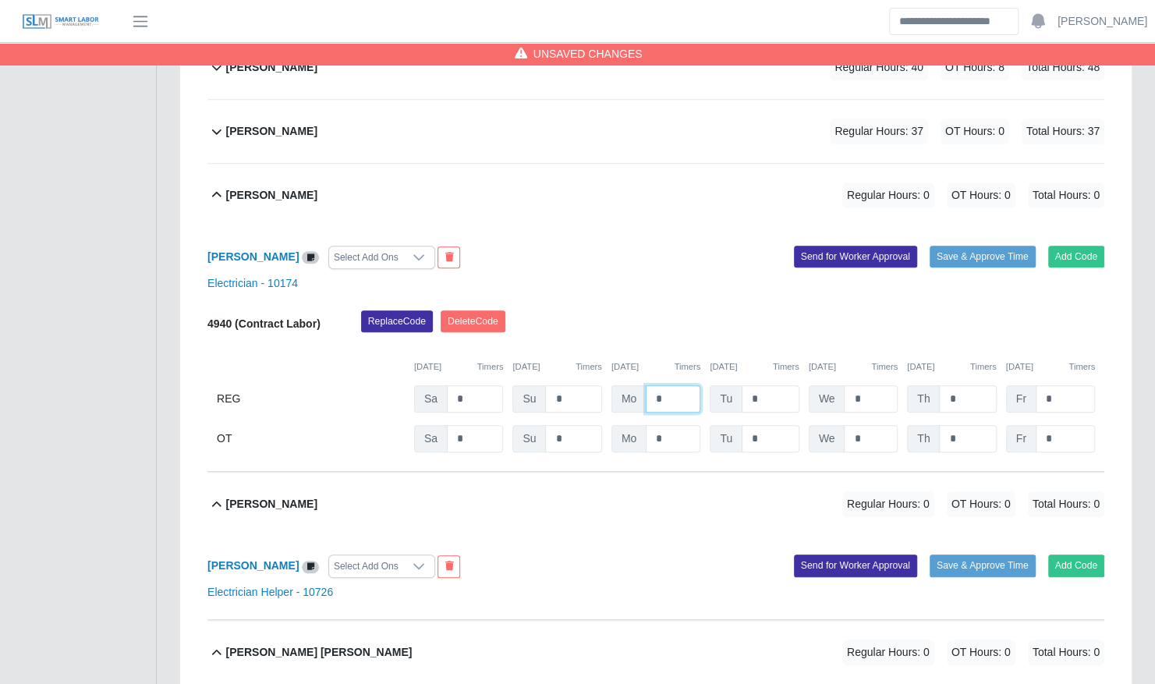
click at [650, 385] on input "*" at bounding box center [673, 398] width 55 height 27
type input "**"
click at [641, 170] on div "Julio Cesar Mendoza Regular Hours: 30 OT Hours: 0 Total Hours: 30" at bounding box center [665, 195] width 878 height 63
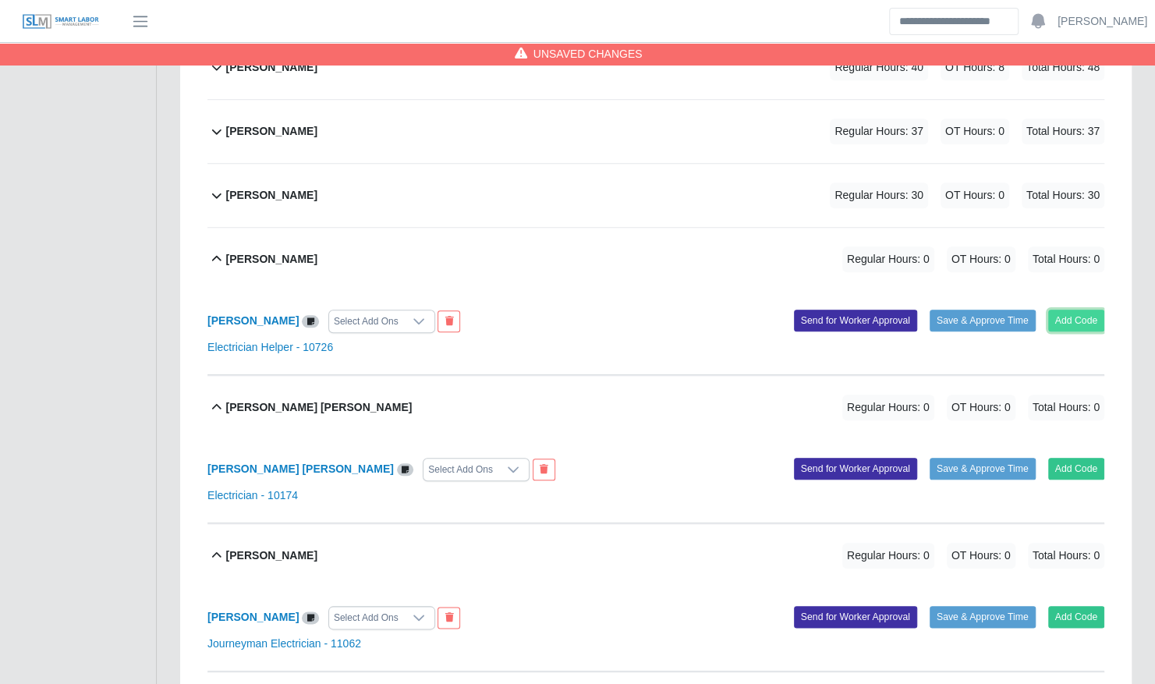
click at [1080, 310] on button "Add Code" at bounding box center [1076, 321] width 57 height 22
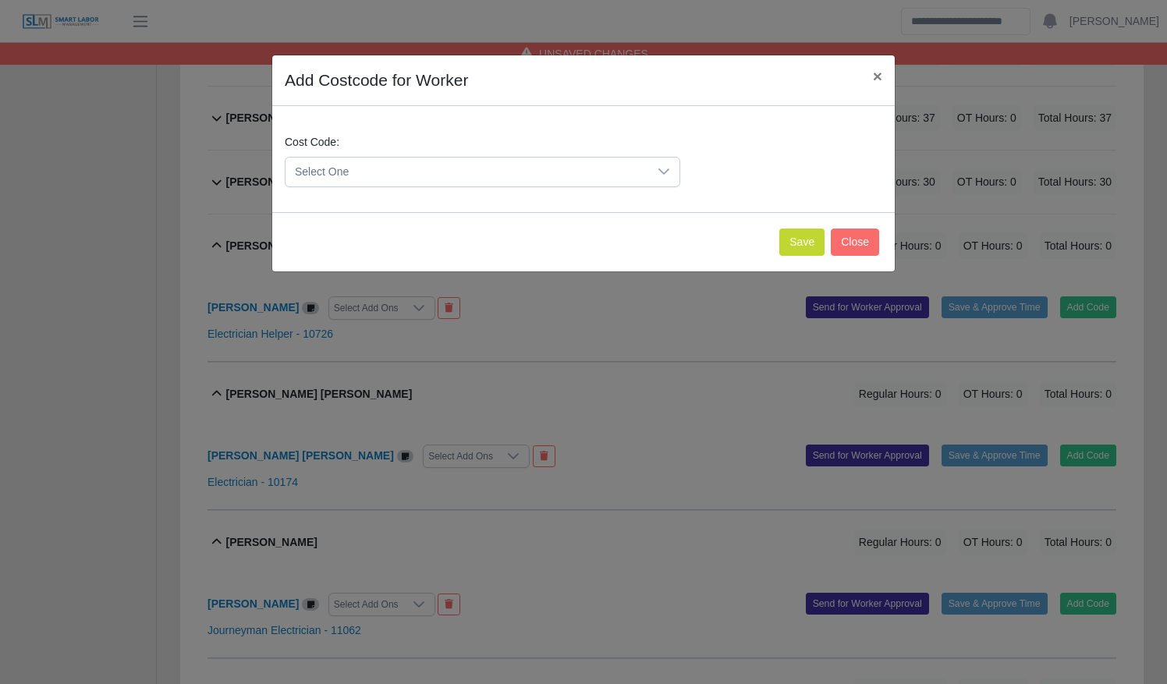
click at [448, 179] on span "Select One" at bounding box center [466, 172] width 363 height 29
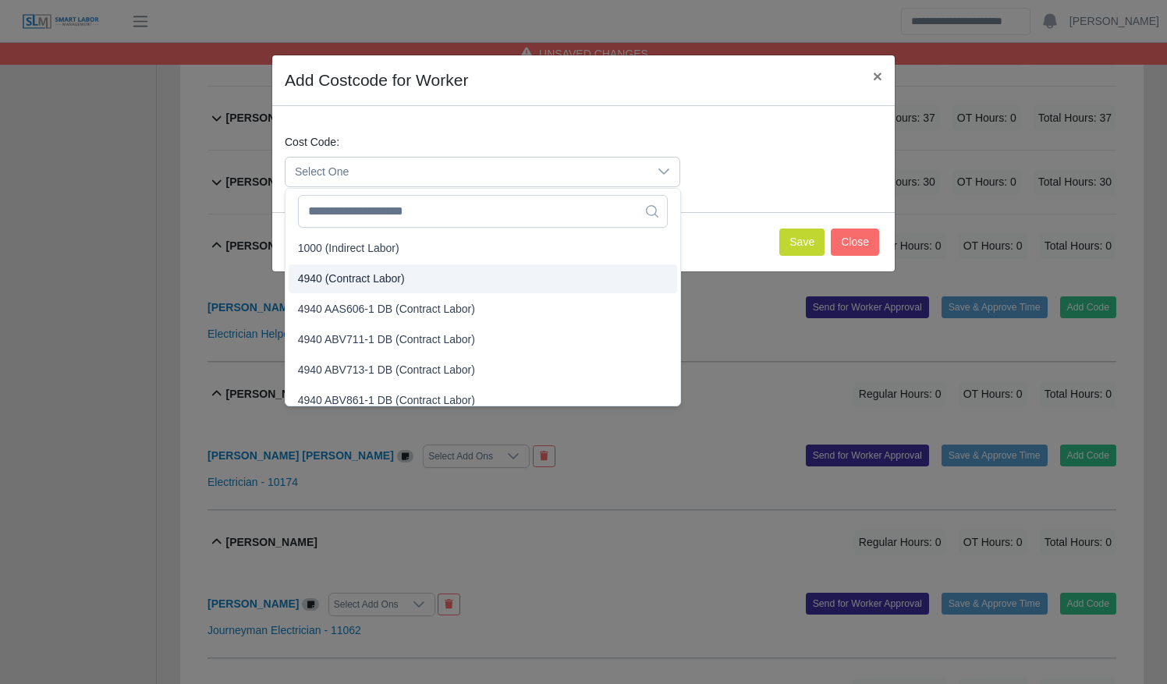
click at [455, 270] on li "4940 (Contract Labor)" at bounding box center [483, 278] width 388 height 29
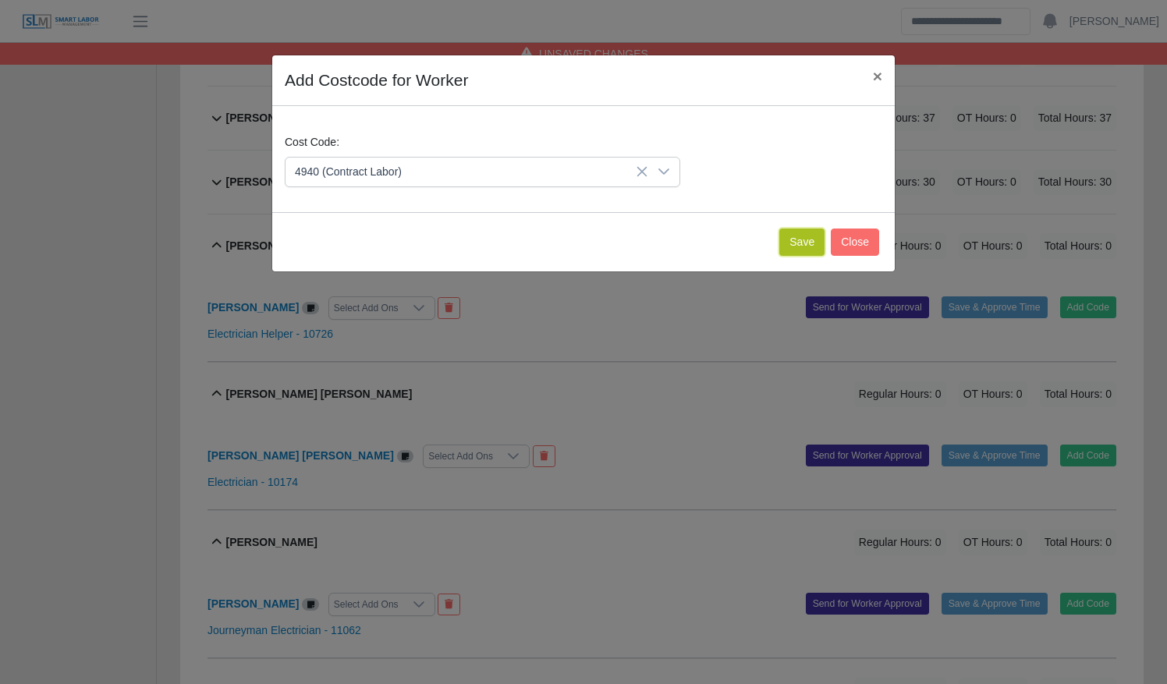
click at [789, 240] on button "Save" at bounding box center [801, 242] width 45 height 27
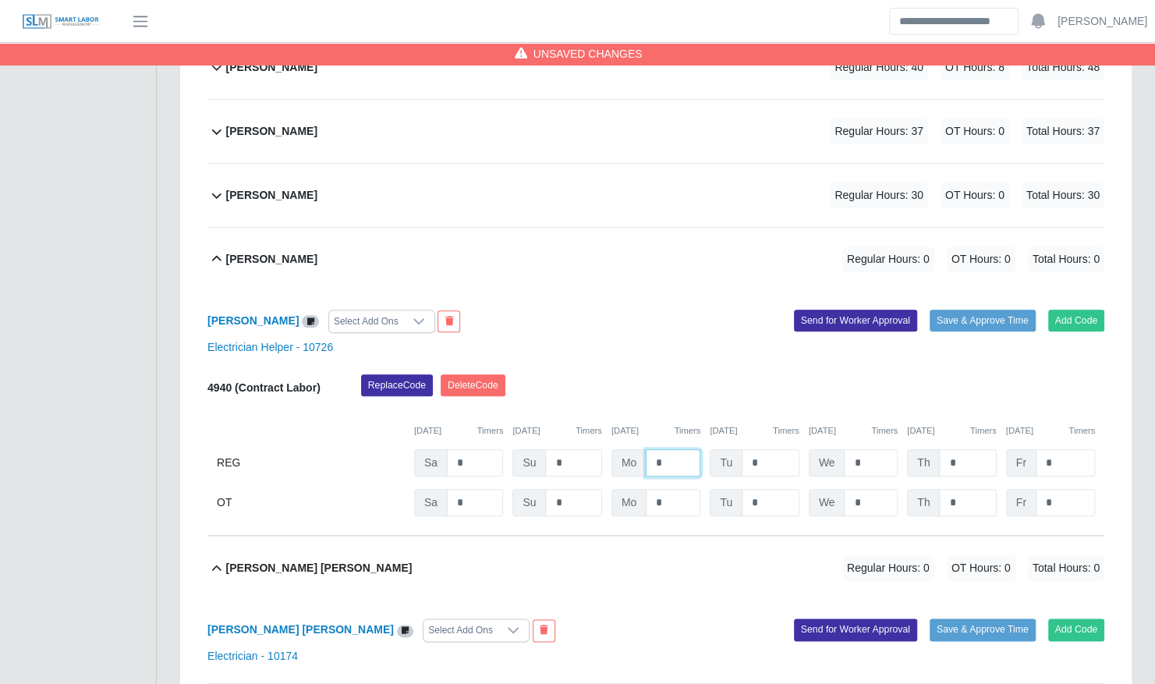
click at [652, 449] on input "*" at bounding box center [673, 462] width 55 height 27
type input "**"
type input "*"
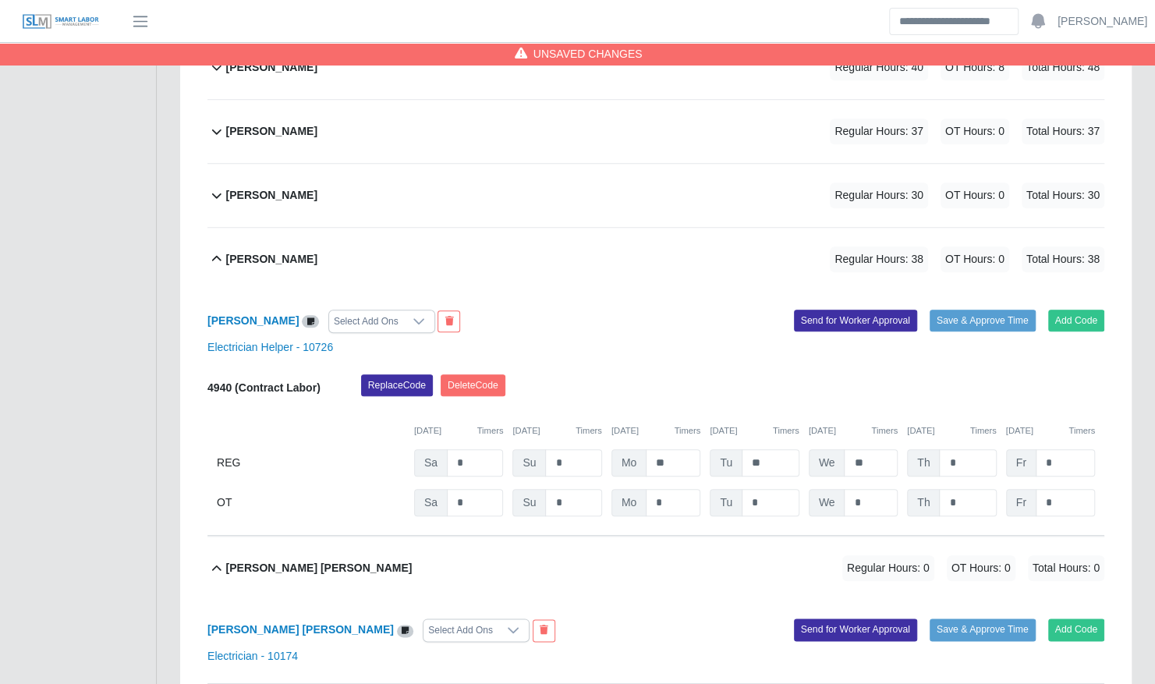
click at [613, 243] on div "Leandro Rojas Regular Hours: 38 OT Hours: 0 Total Hours: 38" at bounding box center [665, 259] width 878 height 63
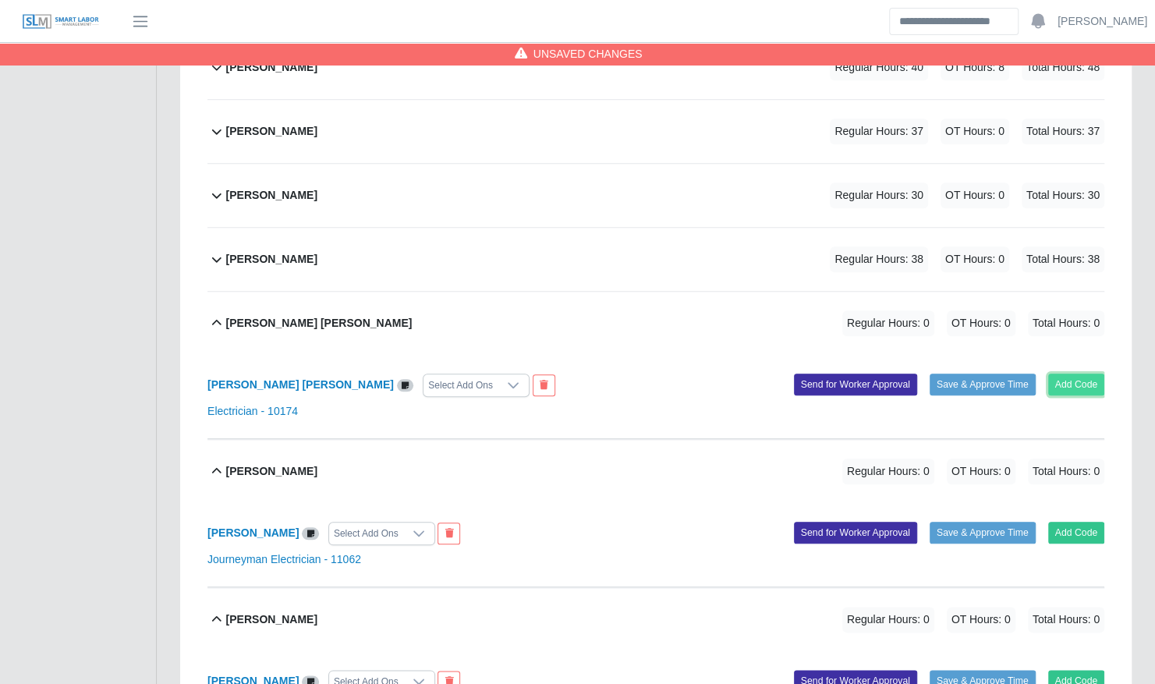
click at [1082, 374] on button "Add Code" at bounding box center [1076, 385] width 57 height 22
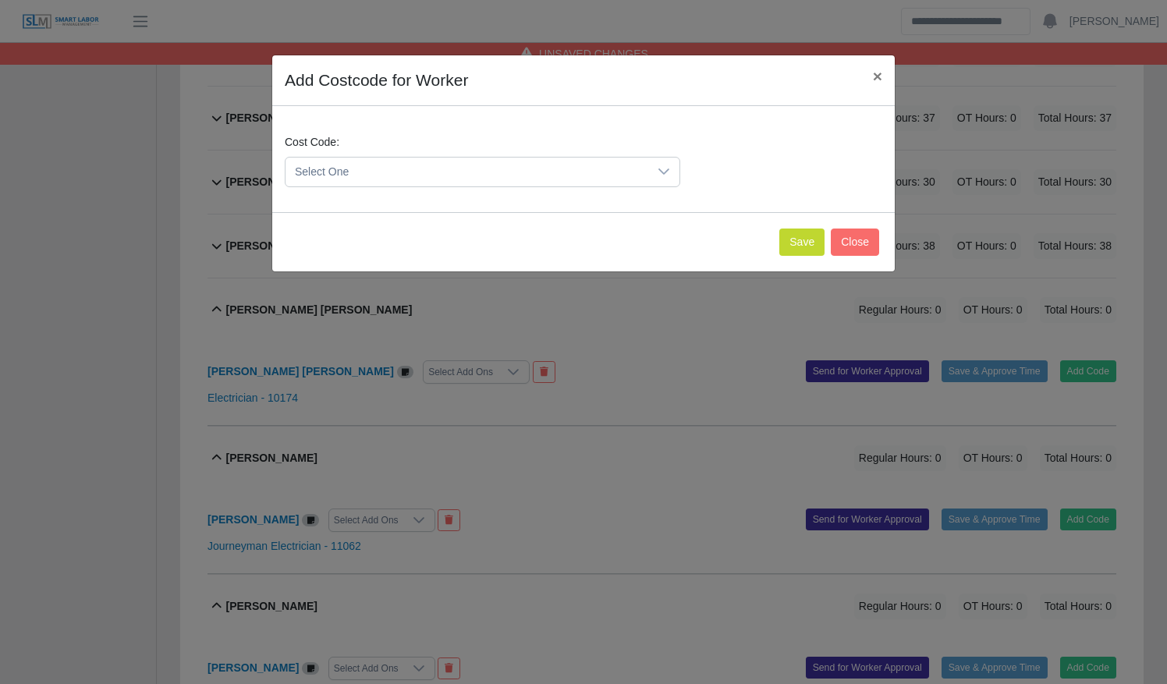
click at [602, 169] on span "Select One" at bounding box center [466, 172] width 363 height 29
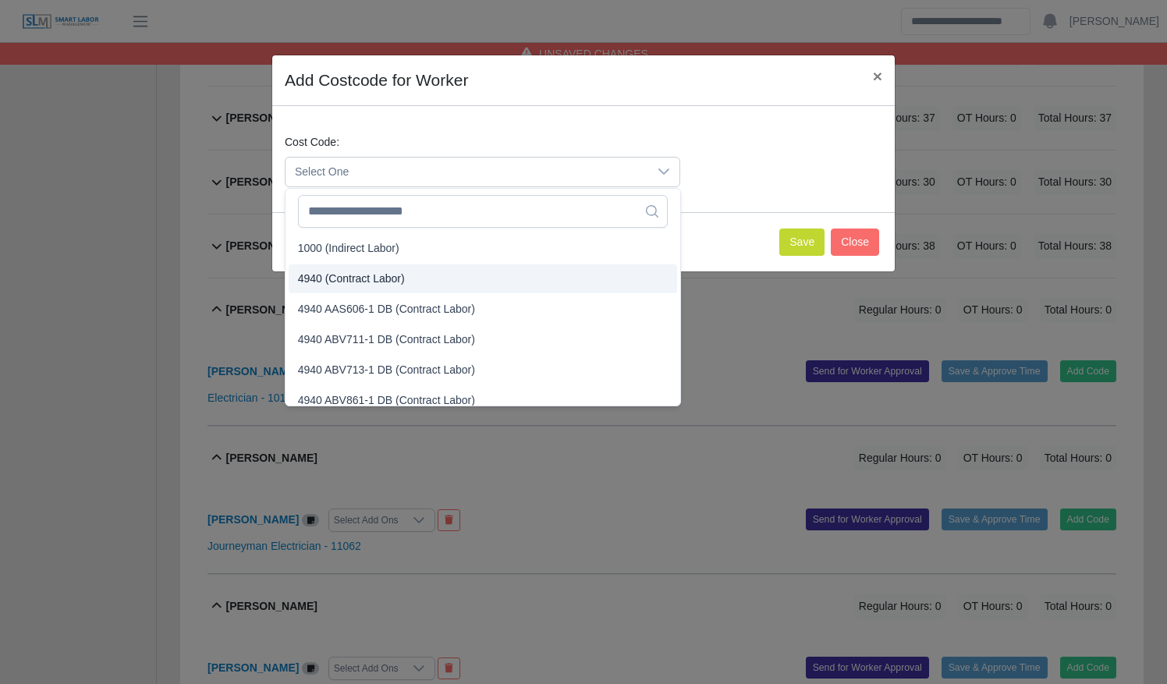
click at [559, 273] on li "4940 (Contract Labor)" at bounding box center [483, 278] width 388 height 29
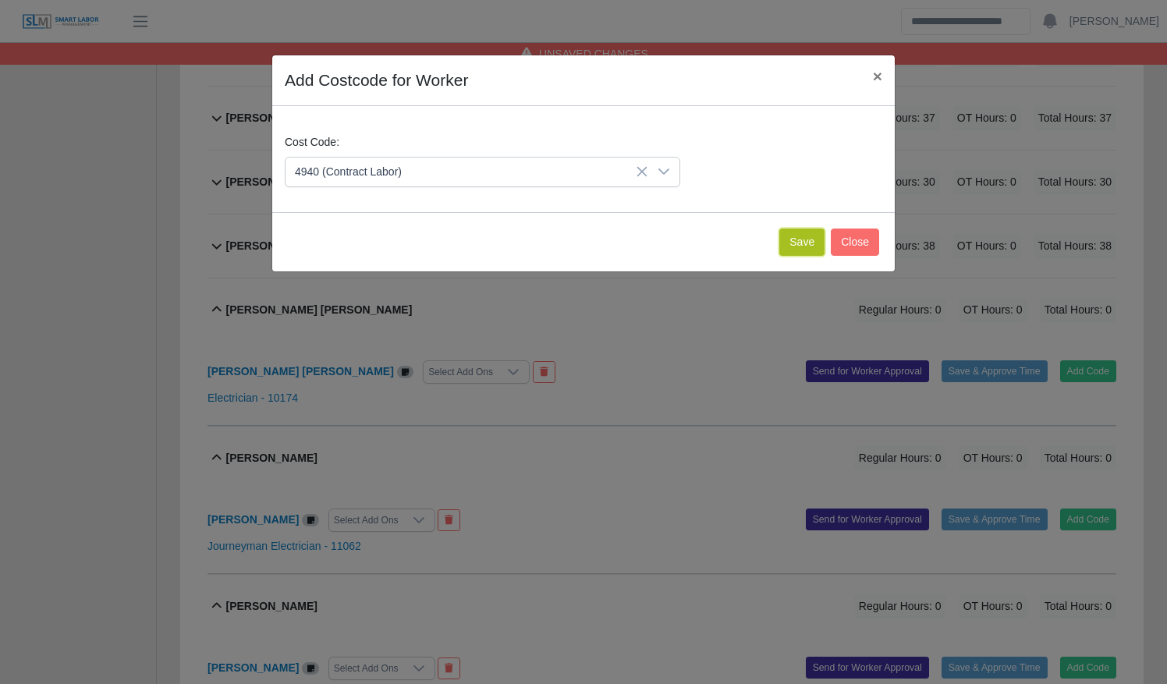
click at [798, 240] on button "Save" at bounding box center [801, 242] width 45 height 27
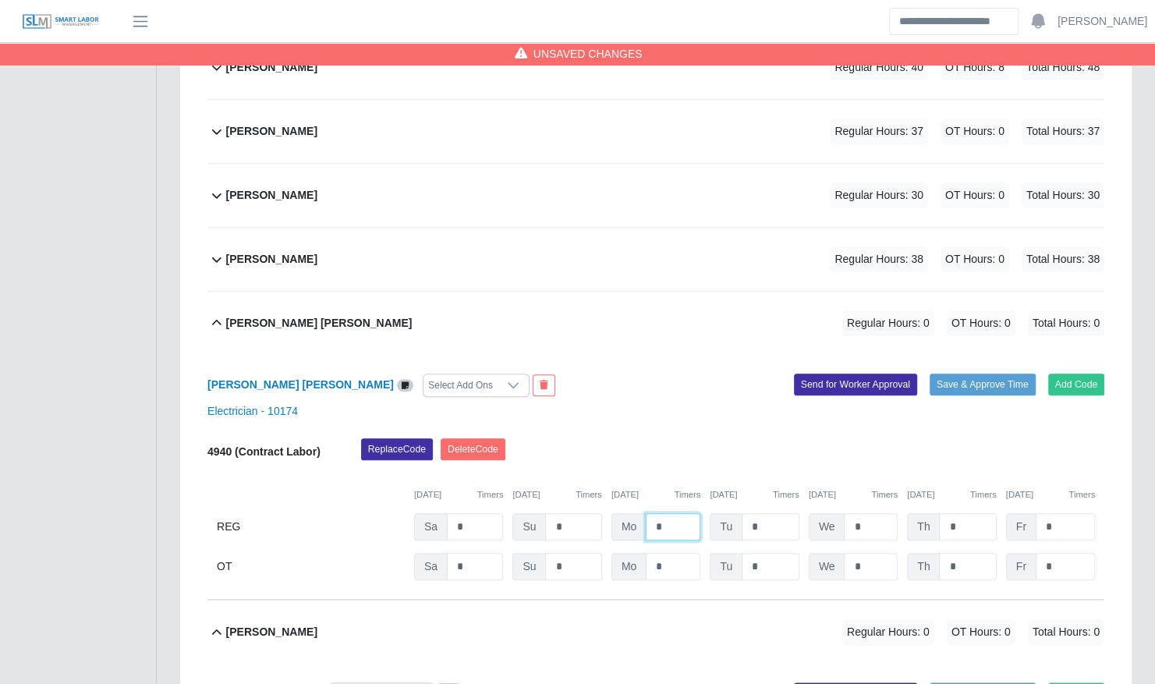
click at [649, 513] on input "*" at bounding box center [673, 526] width 55 height 27
type input "**"
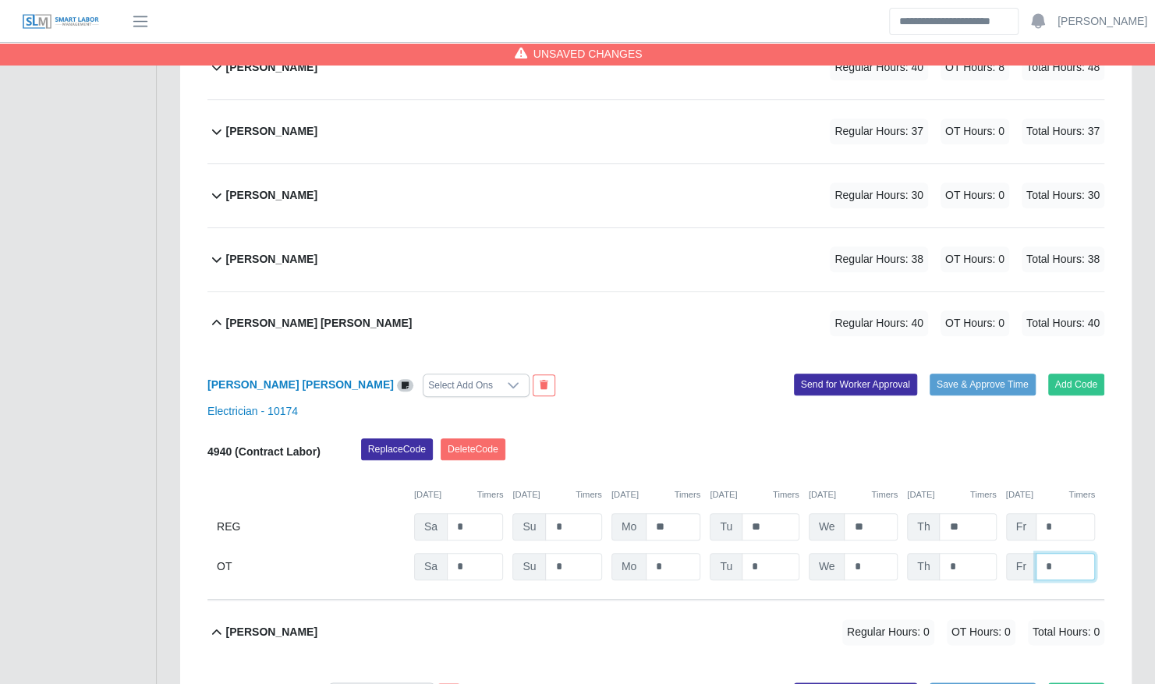
type input "*"
click at [657, 301] on div "Marvin E Sical Lopez Regular Hours: 40 OT Hours: 8 Total Hours: 48" at bounding box center [665, 323] width 878 height 63
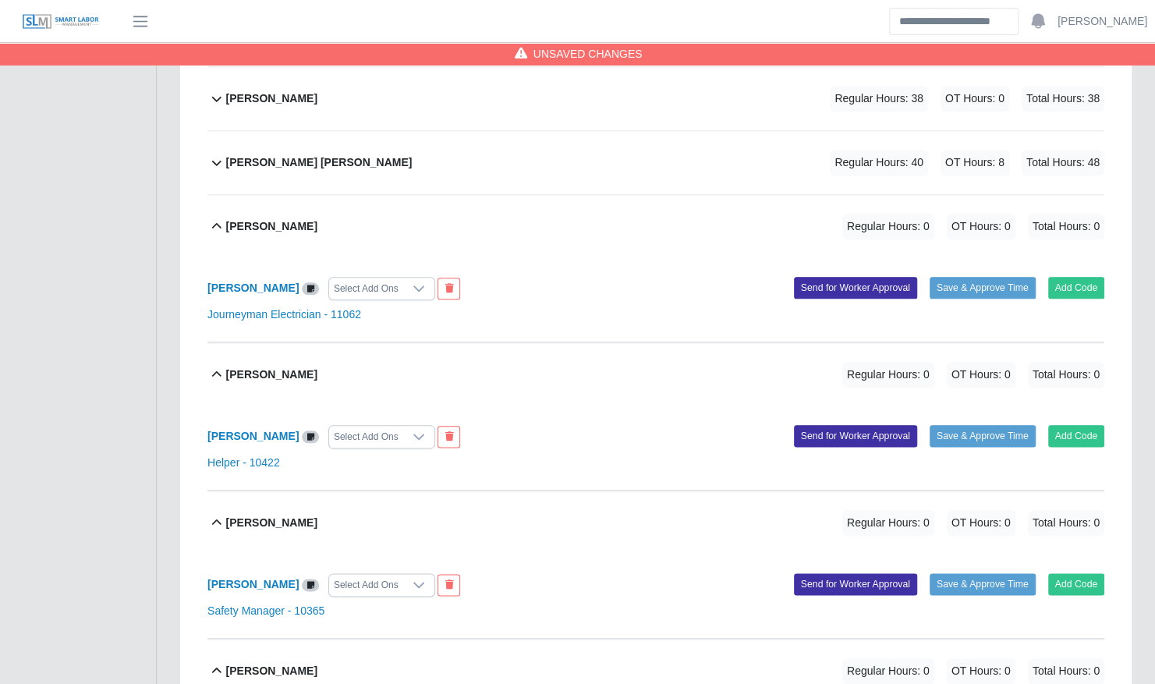
scroll to position [855, 0]
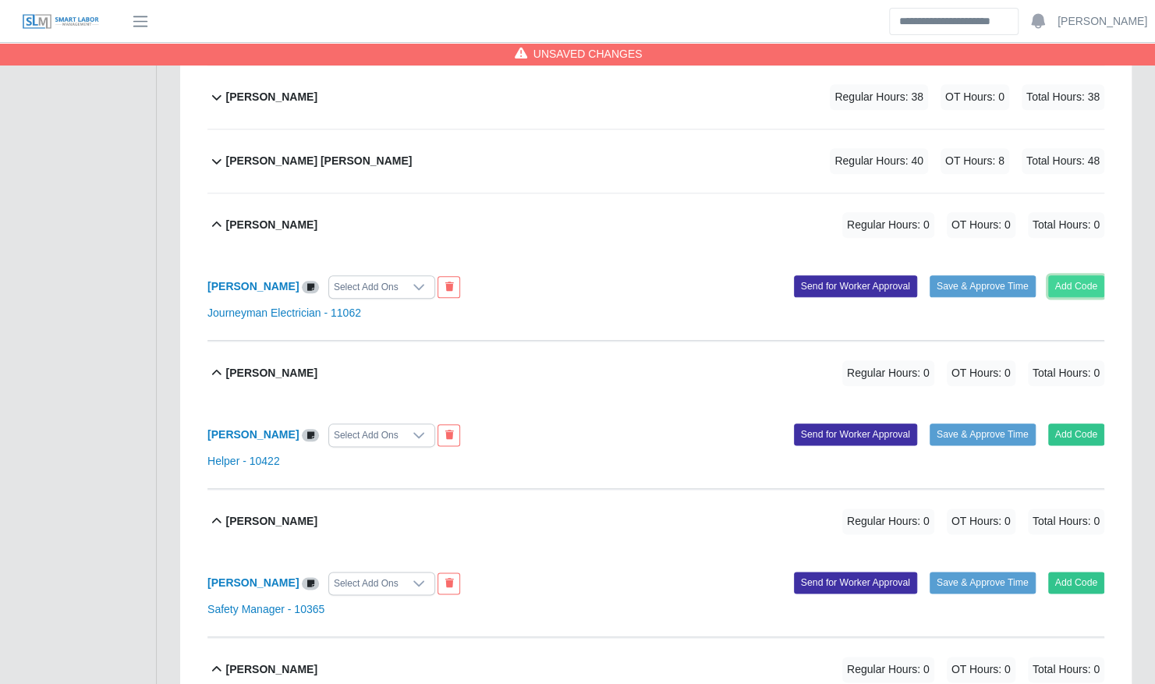
click at [1065, 275] on button "Add Code" at bounding box center [1076, 286] width 57 height 22
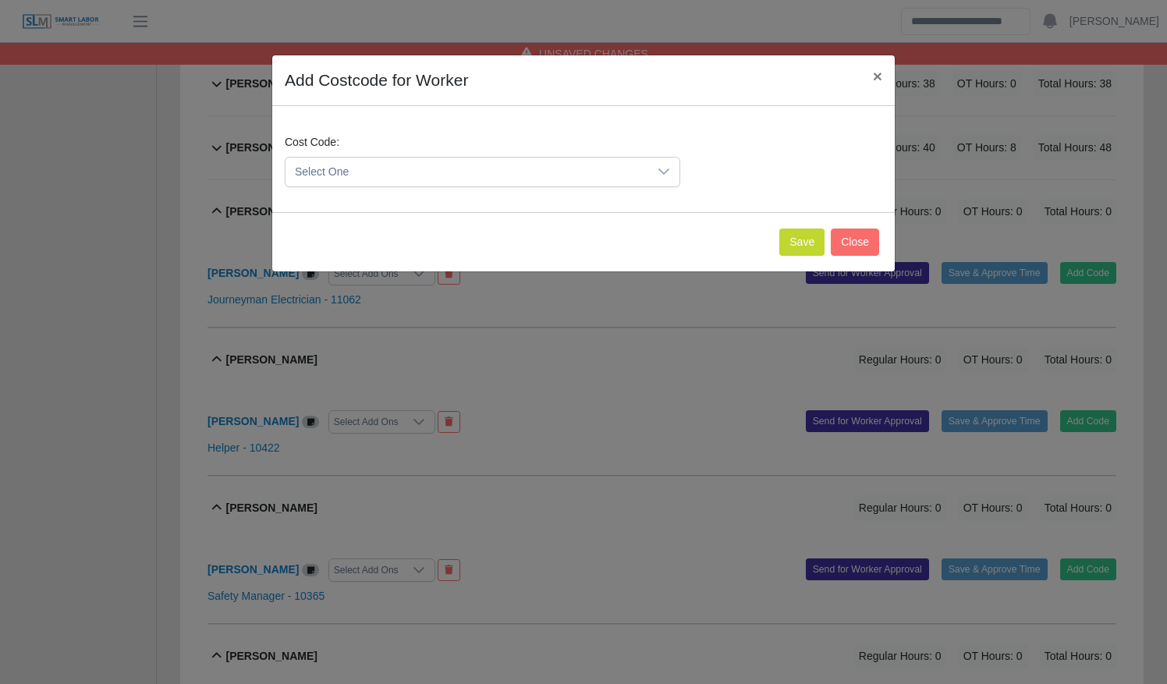
click at [415, 172] on span "Select One" at bounding box center [466, 172] width 363 height 29
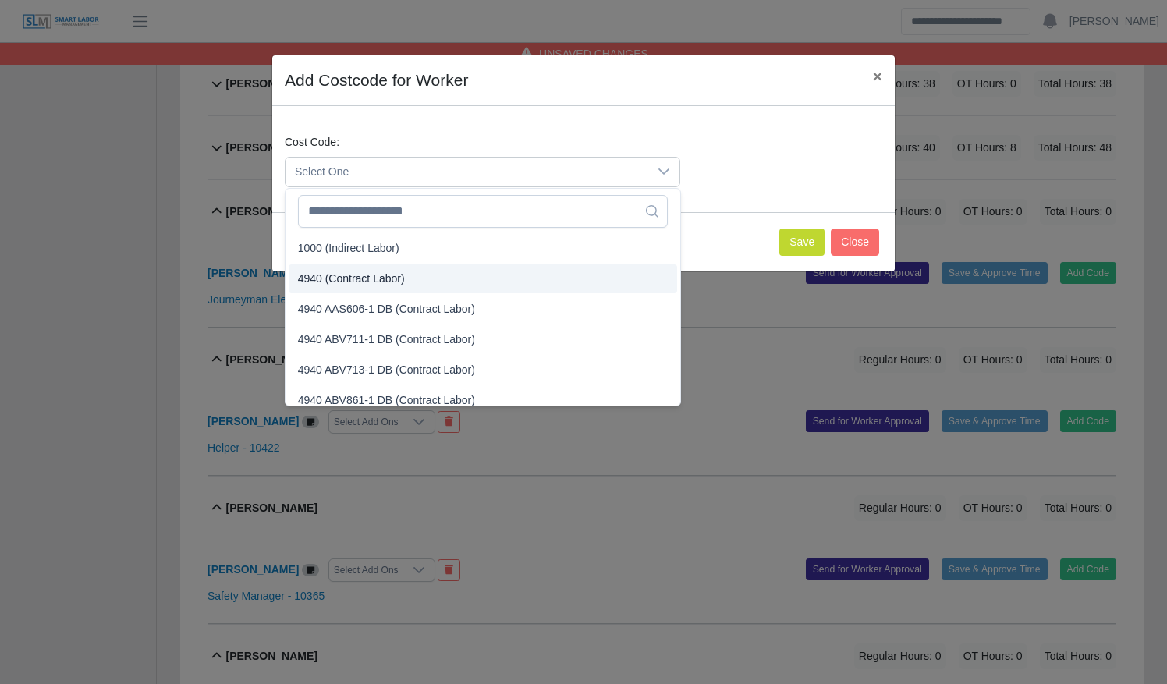
click at [438, 275] on li "4940 (Contract Labor)" at bounding box center [483, 278] width 388 height 29
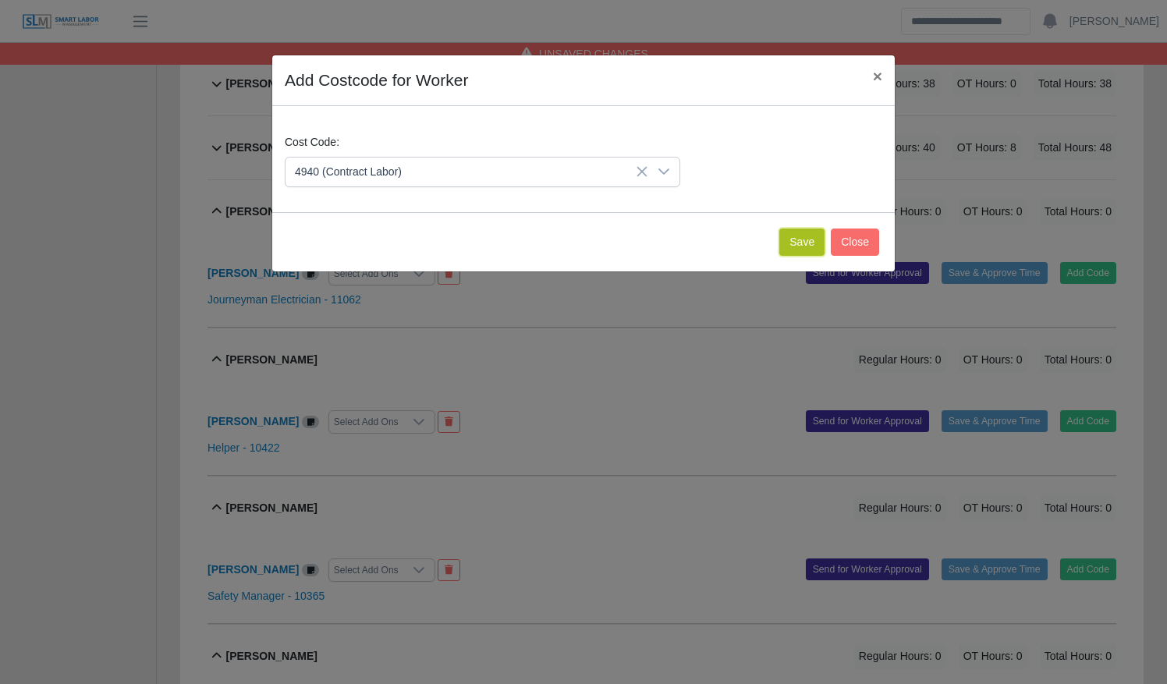
click at [806, 237] on button "Save" at bounding box center [801, 242] width 45 height 27
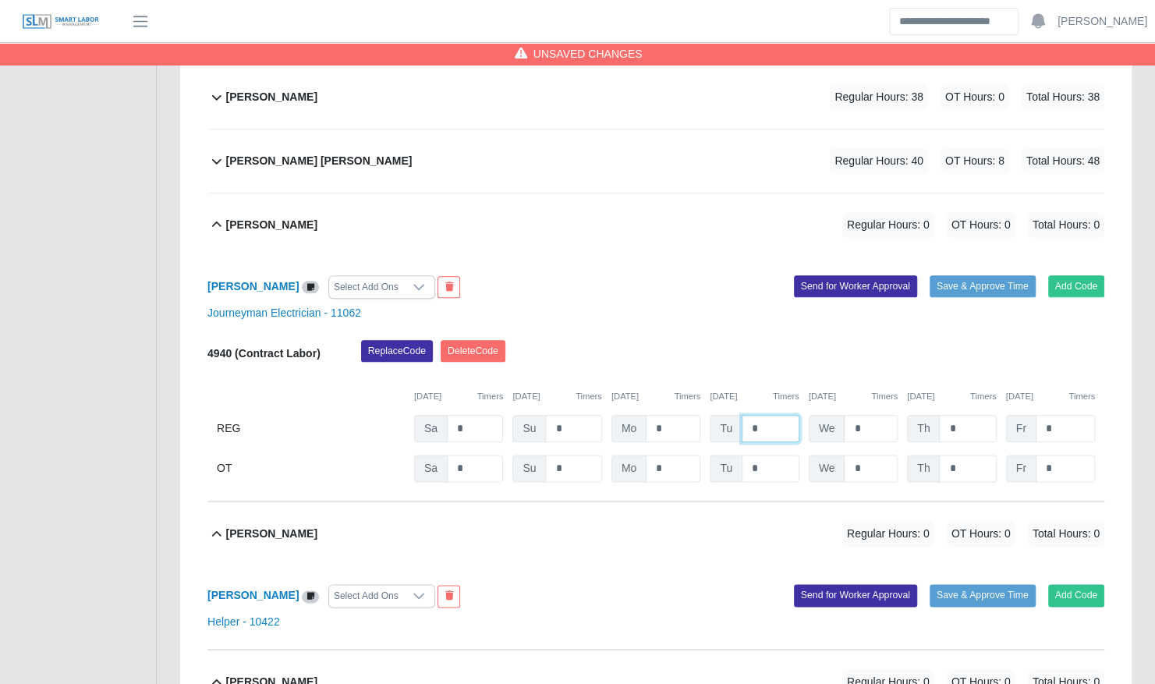
drag, startPoint x: 764, startPoint y: 406, endPoint x: 714, endPoint y: 408, distance: 50.0
click at [714, 415] on div "Tu *" at bounding box center [754, 428] width 89 height 27
type input "*"
type input "**"
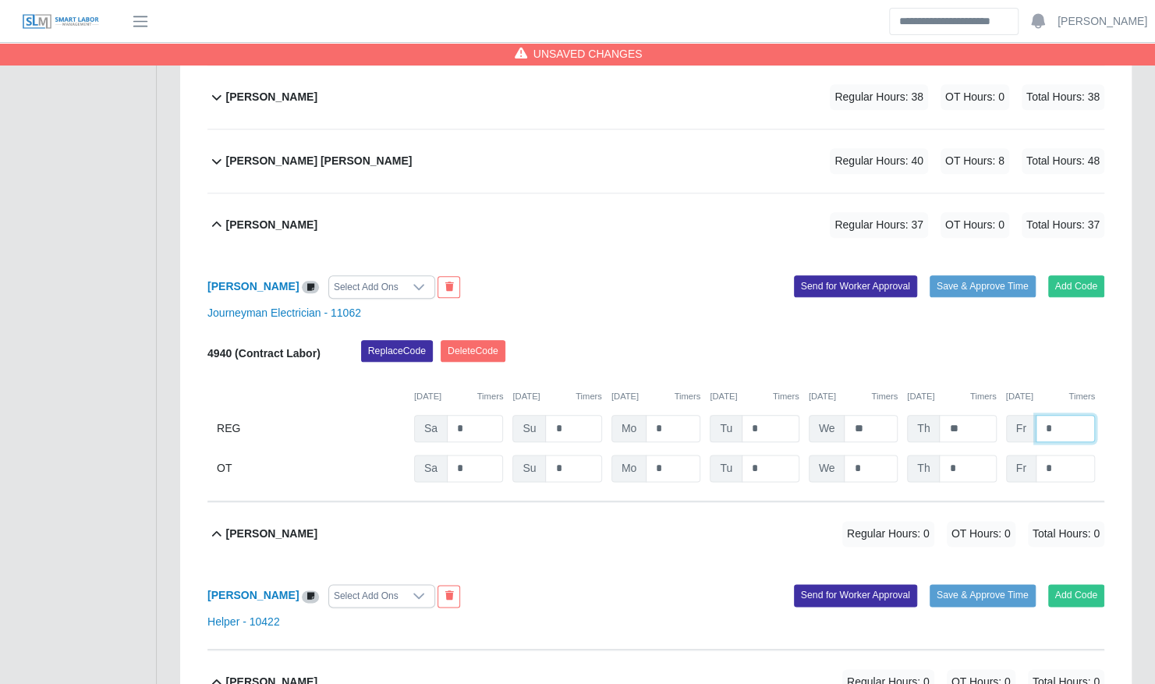
type input "*"
click at [683, 201] on div "Marvin Rodriguez Regular Hours: 37 OT Hours: 0 Total Hours: 37" at bounding box center [665, 224] width 878 height 63
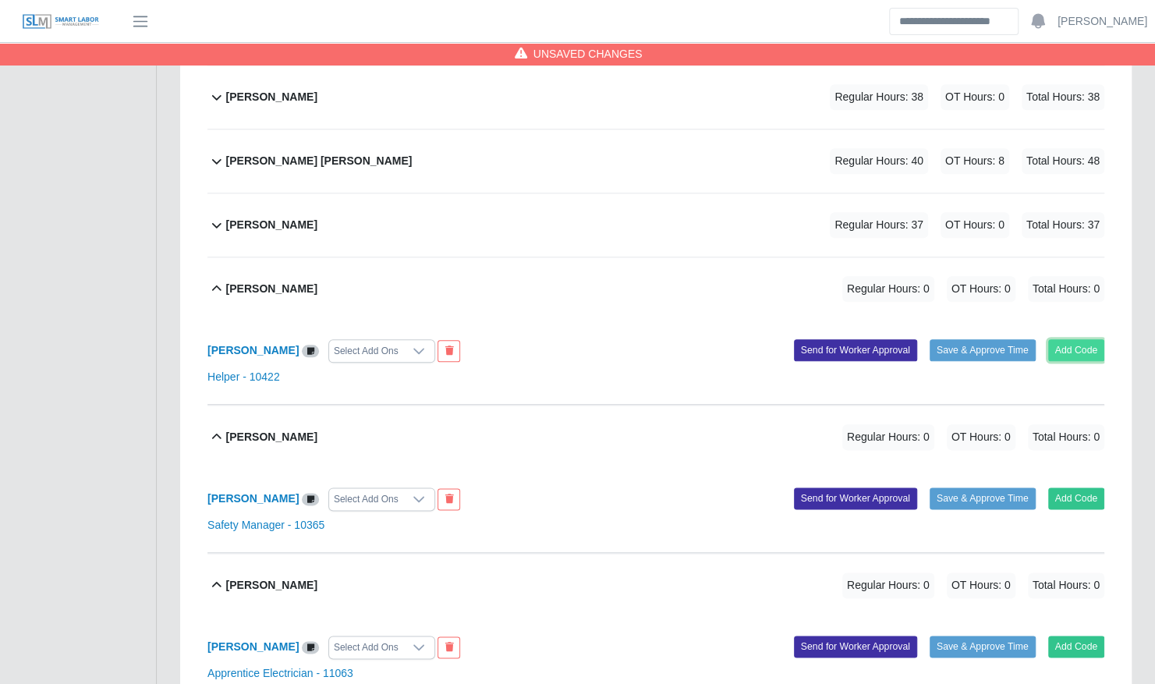
click at [1086, 339] on button "Add Code" at bounding box center [1076, 350] width 57 height 22
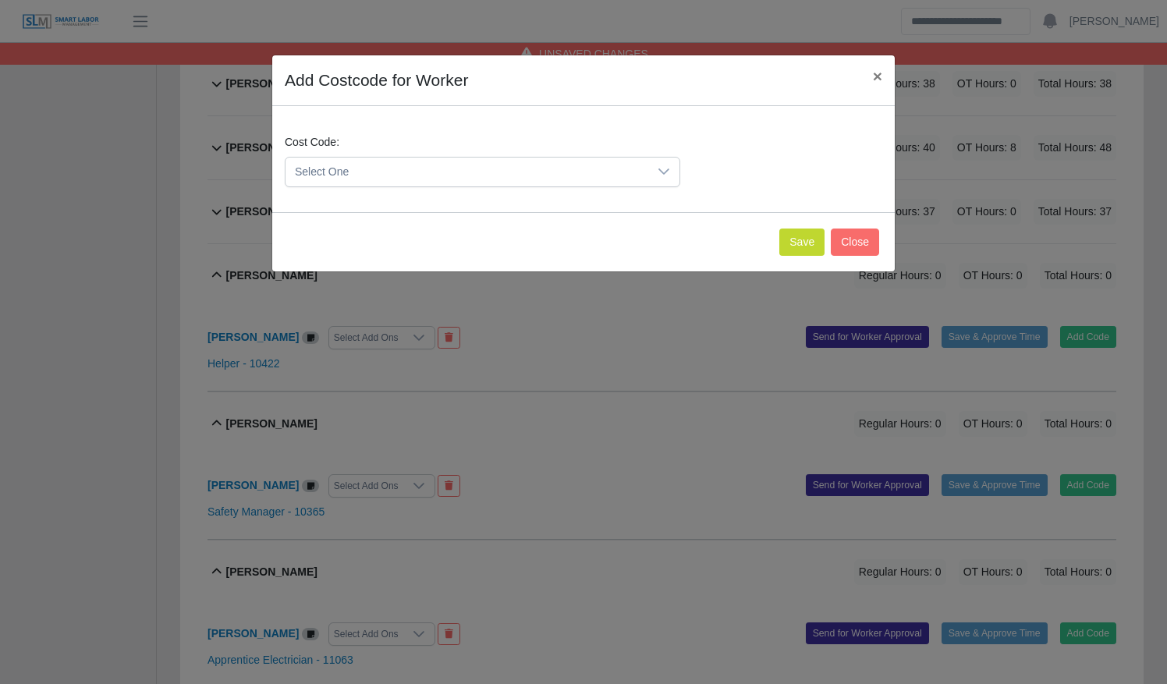
click at [556, 168] on span "Select One" at bounding box center [466, 172] width 363 height 29
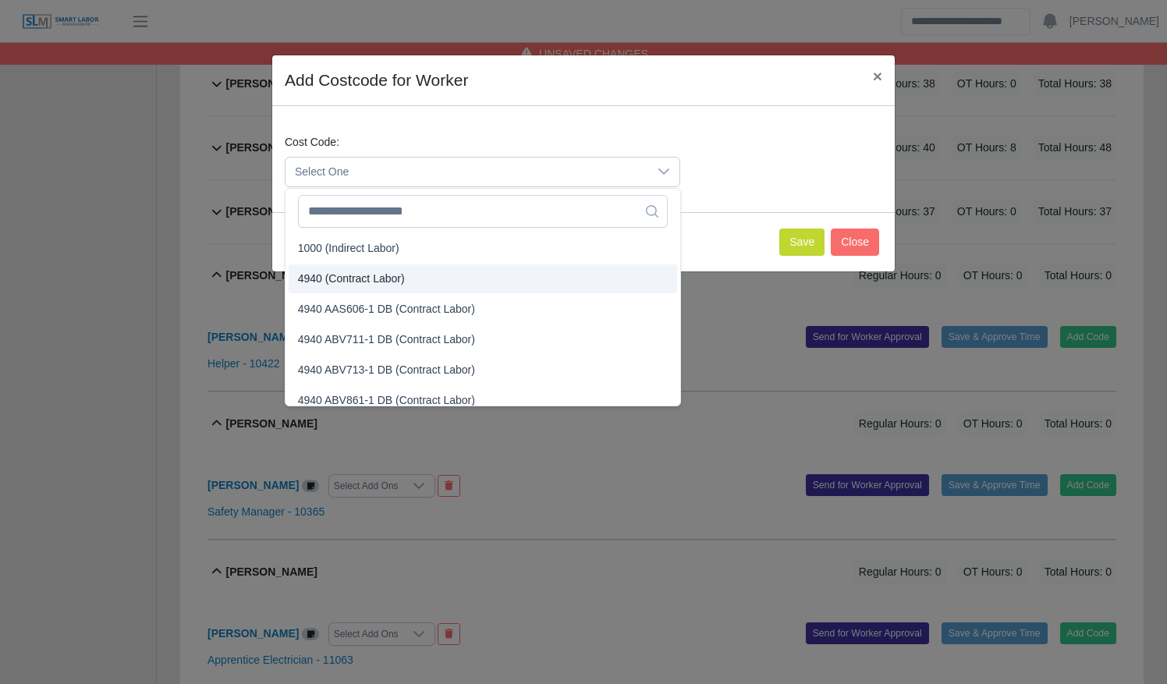
click at [519, 275] on li "4940 (Contract Labor)" at bounding box center [483, 278] width 388 height 29
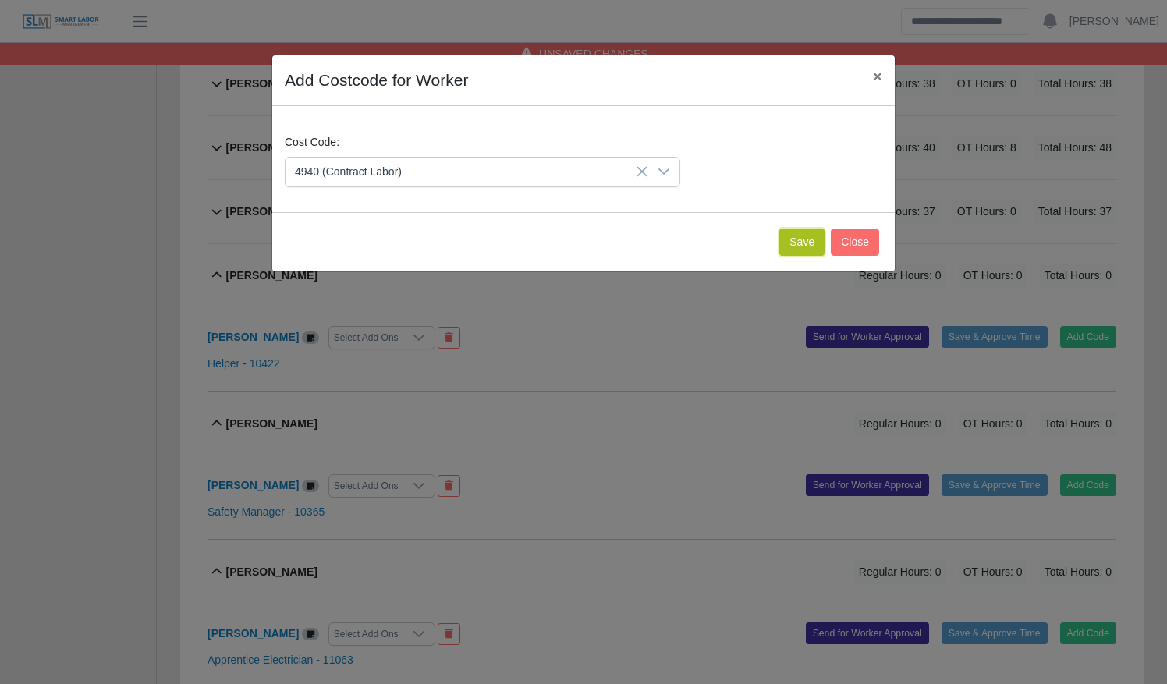
click at [796, 238] on button "Save" at bounding box center [801, 242] width 45 height 27
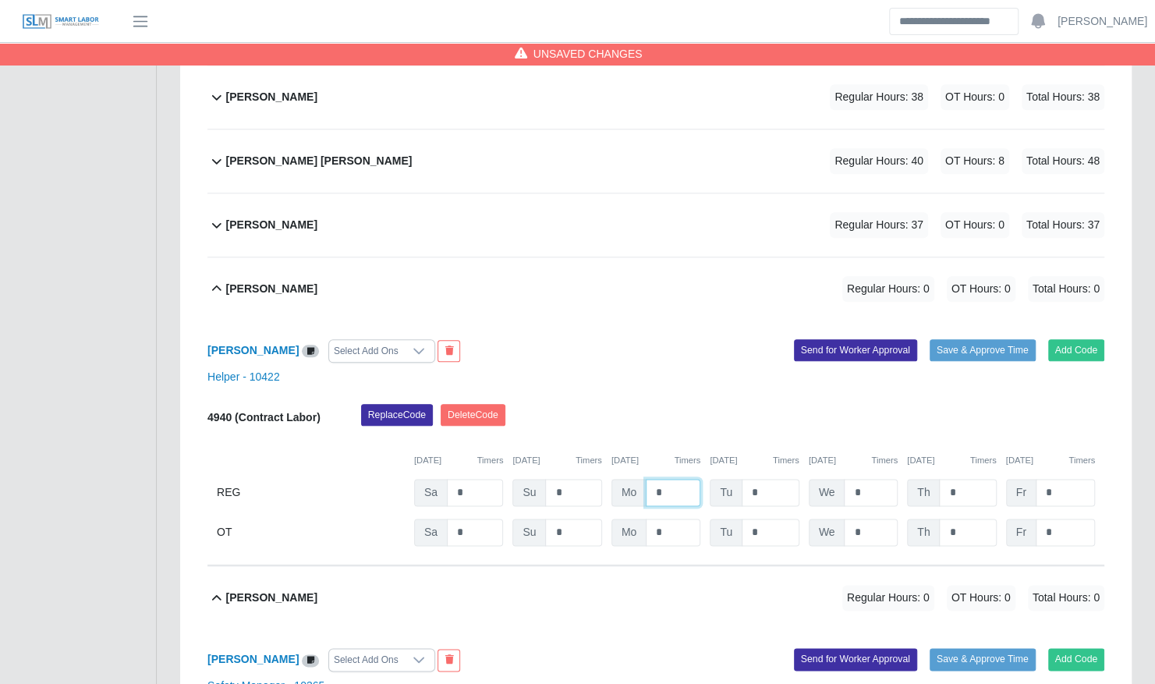
click at [646, 479] on input "*" at bounding box center [673, 492] width 55 height 27
type input "**"
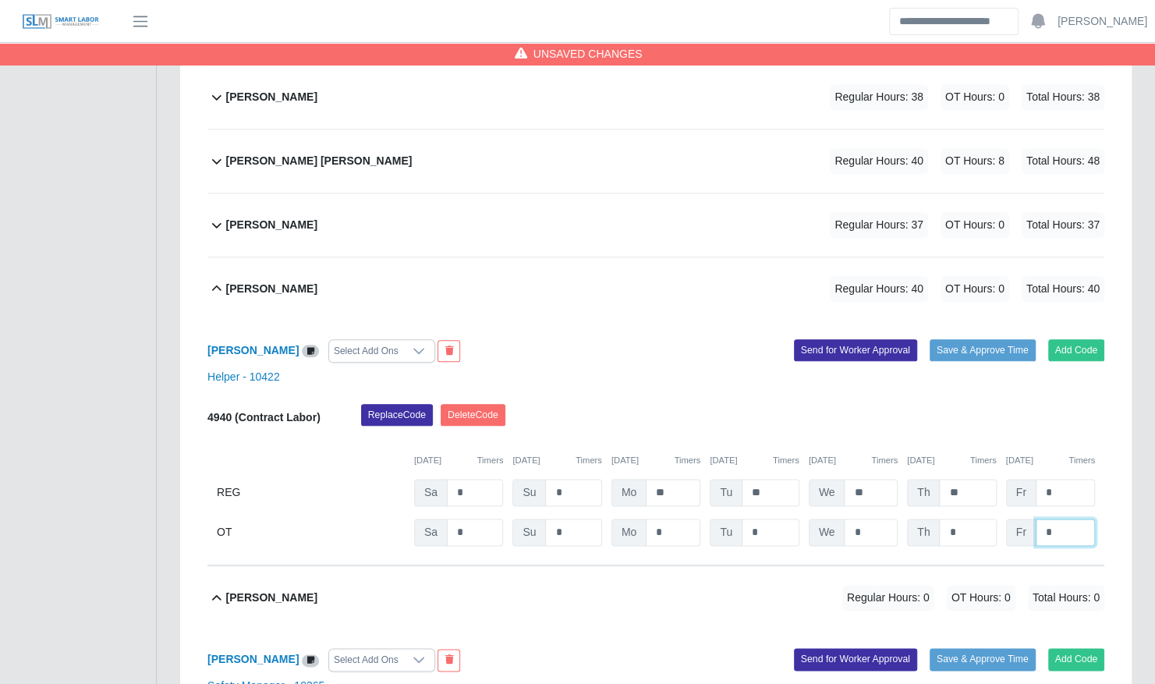
type input "*"
click at [584, 257] on div "Mirian Beltran Regular Hours: 40 OT Hours: 8 Total Hours: 48" at bounding box center [665, 288] width 878 height 63
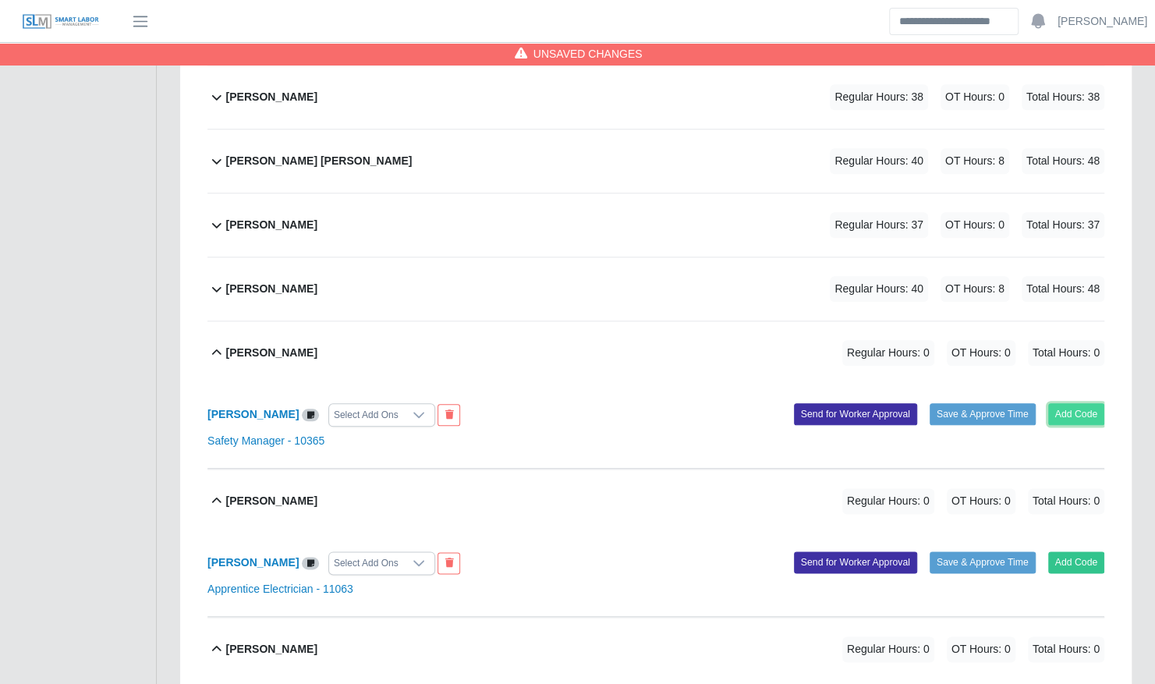
click at [1058, 403] on button "Add Code" at bounding box center [1076, 414] width 57 height 22
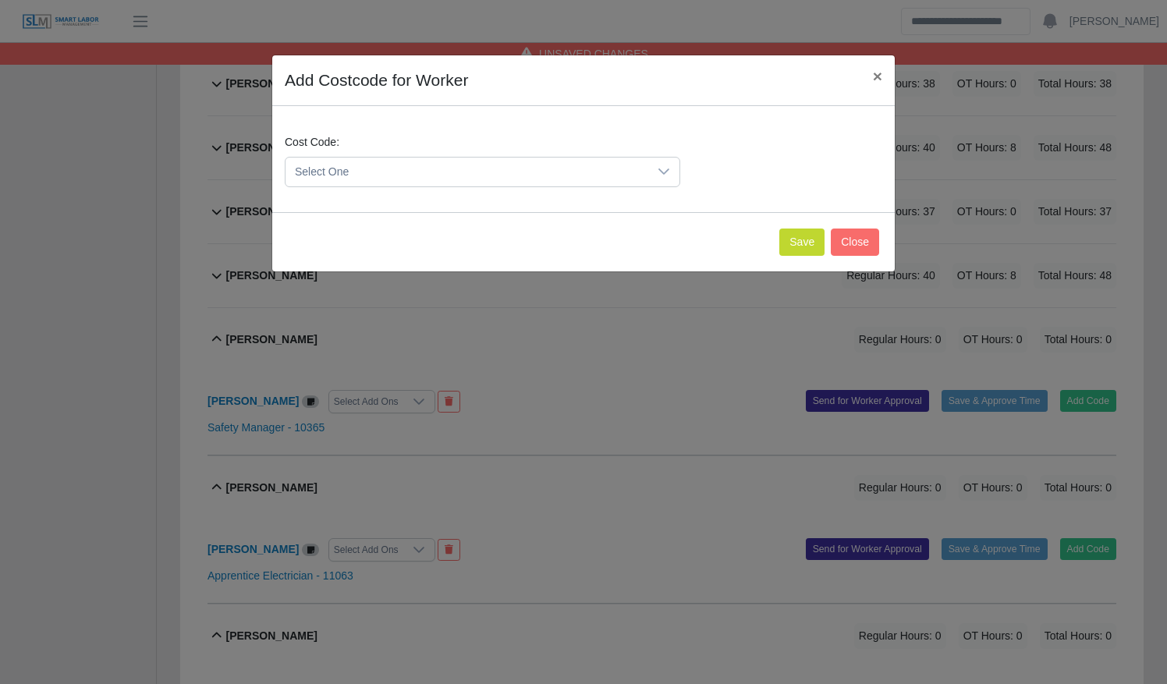
click at [470, 167] on span "Select One" at bounding box center [466, 172] width 363 height 29
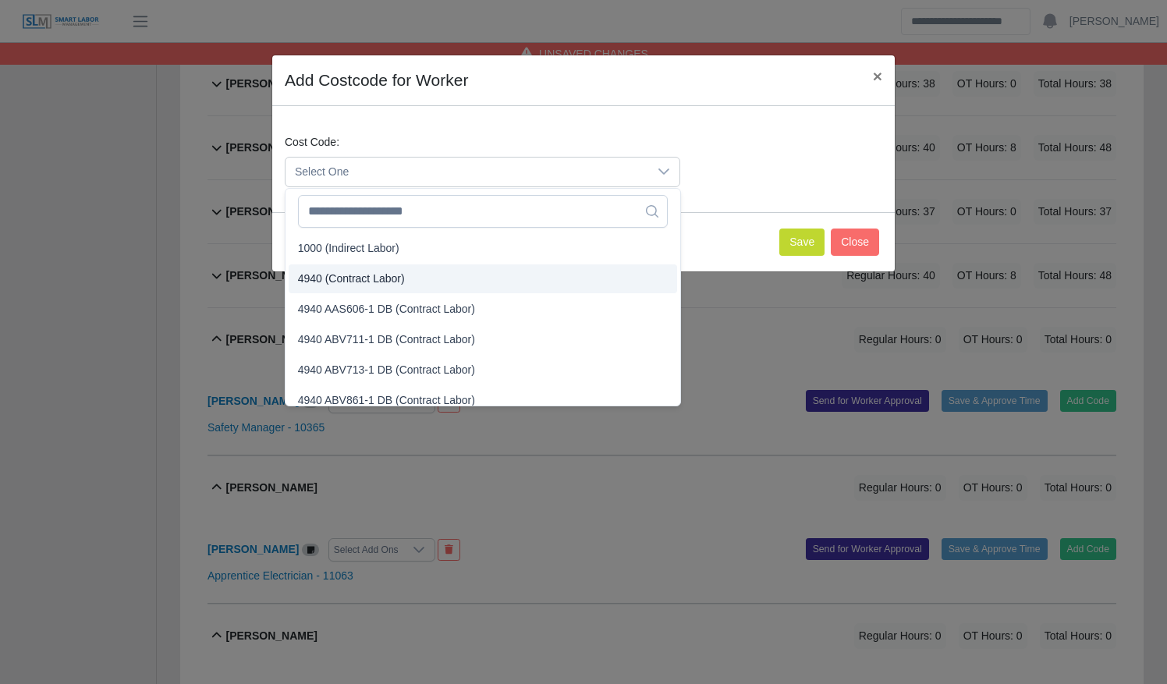
click at [449, 267] on li "4940 (Contract Labor)" at bounding box center [483, 278] width 388 height 29
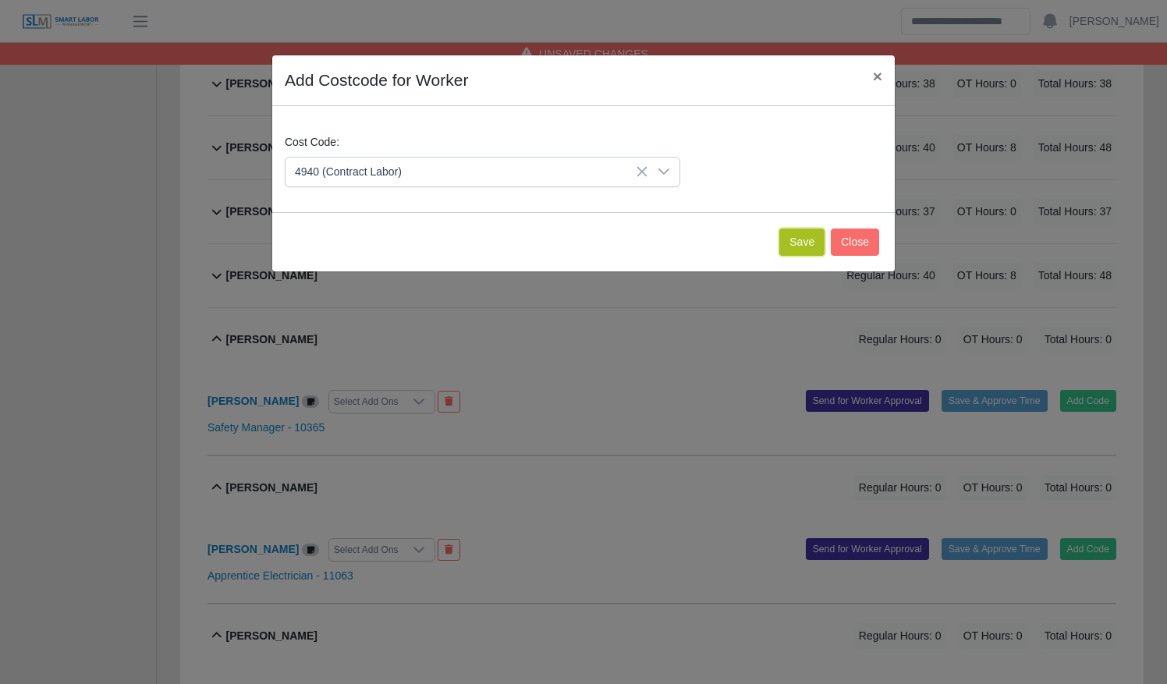
click at [803, 241] on button "Save" at bounding box center [801, 242] width 45 height 27
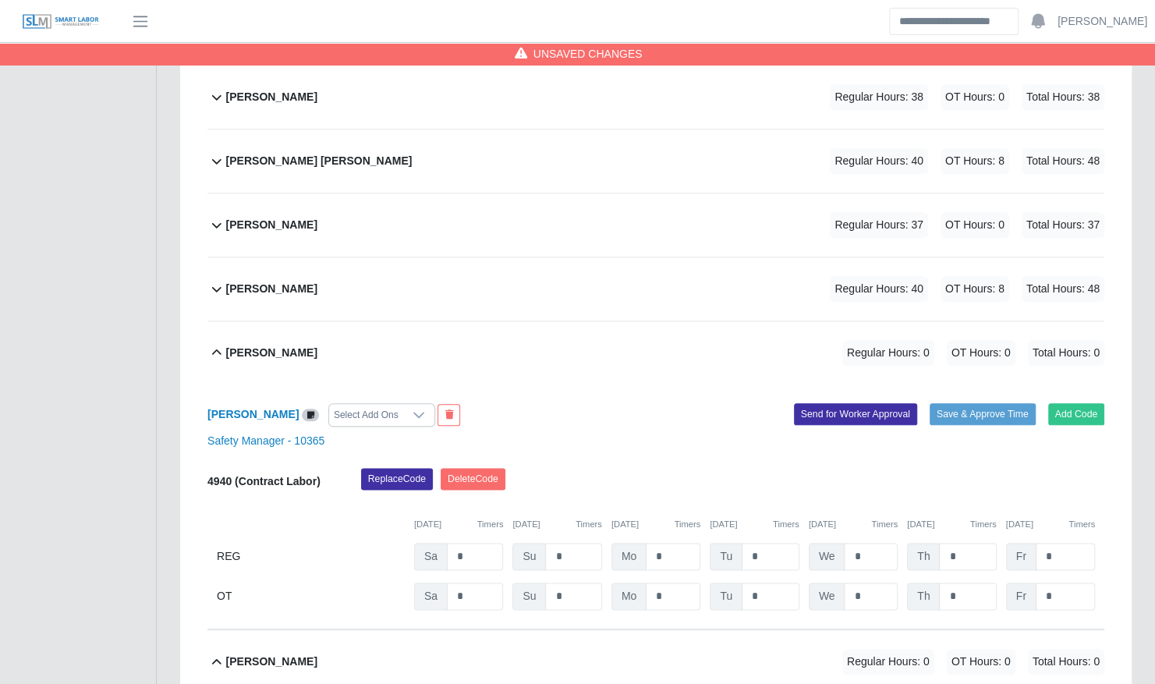
click at [356, 404] on div "Select Add Ons" at bounding box center [366, 415] width 74 height 22
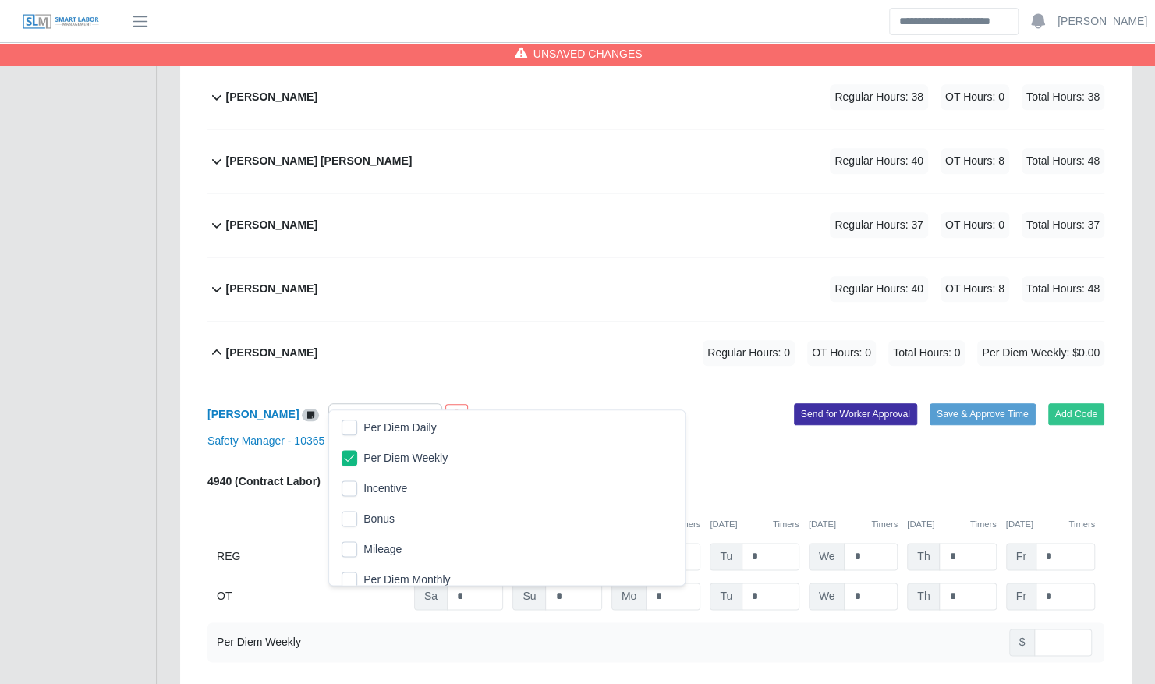
click at [778, 470] on div "Replace Code Delete Code" at bounding box center [732, 483] width 767 height 31
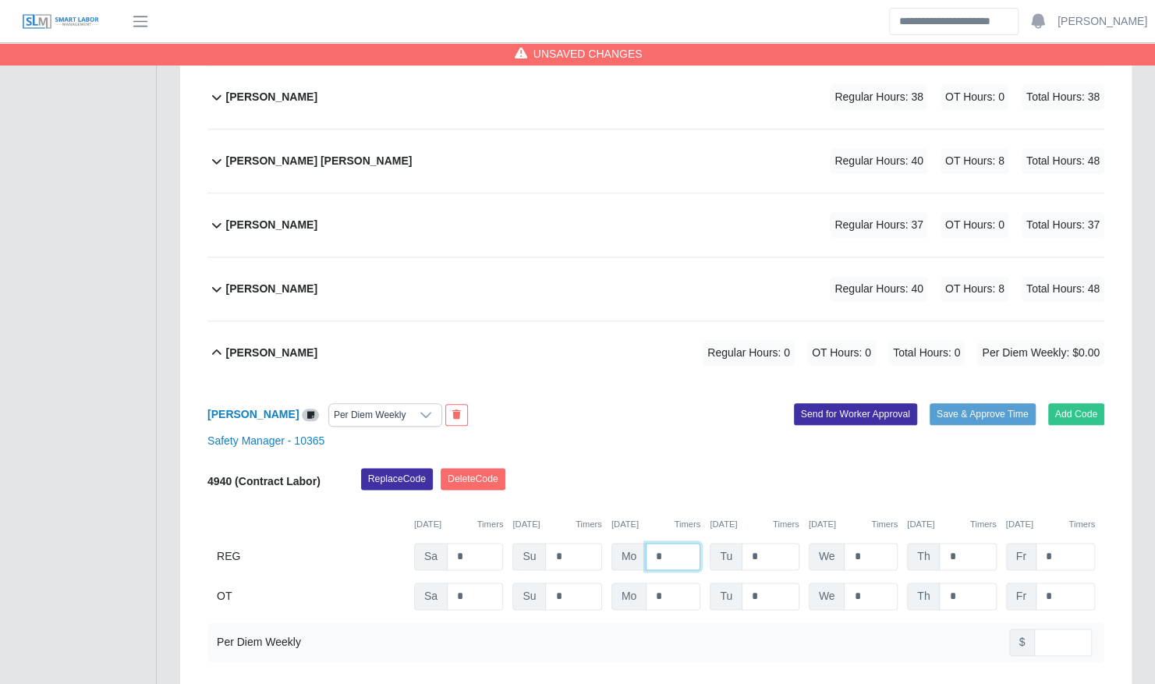
click at [650, 543] on input "*" at bounding box center [673, 556] width 55 height 27
type input "**"
type input "***"
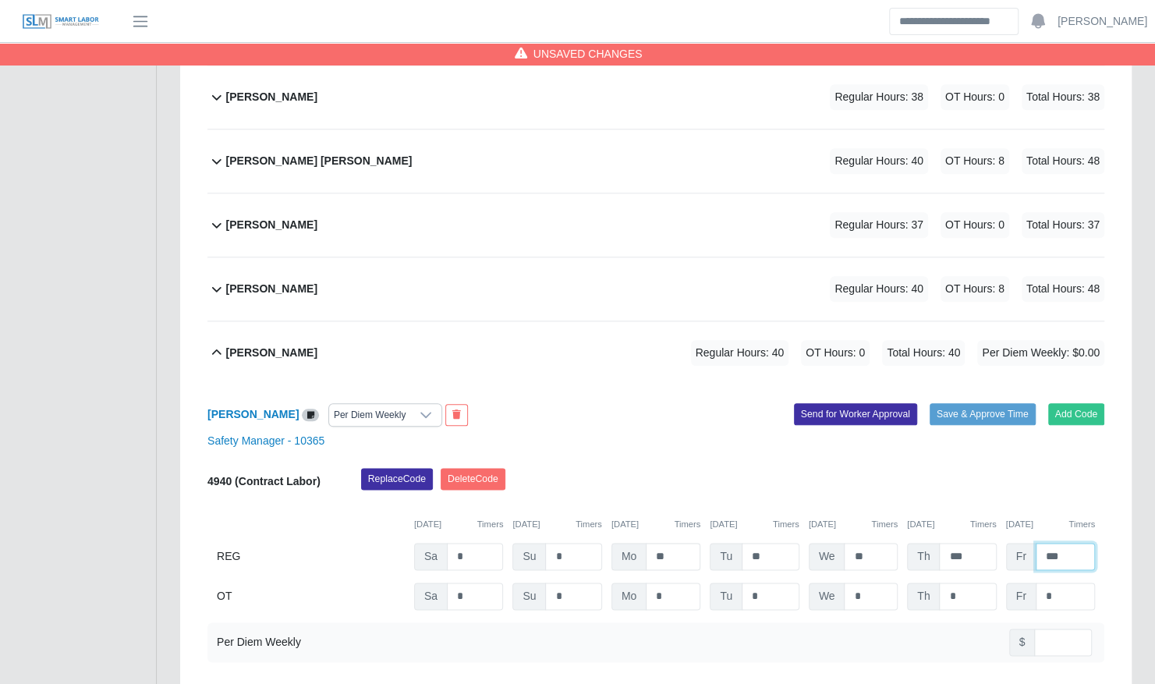
type input "***"
click at [521, 334] on div "Orlando Gutierrez Regular Hours: 40 OT Hours: 6.5 Total Hours: 46.5 Per Diem We…" at bounding box center [665, 352] width 878 height 63
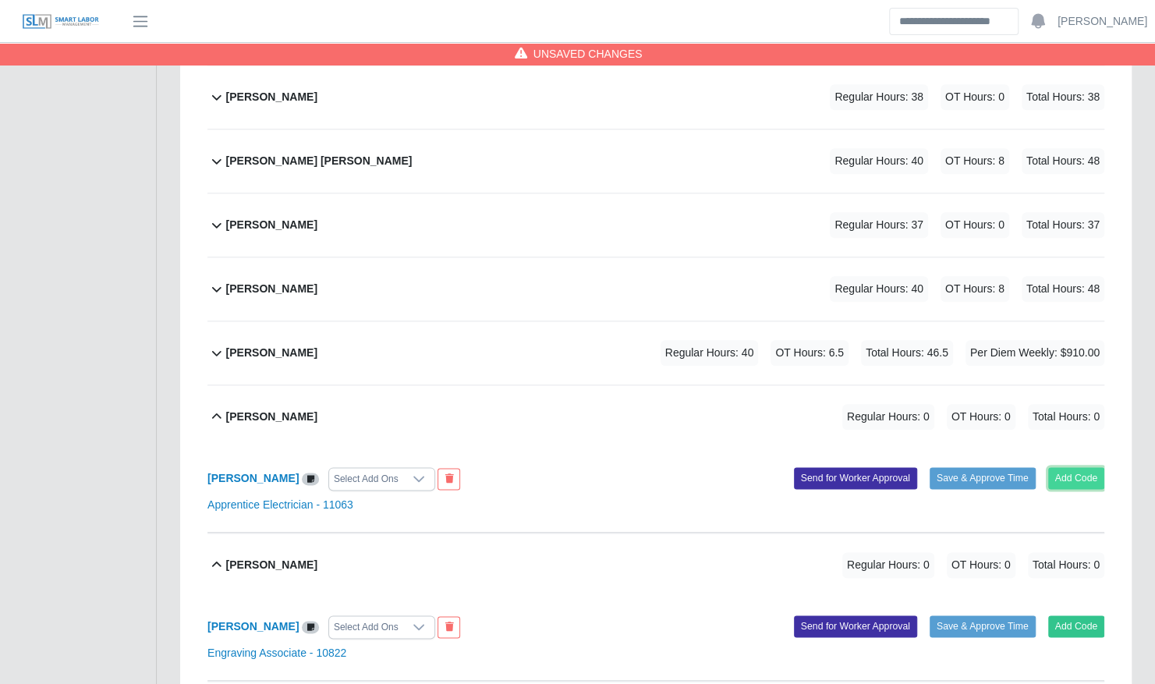
click at [1063, 467] on button "Add Code" at bounding box center [1076, 478] width 57 height 22
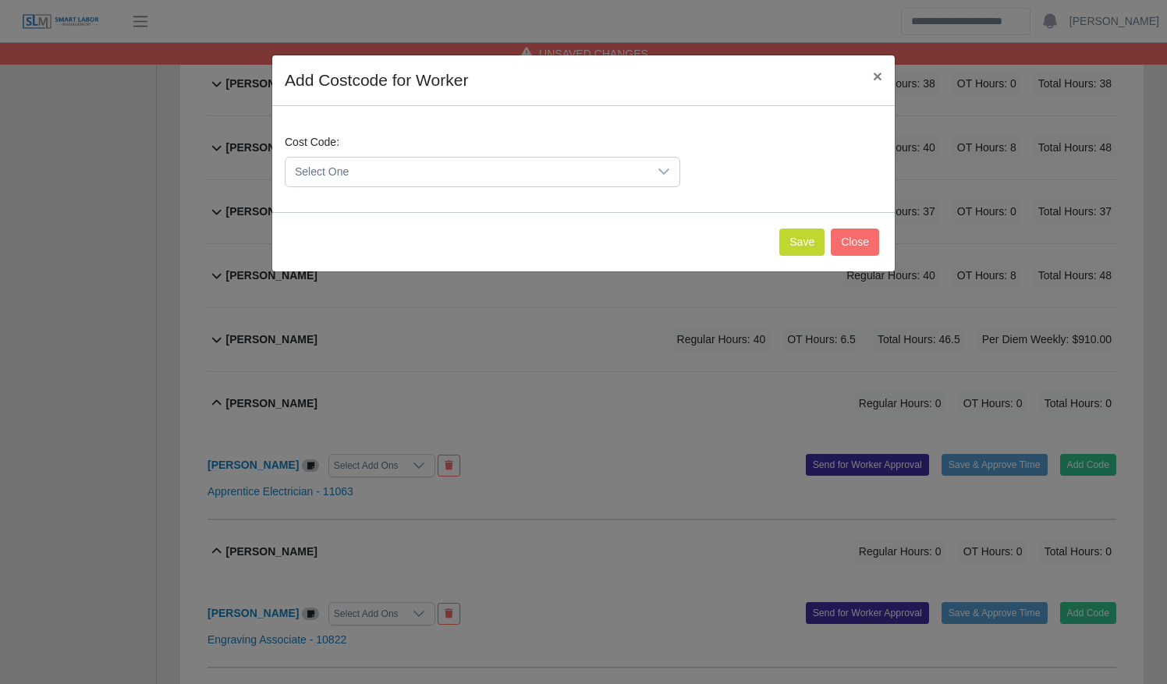
click at [479, 175] on span "Select One" at bounding box center [466, 172] width 363 height 29
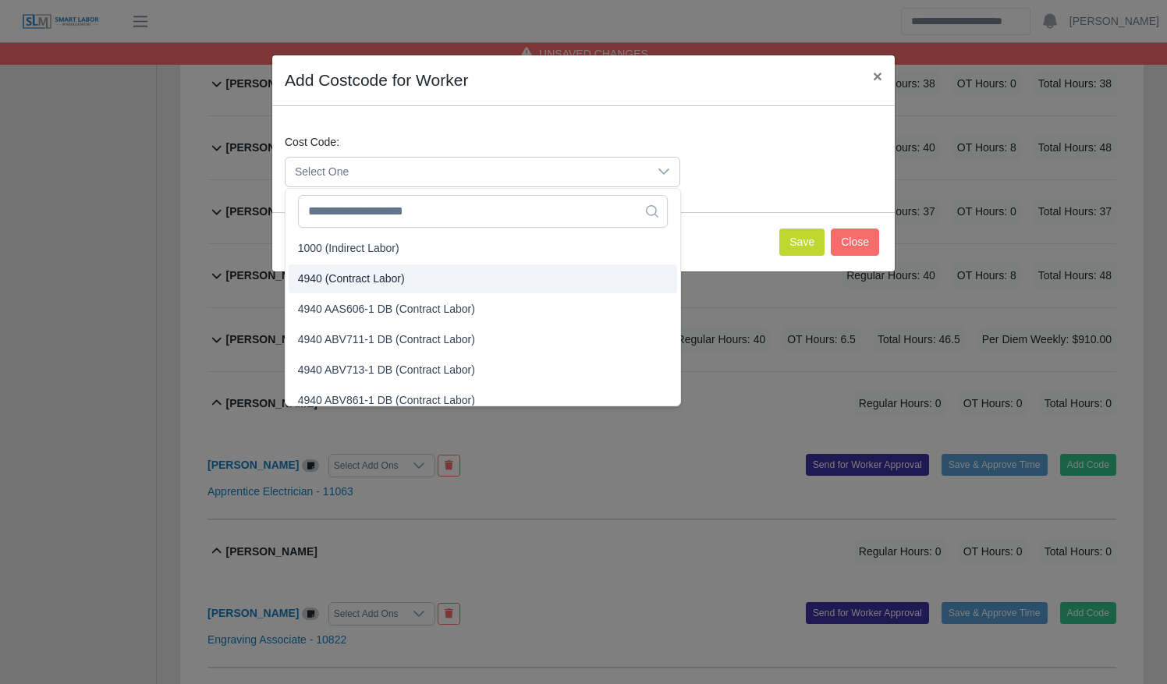
click at [449, 281] on li "4940 (Contract Labor)" at bounding box center [483, 278] width 388 height 29
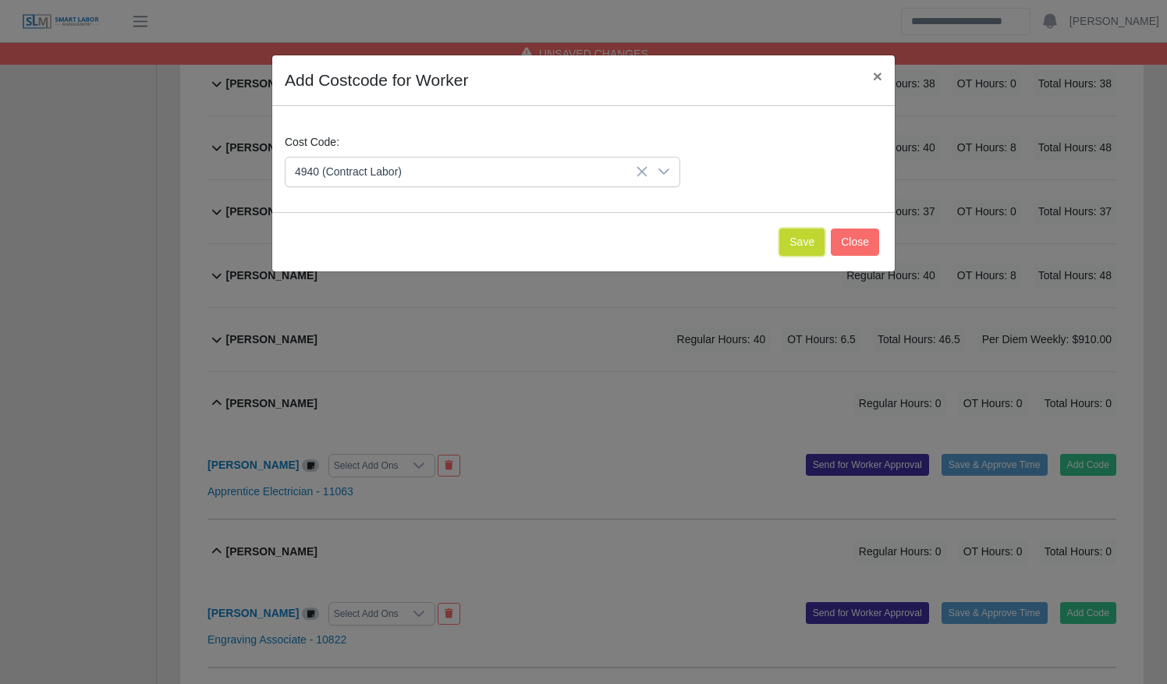
drag, startPoint x: 805, startPoint y: 246, endPoint x: 776, endPoint y: 255, distance: 30.3
click at [805, 246] on button "Save" at bounding box center [801, 242] width 45 height 27
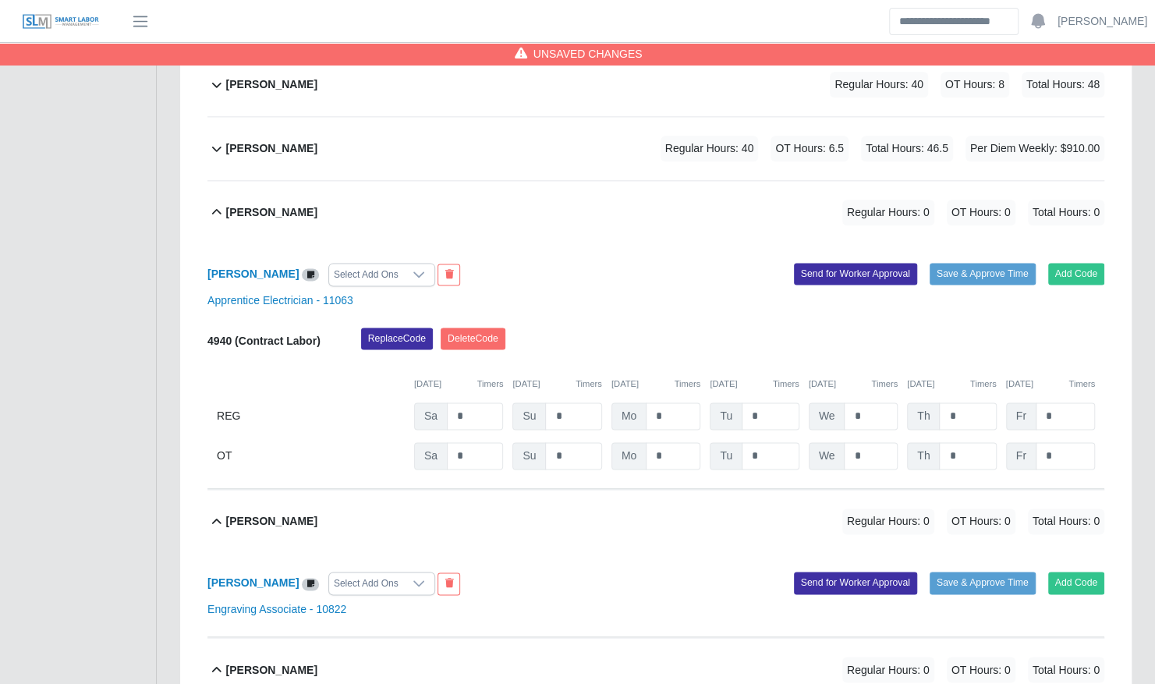
scroll to position [1131, 0]
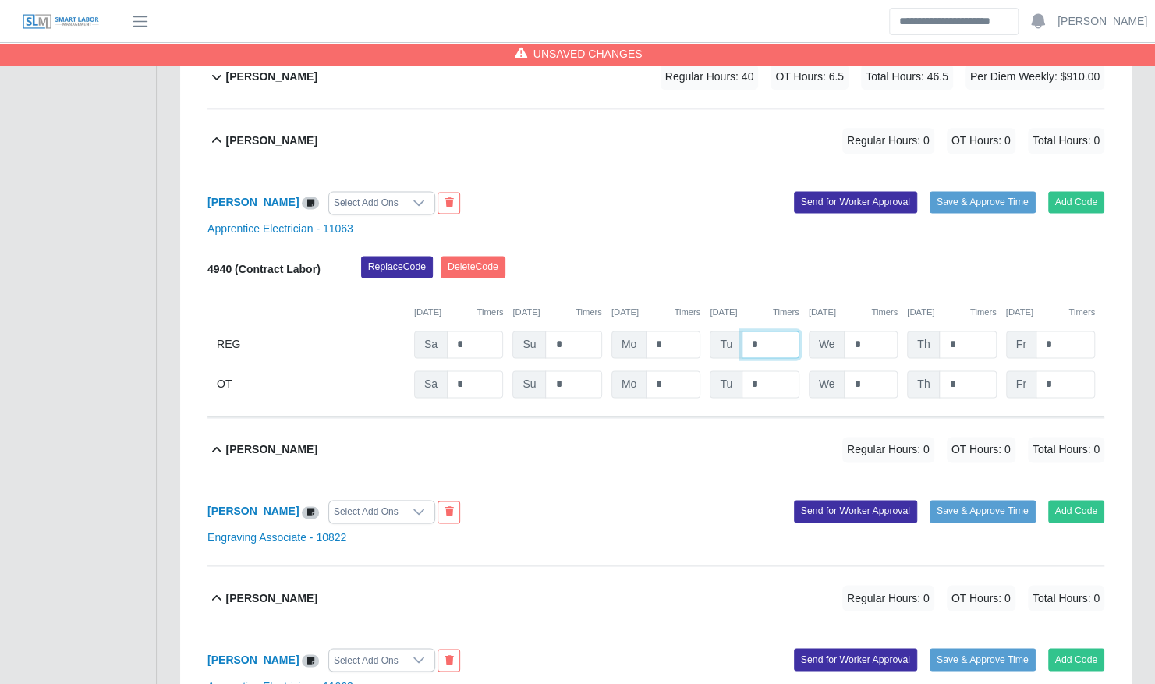
drag, startPoint x: 771, startPoint y: 321, endPoint x: 739, endPoint y: 326, distance: 31.5
click at [739, 331] on div "Tu *" at bounding box center [754, 344] width 89 height 27
type input "*"
type input "**"
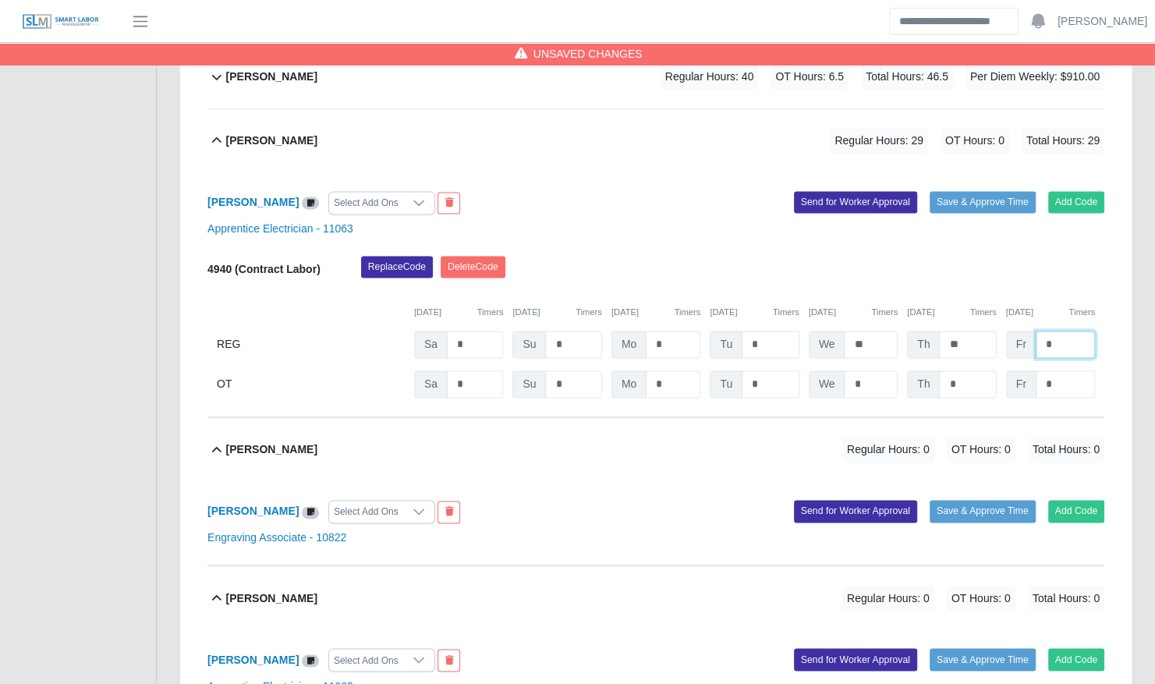
type input "*"
click at [669, 122] on div "Pedro Santiago Regular Hours: 37 OT Hours: 0 Total Hours: 37" at bounding box center [665, 140] width 878 height 63
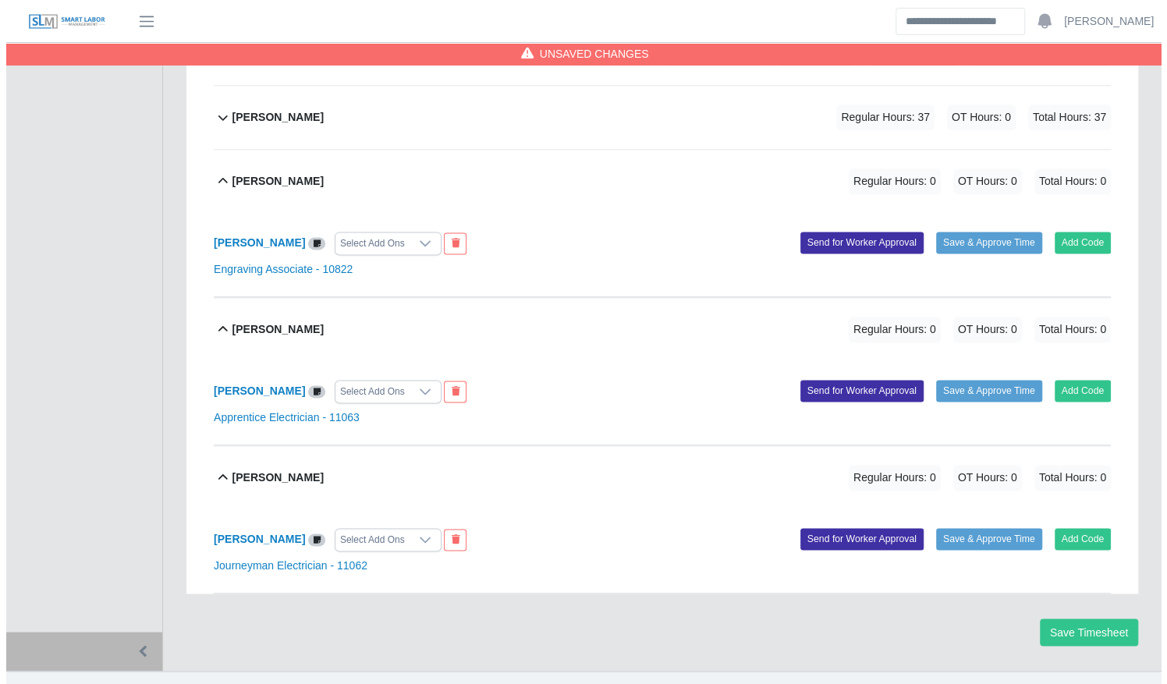
scroll to position [1158, 0]
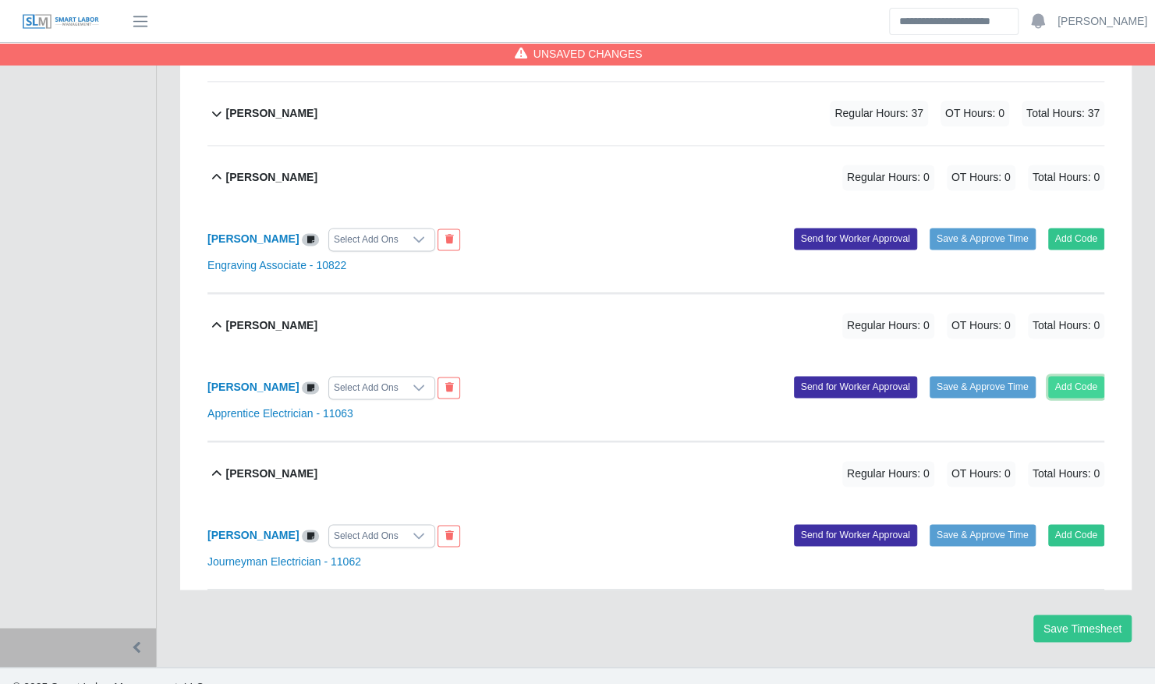
click at [1078, 376] on button "Add Code" at bounding box center [1076, 387] width 57 height 22
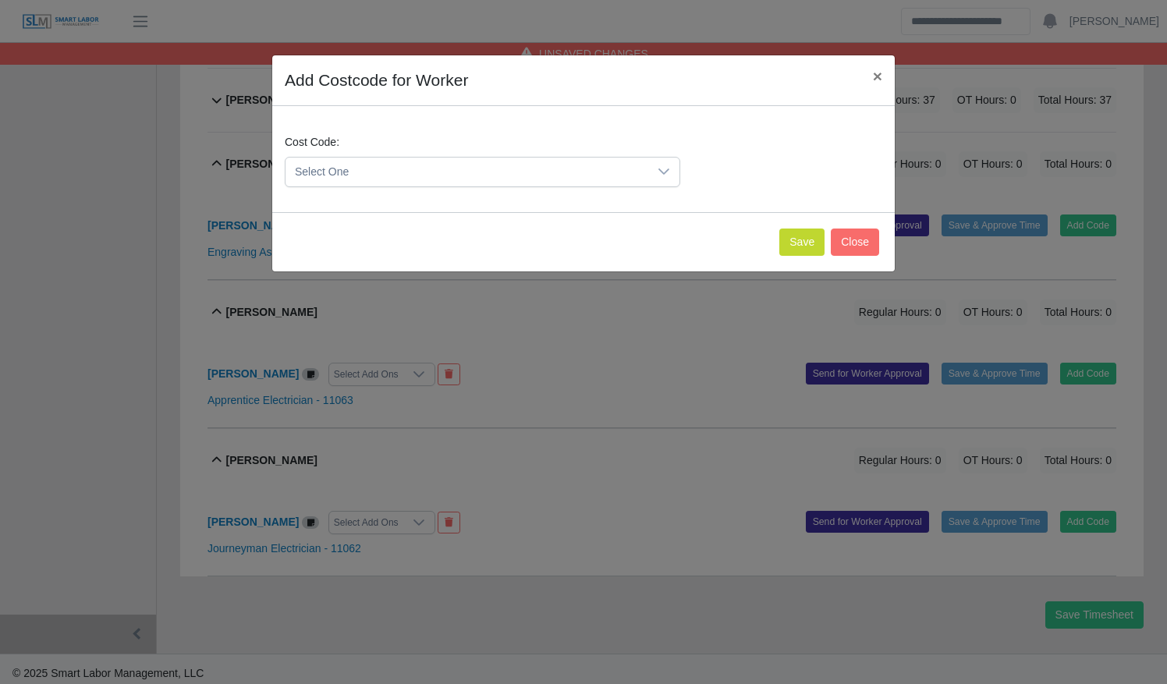
click at [459, 151] on div "Cost Code: Select One" at bounding box center [482, 160] width 403 height 53
drag, startPoint x: 452, startPoint y: 165, endPoint x: 462, endPoint y: 186, distance: 22.3
click at [452, 166] on span "Select One" at bounding box center [466, 172] width 363 height 29
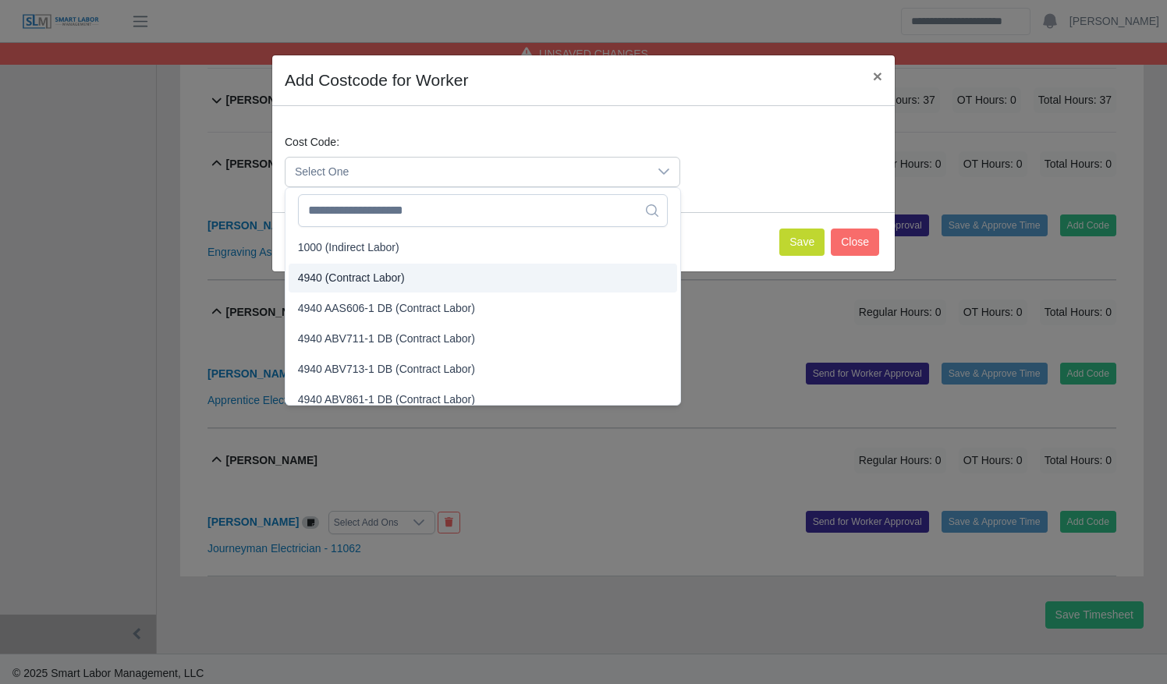
click at [479, 285] on li "4940 (Contract Labor)" at bounding box center [483, 278] width 388 height 29
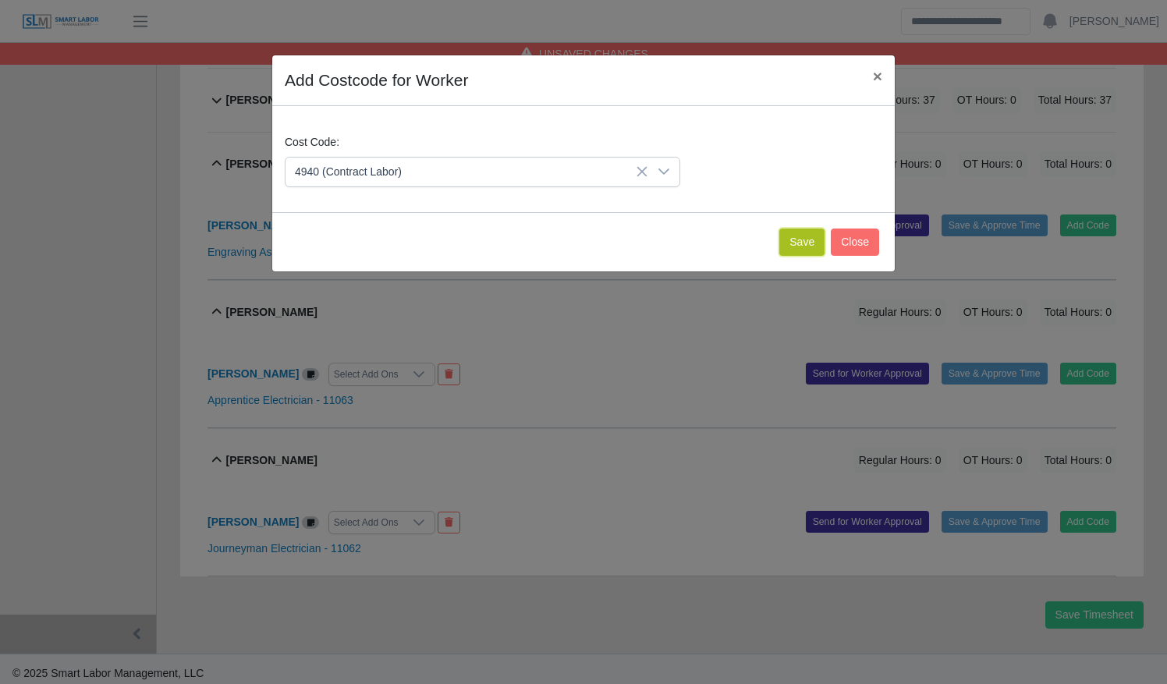
click at [804, 239] on button "Save" at bounding box center [801, 242] width 45 height 27
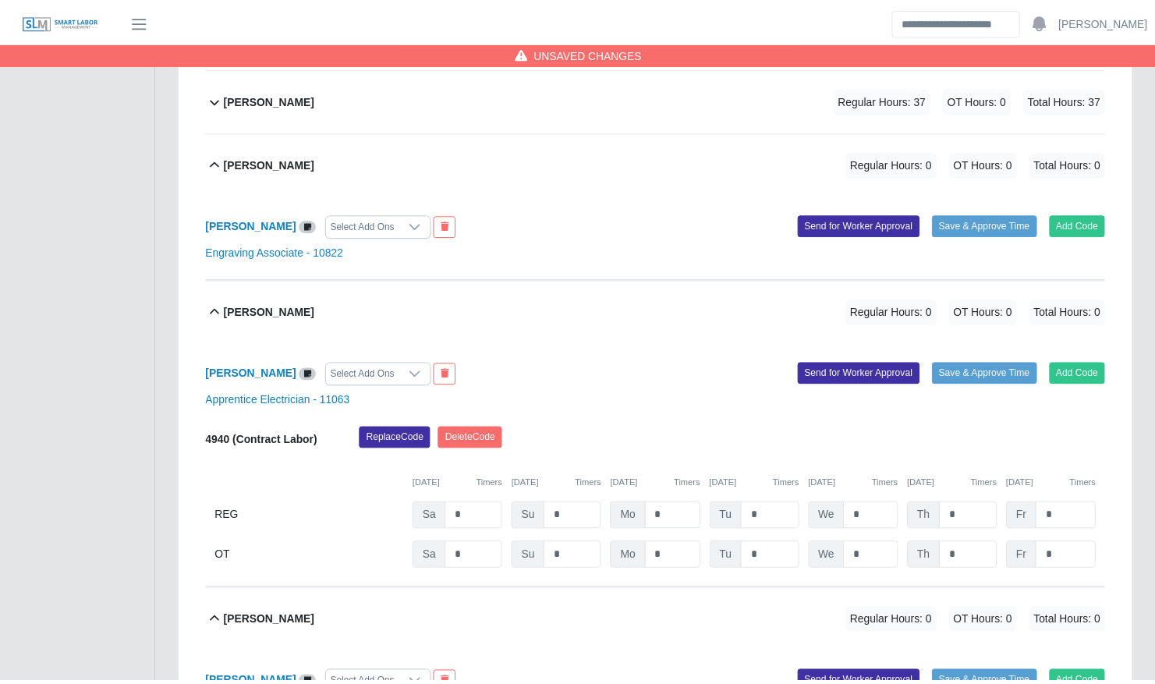
scroll to position [1320, 0]
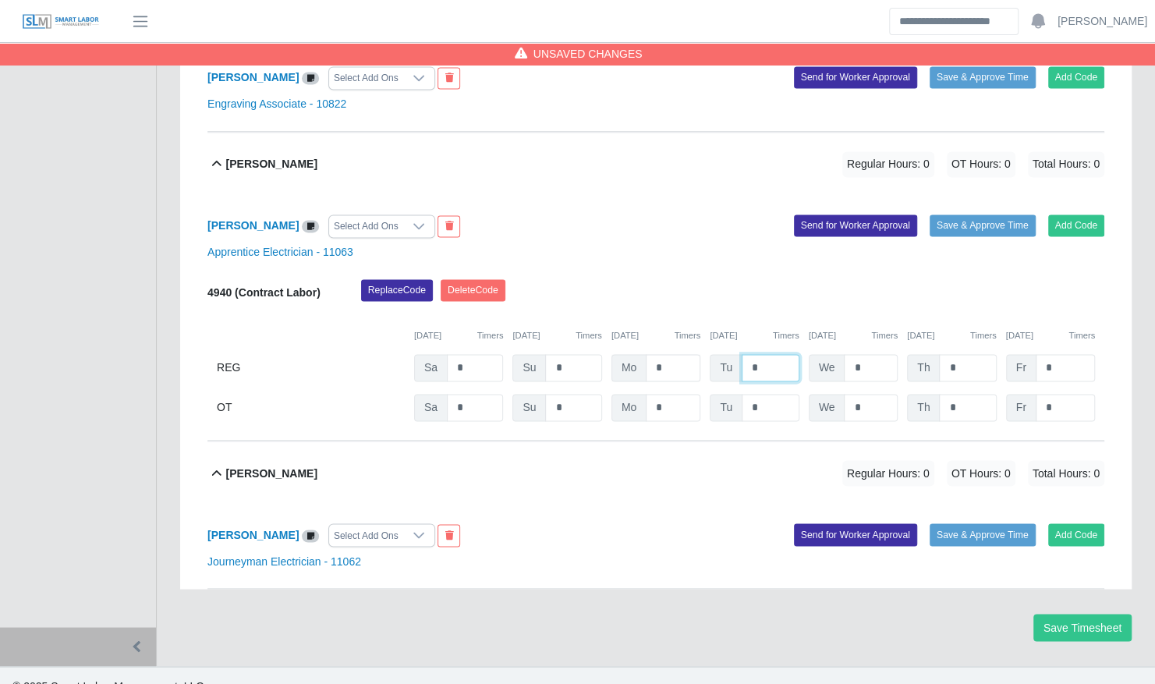
drag, startPoint x: 771, startPoint y: 348, endPoint x: 696, endPoint y: 338, distance: 76.2
click at [696, 354] on div "REG Sa * Su * Mo * Tu * We * Th * Fr *" at bounding box center [655, 367] width 897 height 27
type input "*"
type input "**"
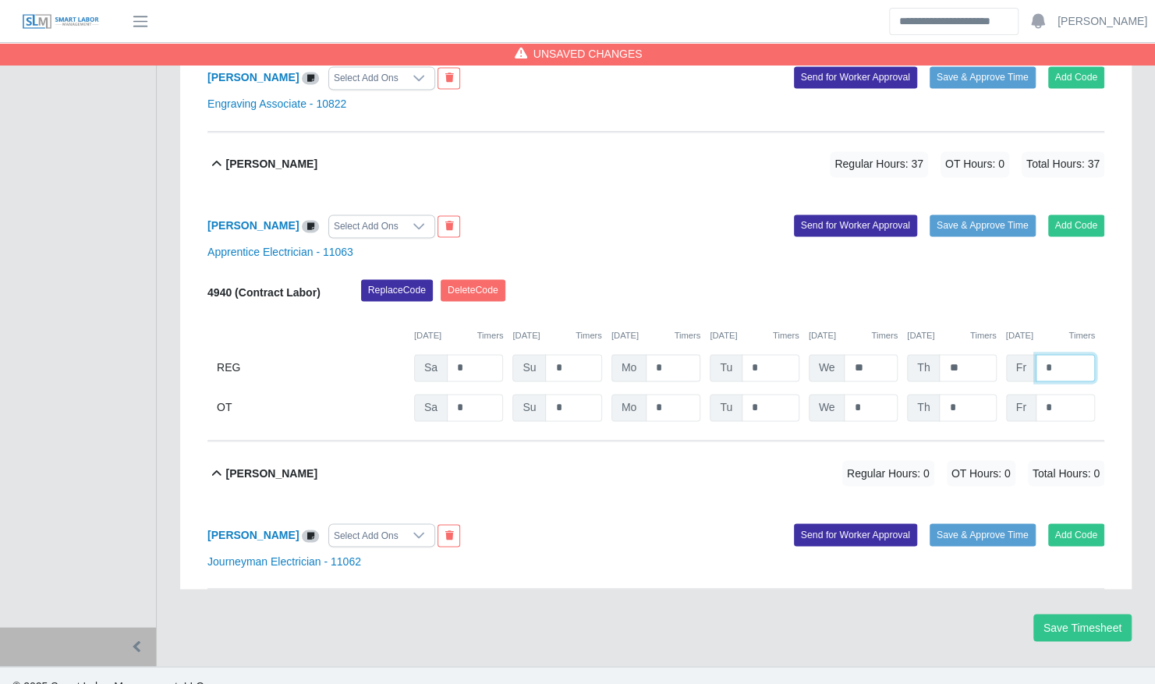
type input "*"
click at [641, 144] on div "Selvin Guillermo Regular Hours: 37 OT Hours: 0 Total Hours: 37" at bounding box center [665, 164] width 878 height 63
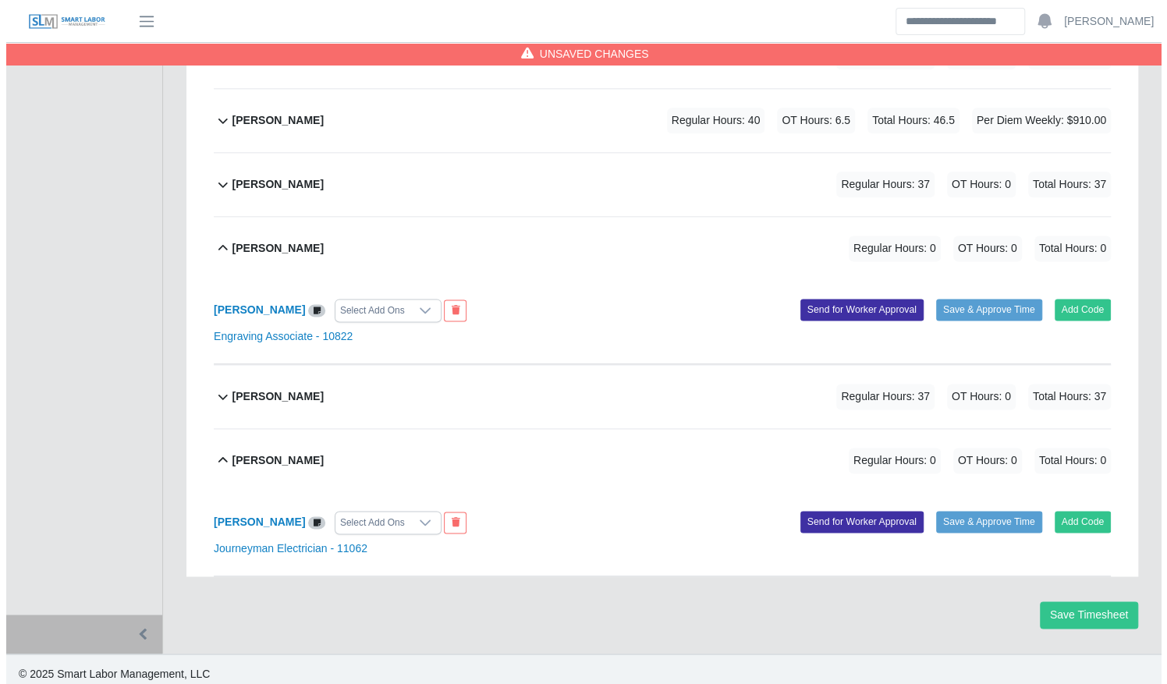
scroll to position [1075, 0]
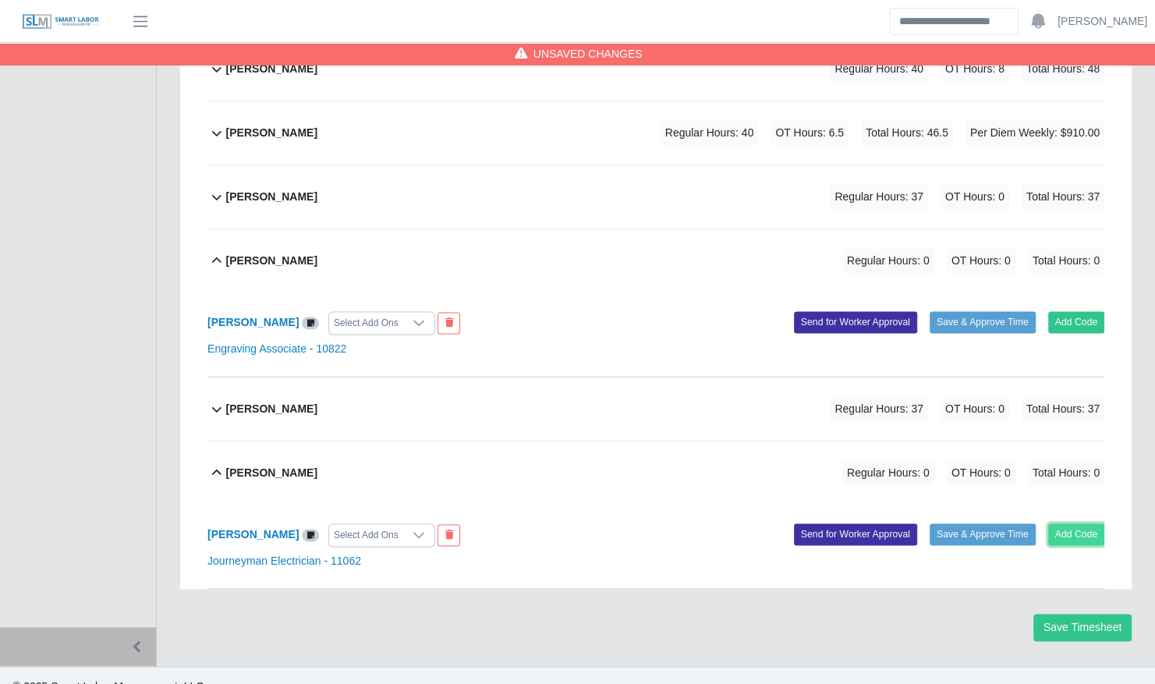
click at [1073, 523] on button "Add Code" at bounding box center [1076, 534] width 57 height 22
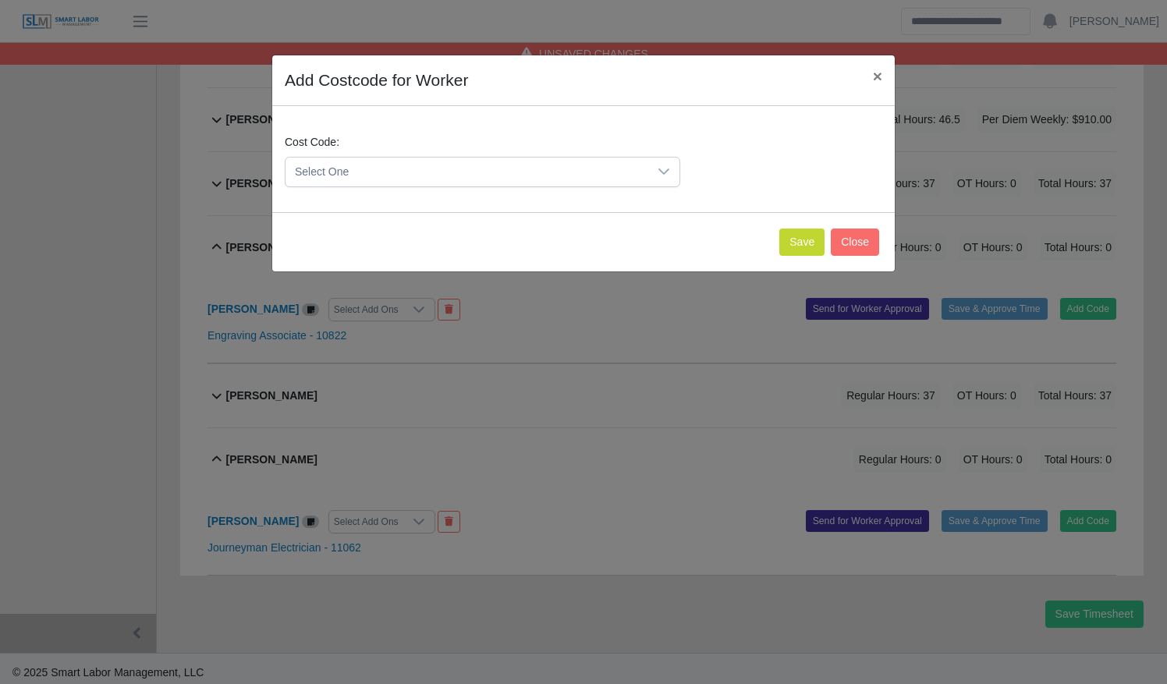
click at [480, 162] on span "Select One" at bounding box center [466, 172] width 363 height 29
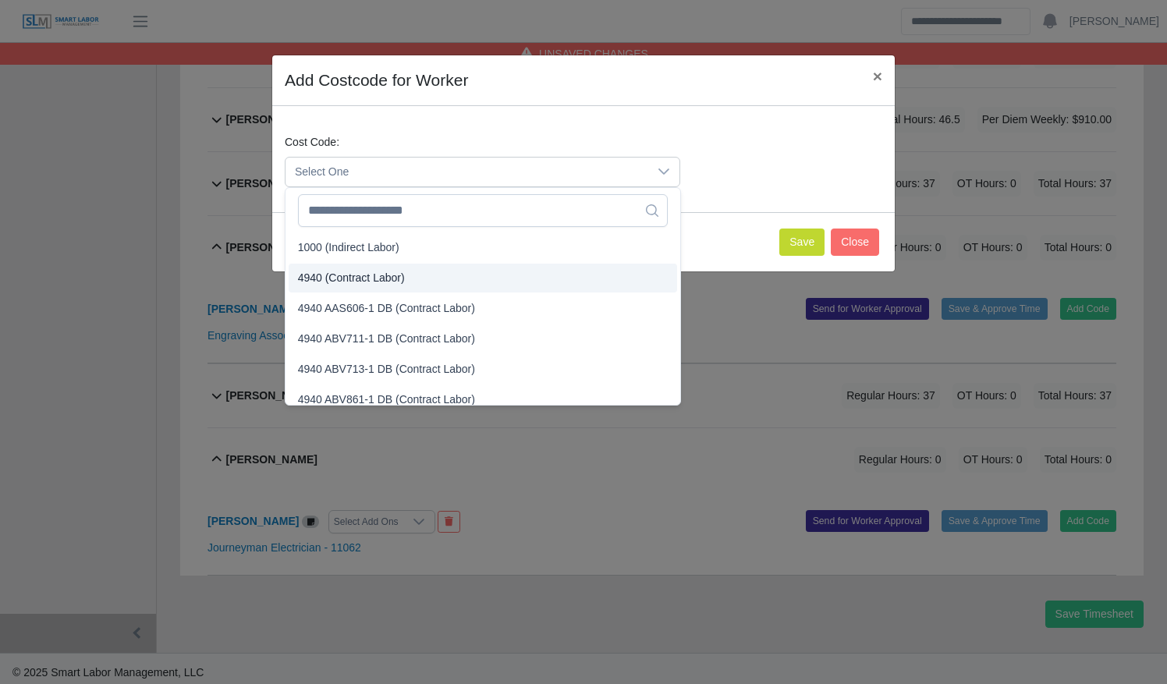
click at [470, 280] on li "4940 (Contract Labor)" at bounding box center [483, 278] width 388 height 29
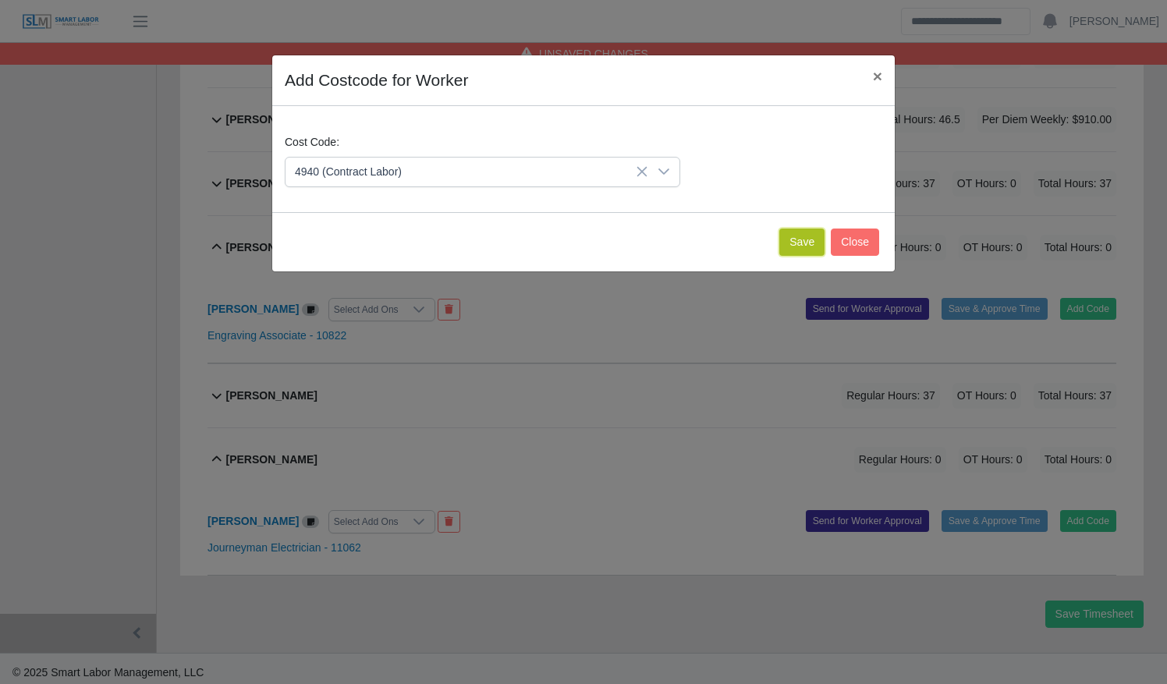
click at [797, 236] on button "Save" at bounding box center [801, 242] width 45 height 27
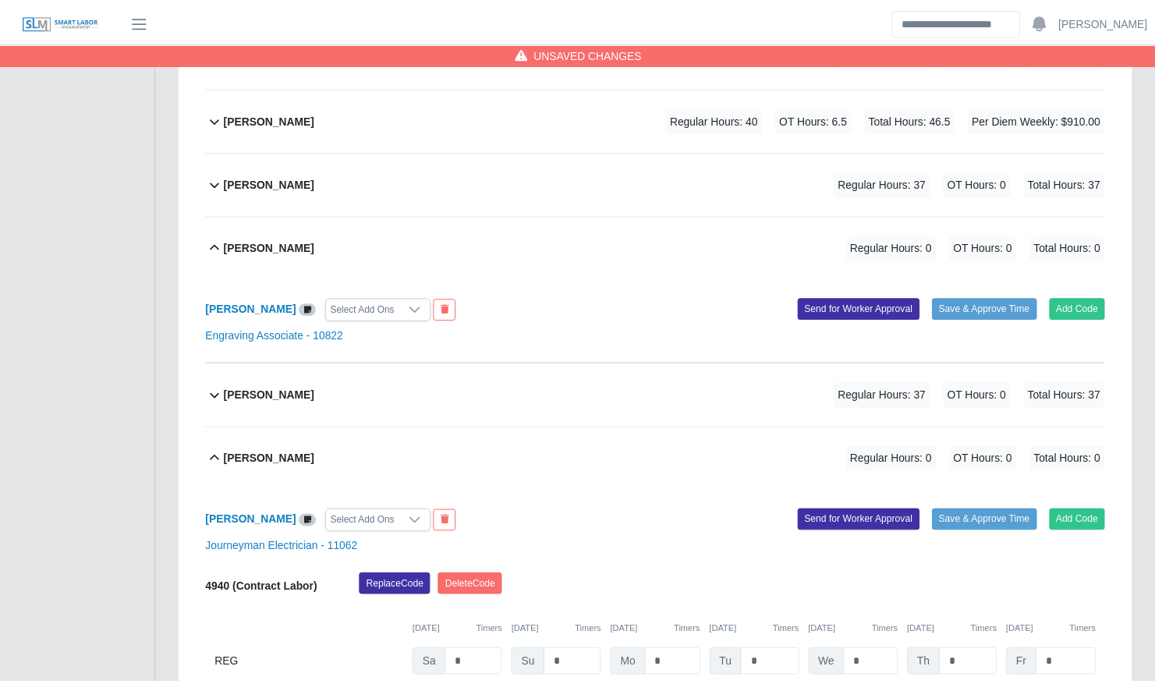
scroll to position [1235, 0]
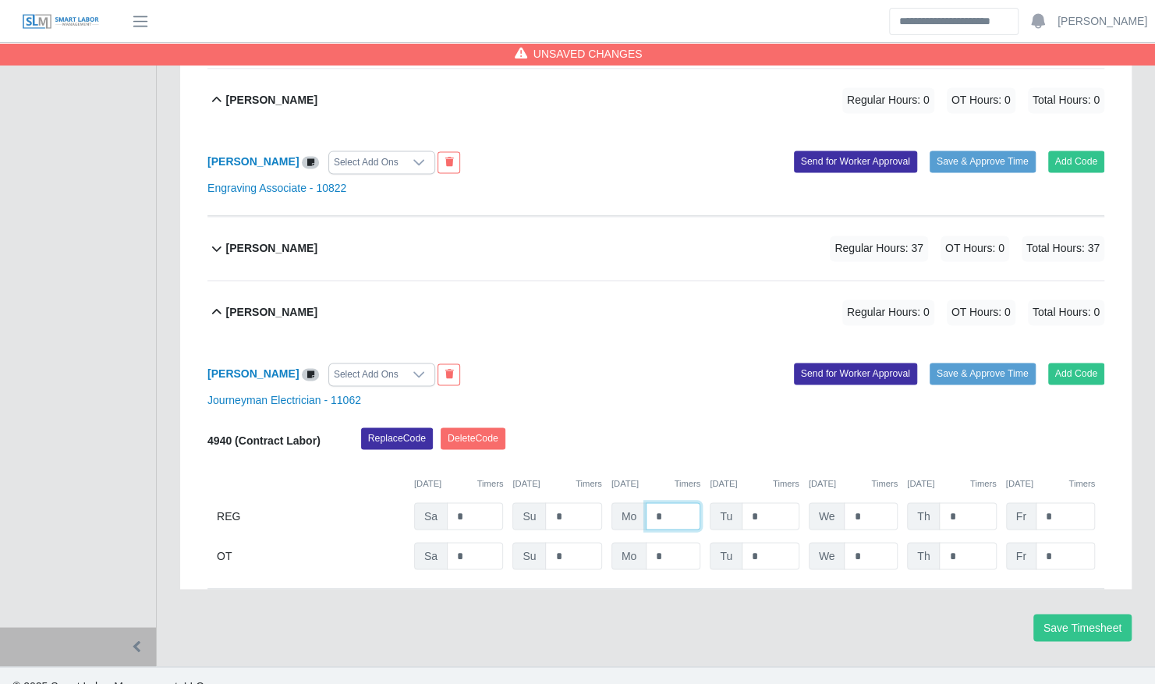
click at [649, 502] on input "*" at bounding box center [673, 515] width 55 height 27
type input "**"
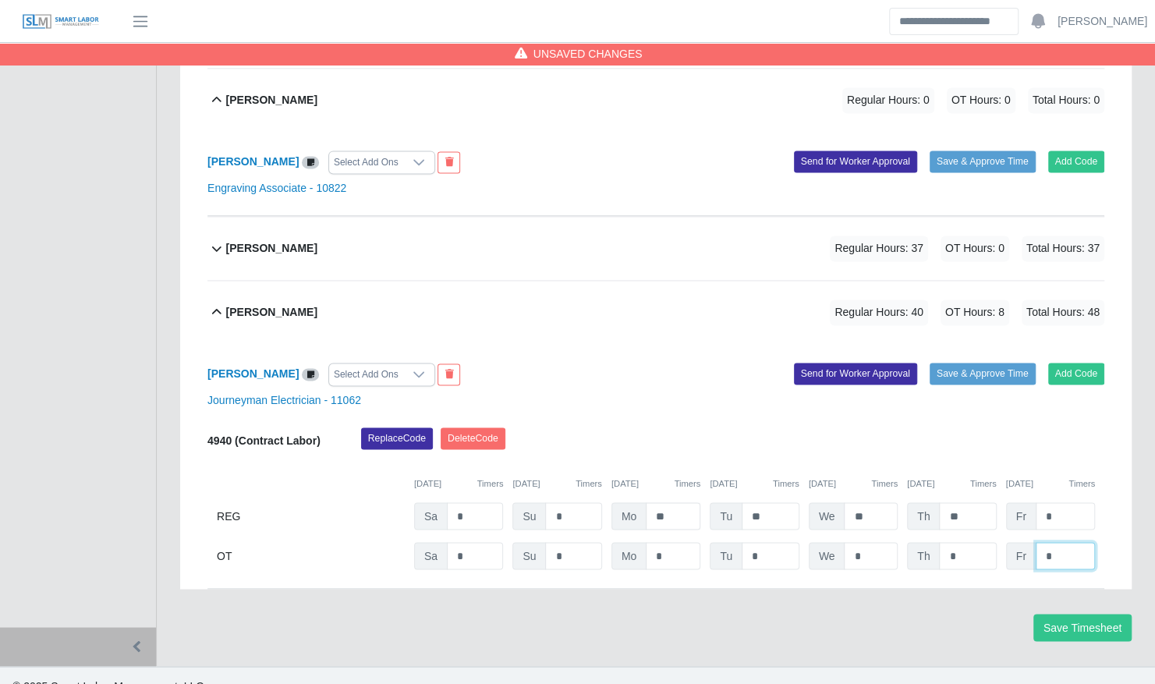
type input "*"
click at [604, 289] on div "Victor Martorell Regular Hours: 40 OT Hours: 8 Total Hours: 48" at bounding box center [665, 312] width 878 height 63
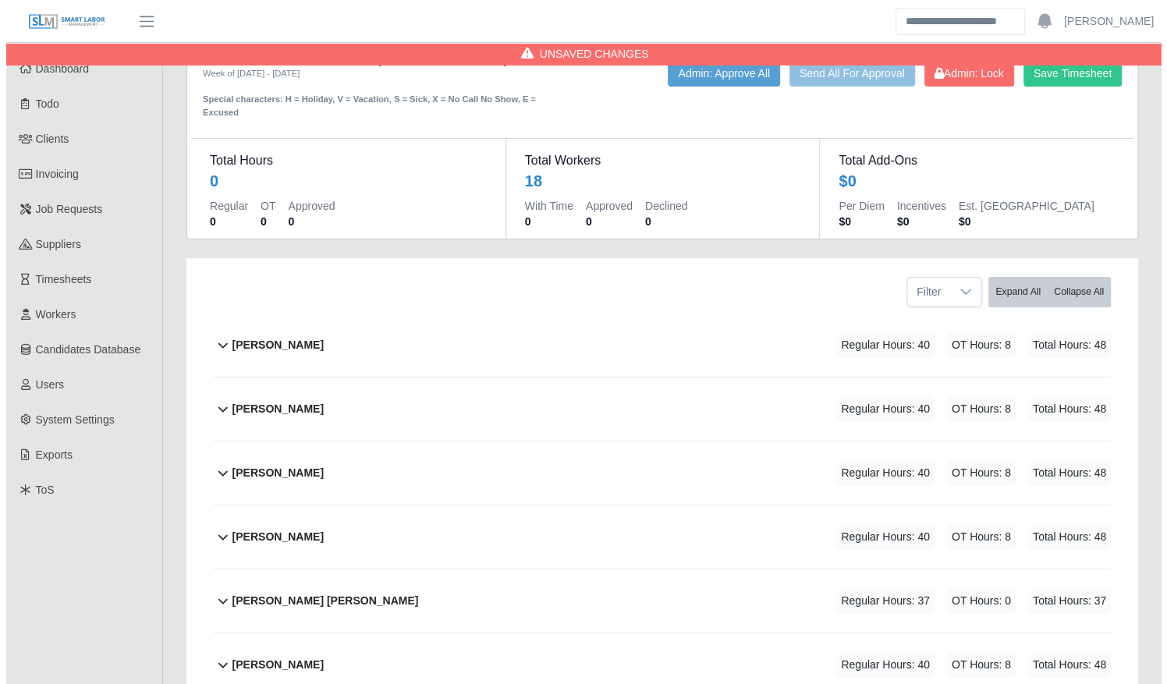
scroll to position [0, 0]
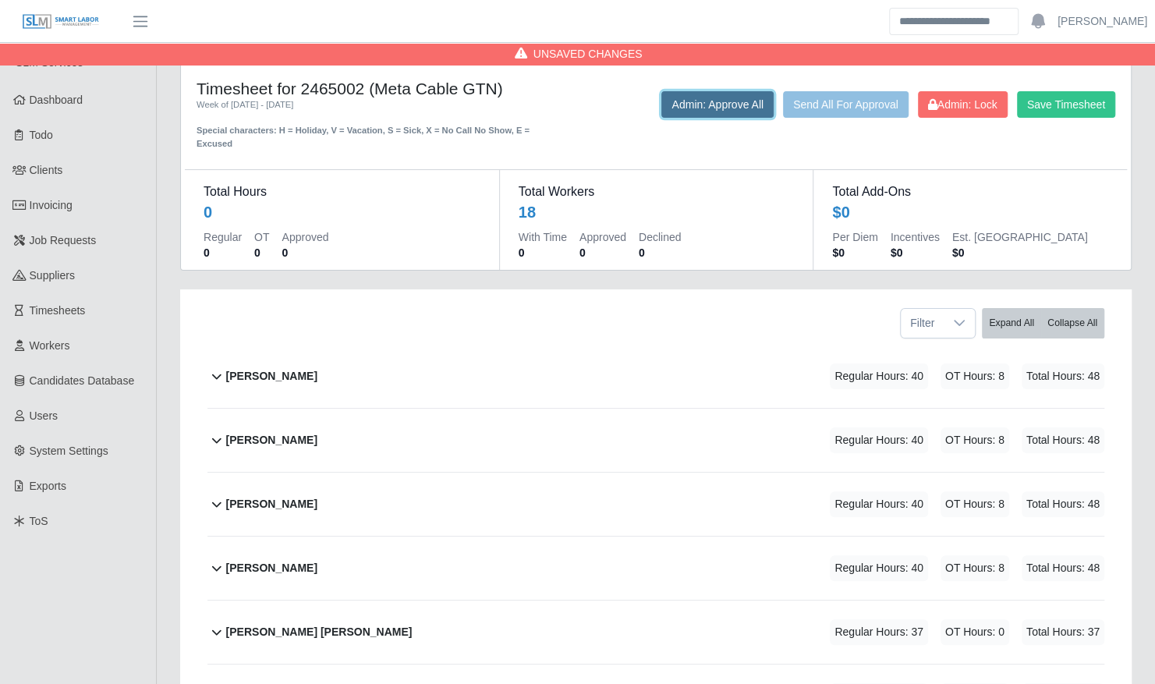
click at [679, 104] on button "Admin: Approve All" at bounding box center [717, 104] width 112 height 27
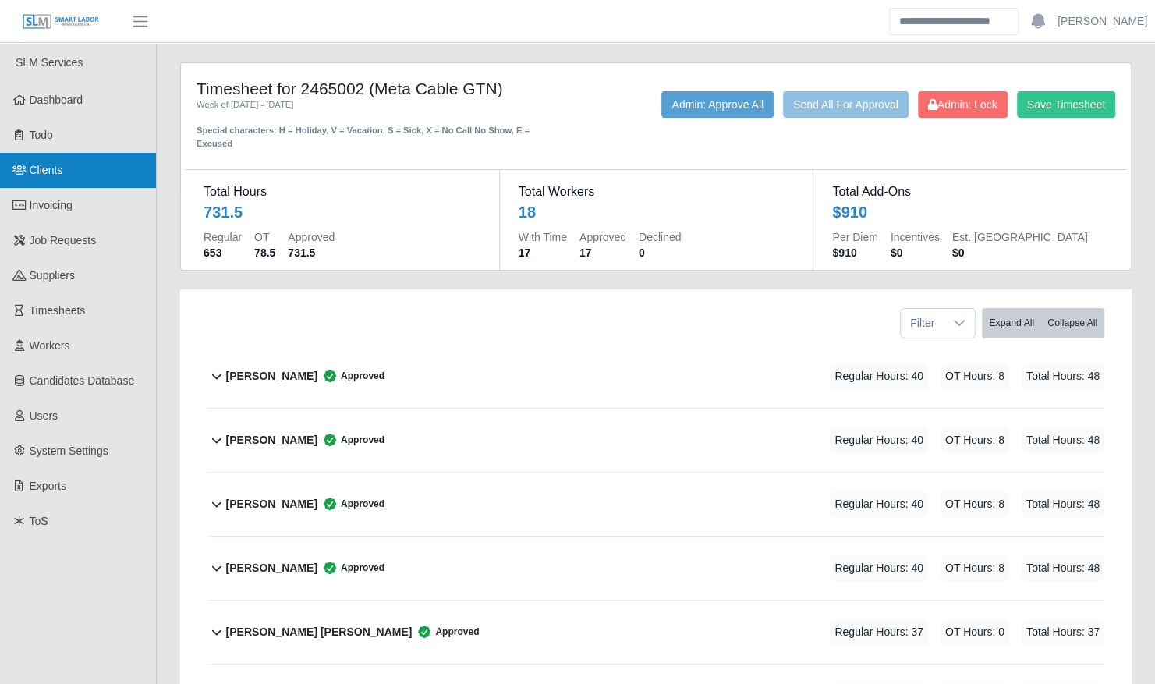
click at [44, 170] on span "Clients" at bounding box center [47, 170] width 34 height 12
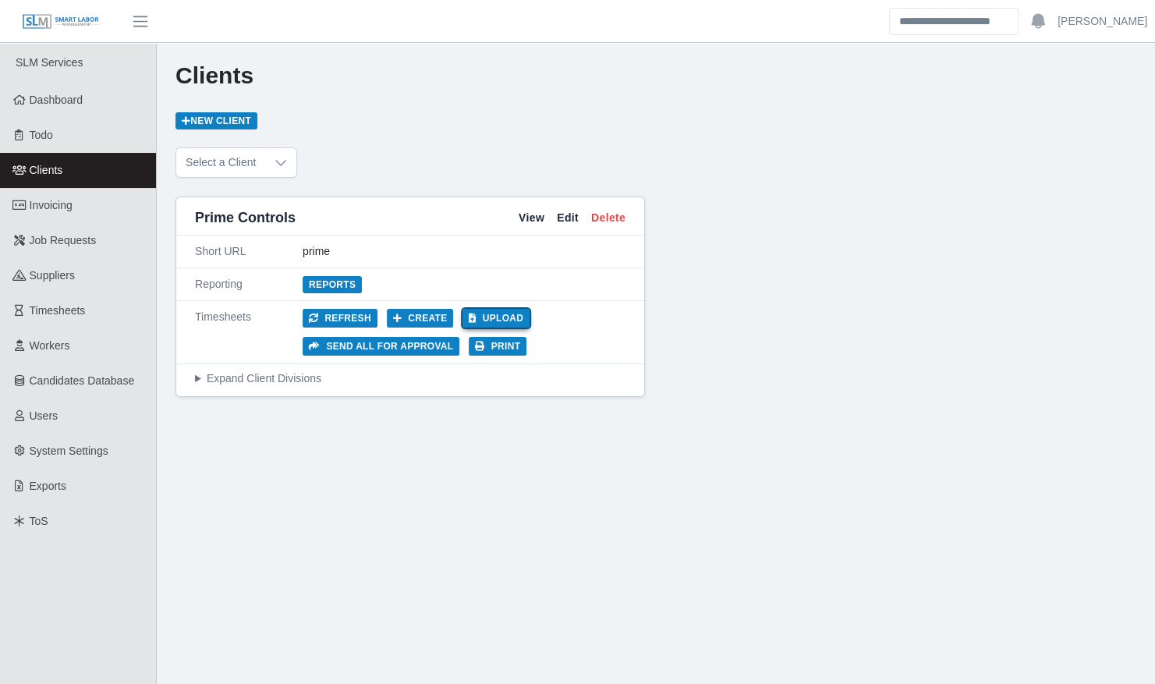
click at [494, 309] on button "Upload" at bounding box center [496, 318] width 67 height 19
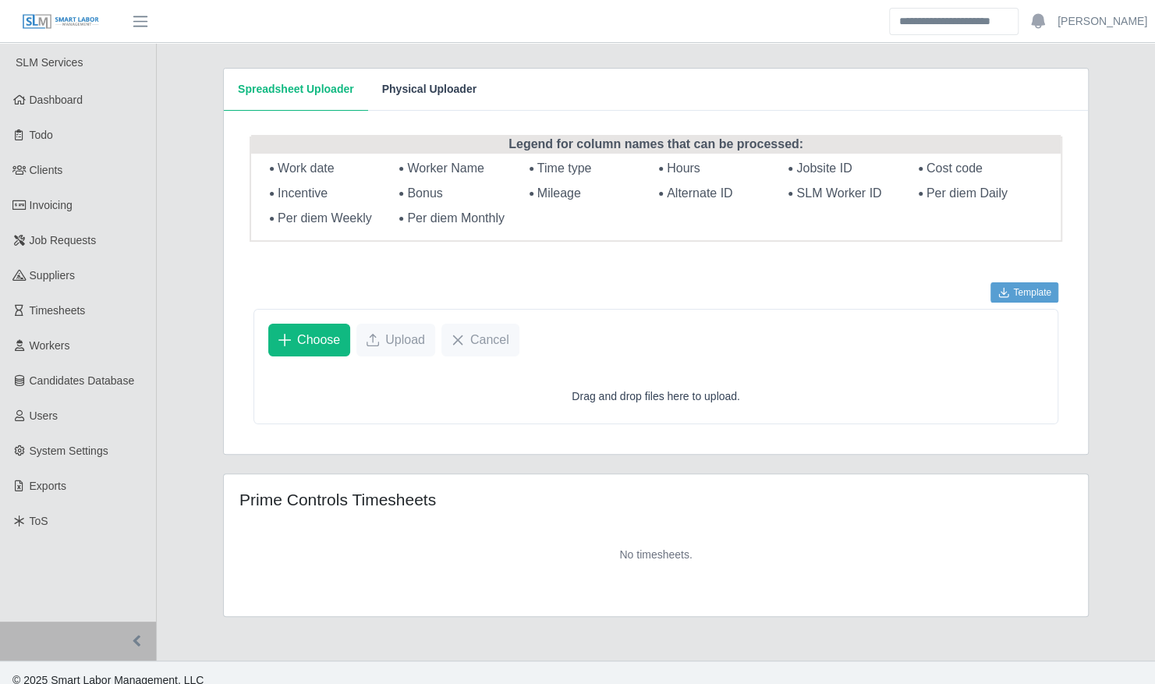
click at [395, 92] on button "Physical Uploader" at bounding box center [429, 90] width 122 height 42
